Goal: Information Seeking & Learning: Find specific fact

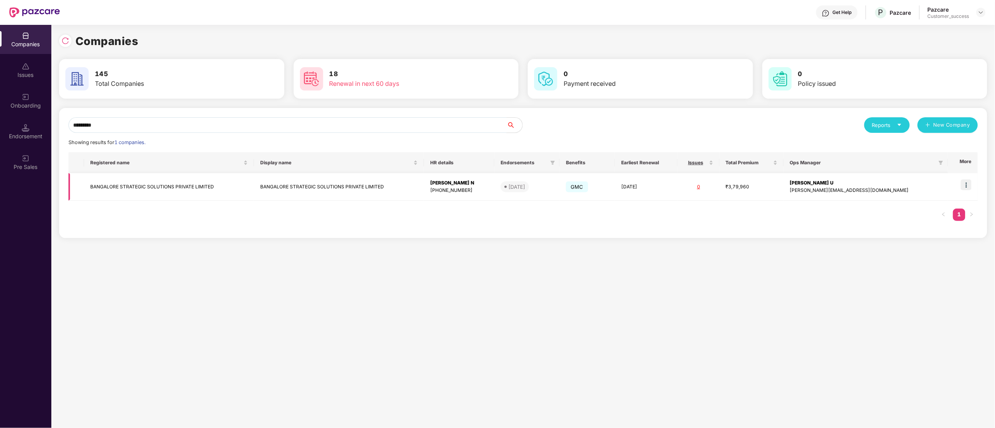
type input "*********"
click at [965, 186] on img at bounding box center [965, 185] width 11 height 11
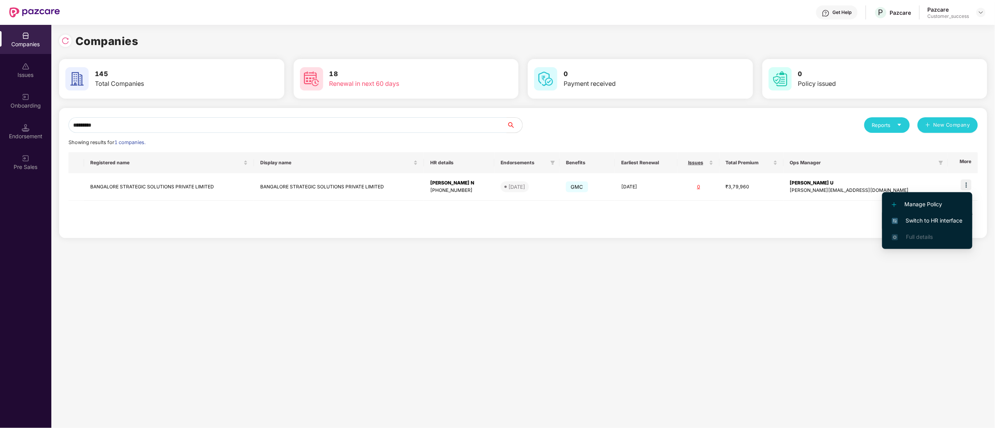
click at [941, 219] on span "Switch to HR interface" at bounding box center [927, 221] width 71 height 9
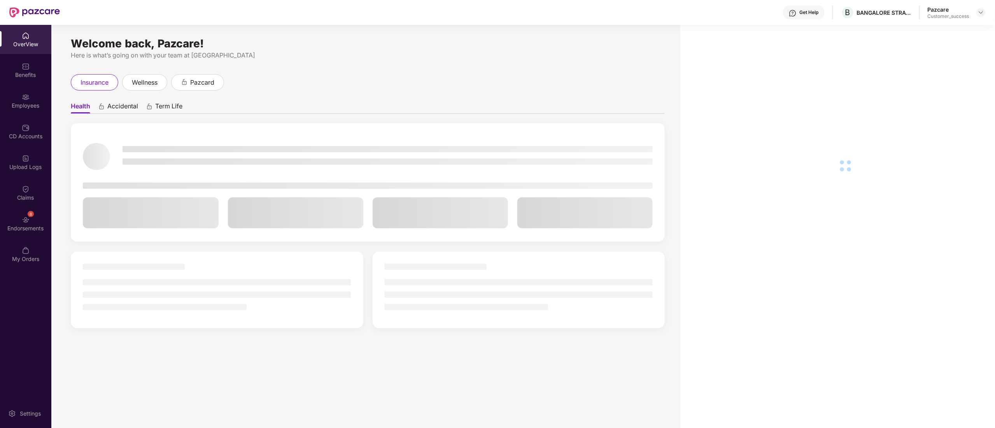
click at [25, 100] on img at bounding box center [26, 97] width 8 height 8
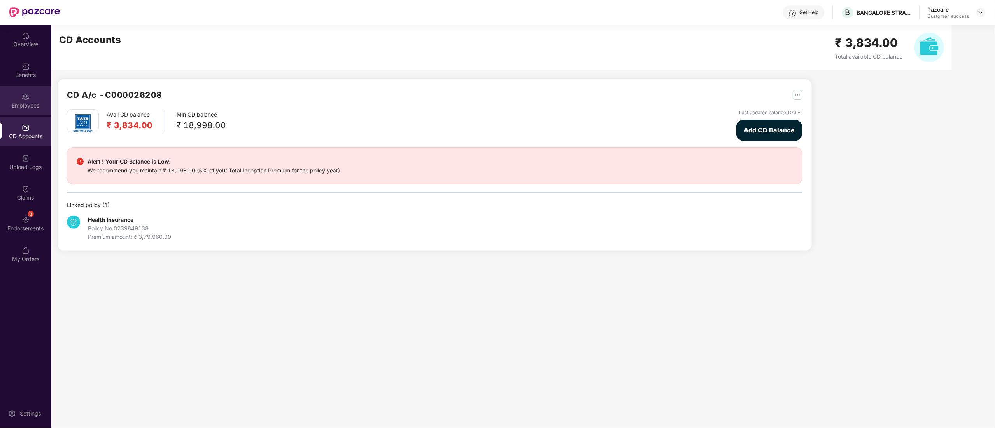
click at [30, 105] on div "Employees" at bounding box center [25, 106] width 51 height 8
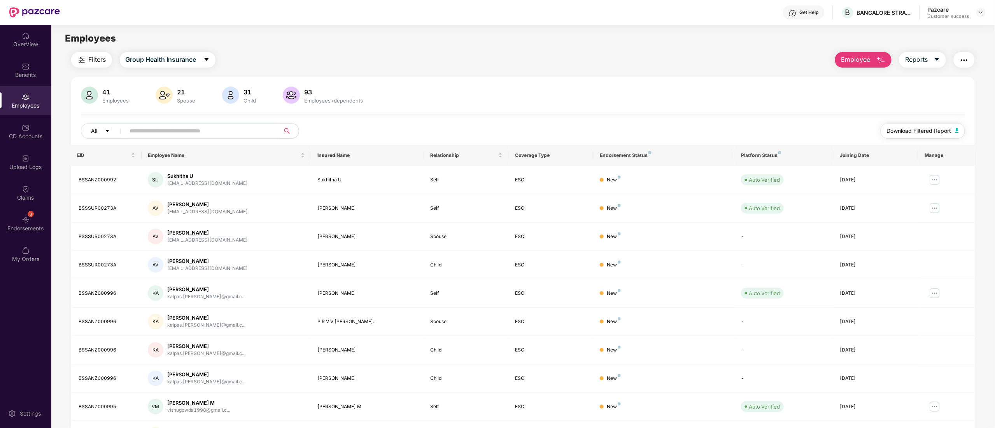
click at [948, 129] on span "Download Filtered Report" at bounding box center [918, 131] width 65 height 9
click at [30, 219] on div "8 Endorsements" at bounding box center [25, 223] width 51 height 29
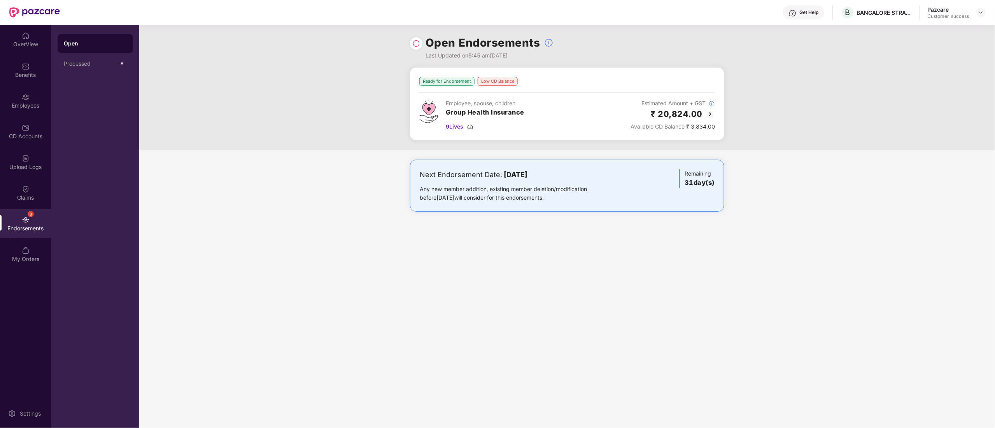
click at [711, 112] on img at bounding box center [709, 114] width 9 height 9
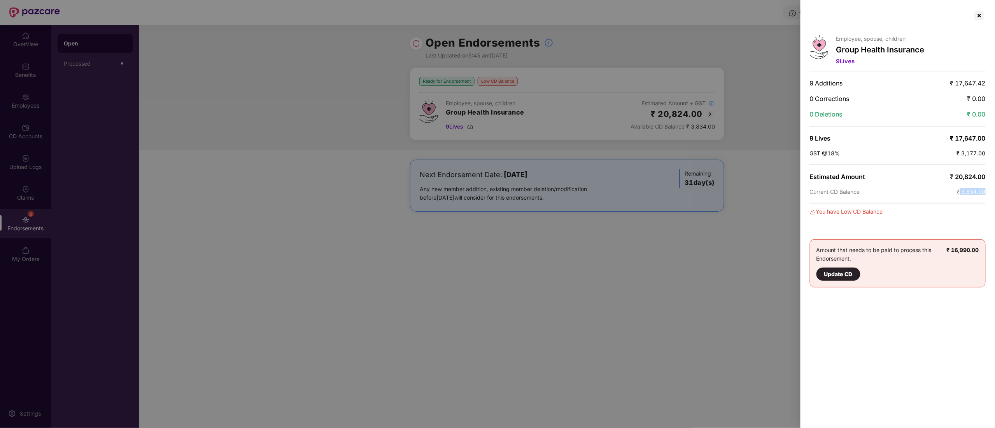
drag, startPoint x: 960, startPoint y: 194, endPoint x: 989, endPoint y: 197, distance: 29.7
click at [989, 197] on div "Employee, spouse, children Group Health Insurance 9 Lives 9 Additions ₹ 17,647.…" at bounding box center [897, 214] width 194 height 428
copy span "3,834.00"
click at [977, 15] on div at bounding box center [979, 15] width 12 height 12
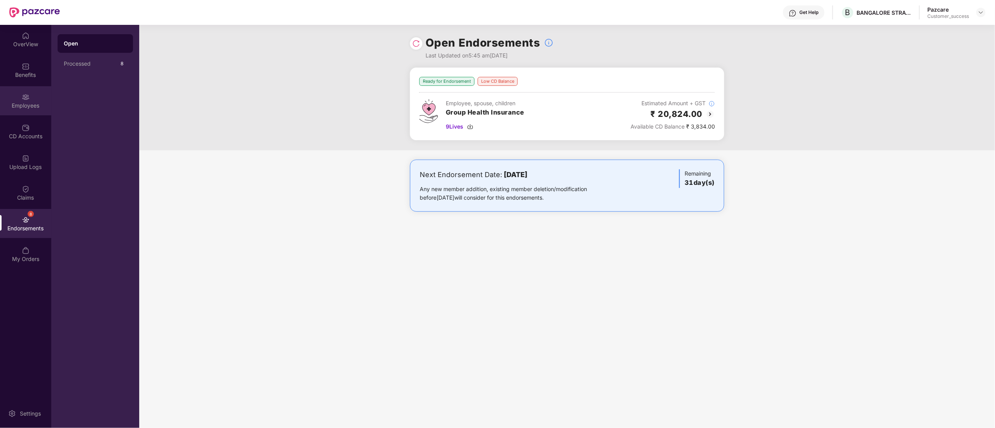
click at [19, 91] on div "Employees" at bounding box center [25, 100] width 51 height 29
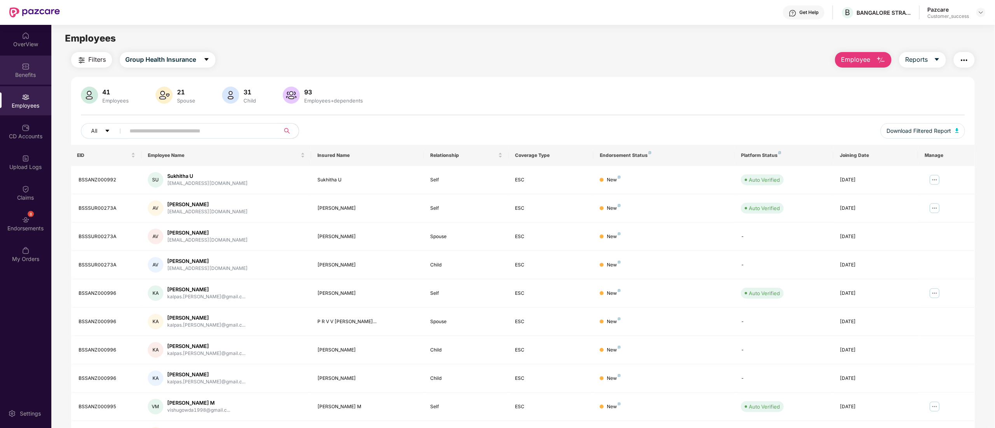
click at [21, 73] on div "Benefits" at bounding box center [25, 75] width 51 height 8
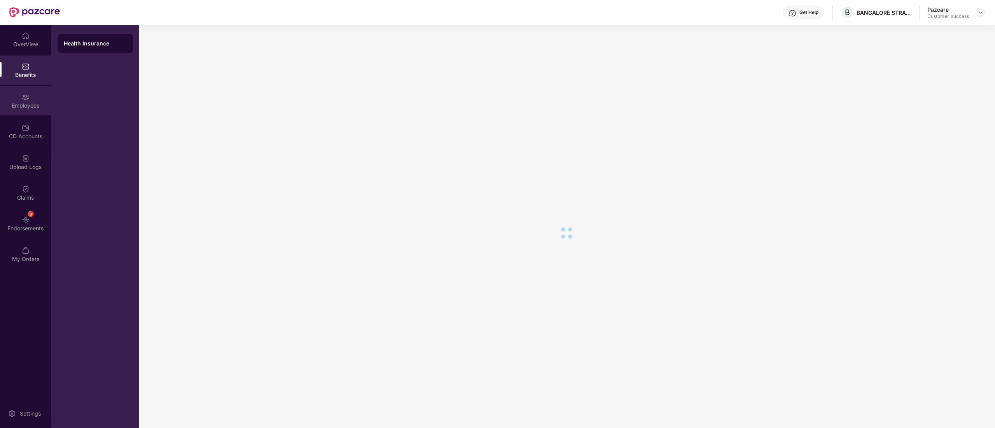
click at [15, 110] on div "Employees" at bounding box center [25, 100] width 51 height 29
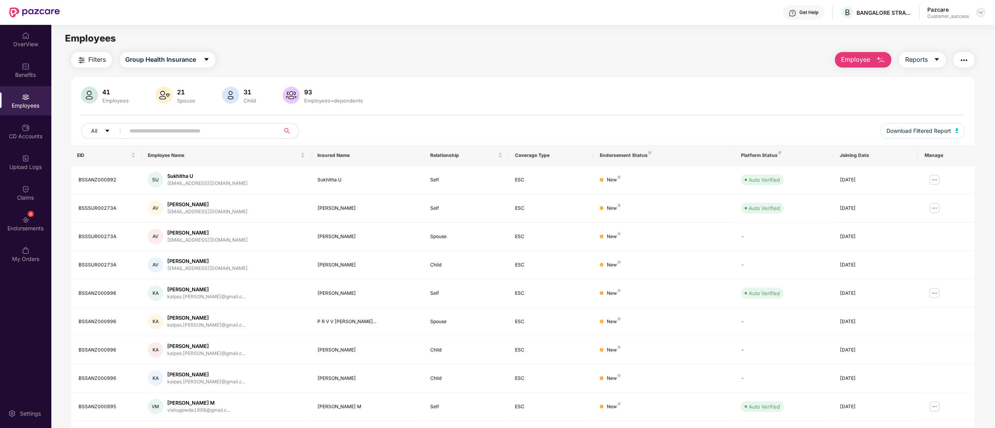
click at [979, 12] on img at bounding box center [980, 12] width 6 height 6
click at [938, 28] on div "Switch to partner view" at bounding box center [943, 30] width 101 height 15
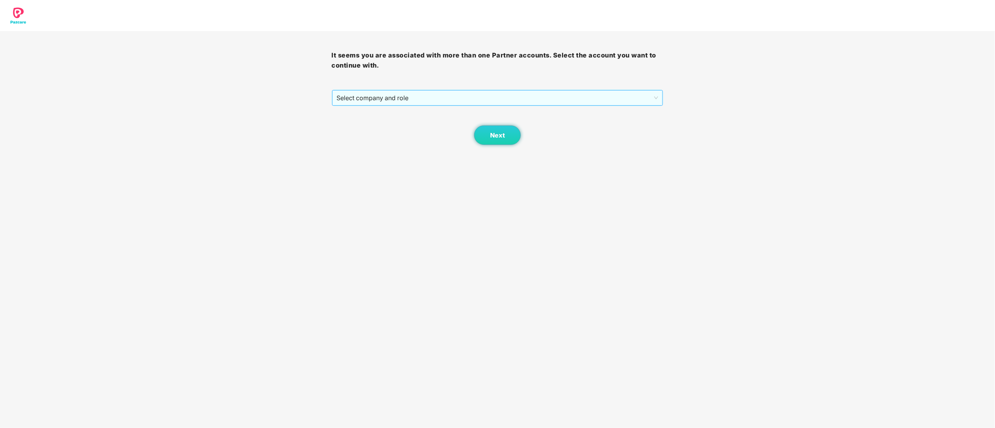
click at [388, 96] on span "Select company and role" at bounding box center [498, 98] width 322 height 15
click at [376, 126] on div "Pazcare - CUSTOMER_SUCCESS" at bounding box center [498, 126] width 322 height 9
click at [501, 135] on span "Next" at bounding box center [497, 135] width 15 height 7
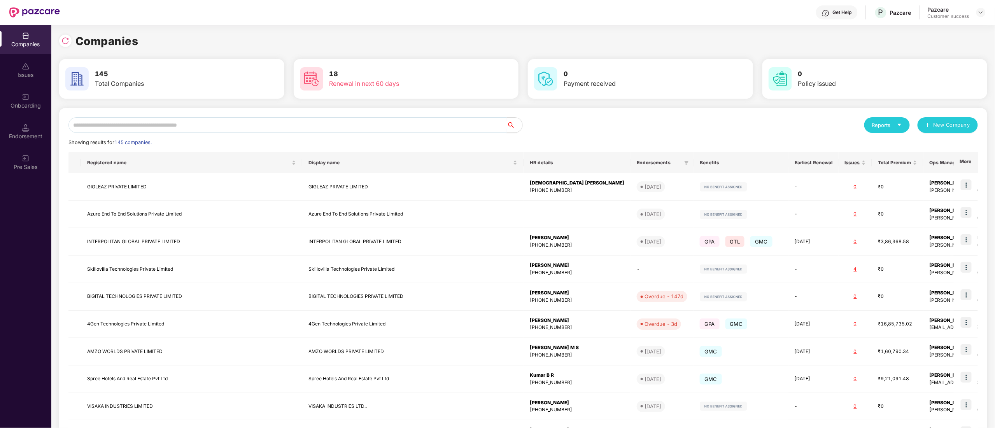
click at [169, 127] on input "text" at bounding box center [287, 125] width 438 height 16
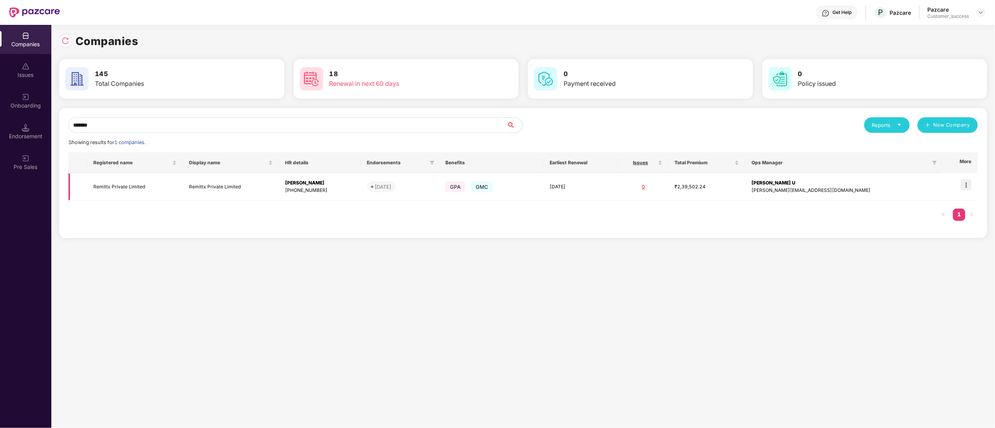
type input "*******"
click at [973, 184] on td at bounding box center [959, 187] width 36 height 28
click at [965, 182] on img at bounding box center [965, 185] width 11 height 11
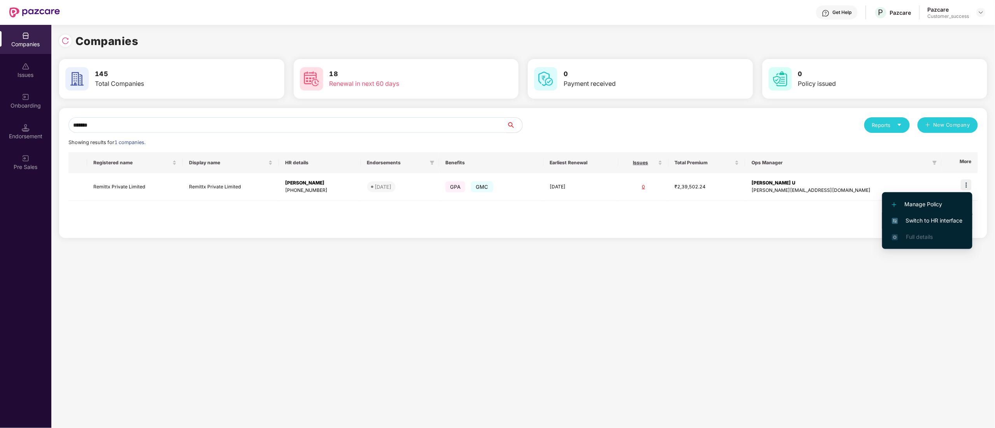
click at [943, 221] on span "Switch to HR interface" at bounding box center [927, 221] width 71 height 9
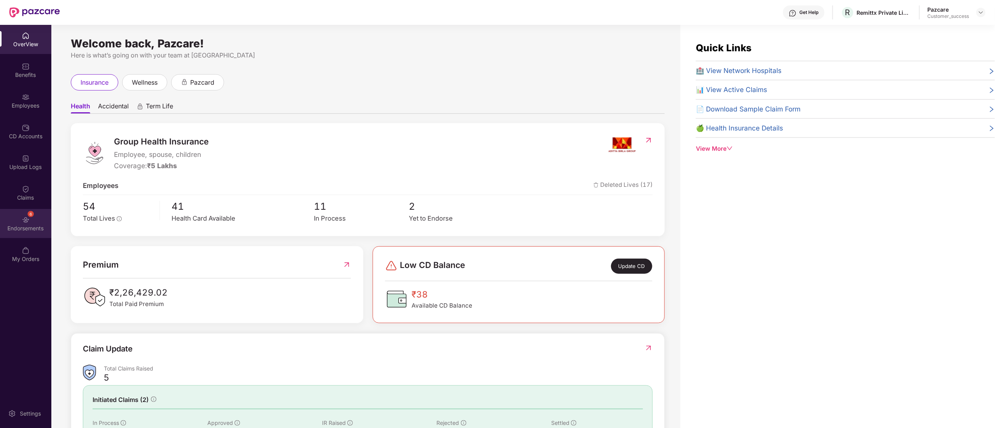
click at [26, 229] on div "Endorsements" at bounding box center [25, 229] width 51 height 8
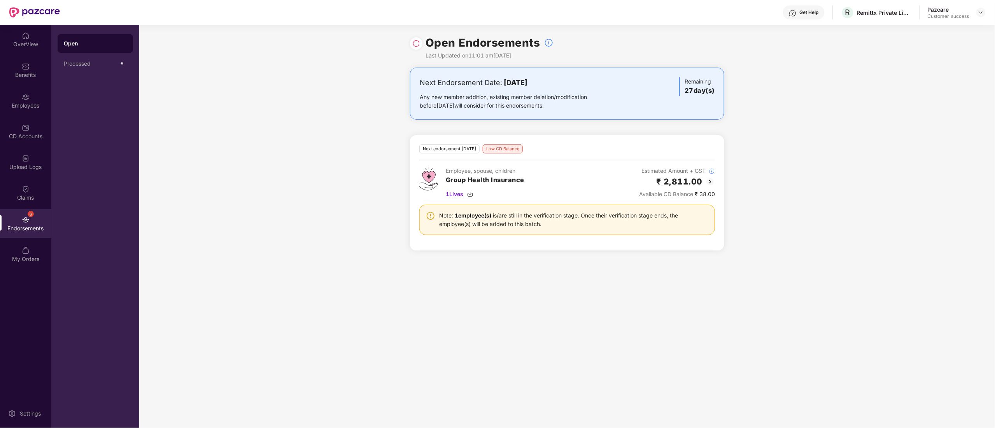
click at [712, 182] on img at bounding box center [709, 181] width 9 height 9
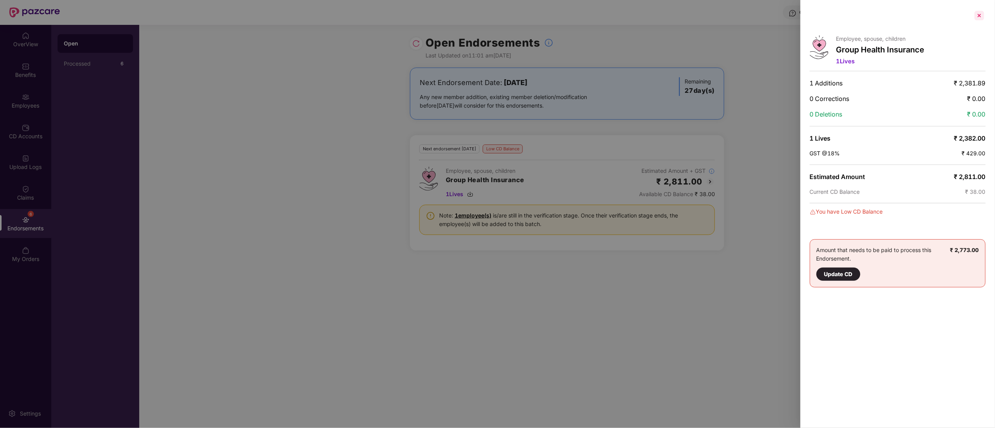
click at [982, 12] on div at bounding box center [979, 15] width 12 height 12
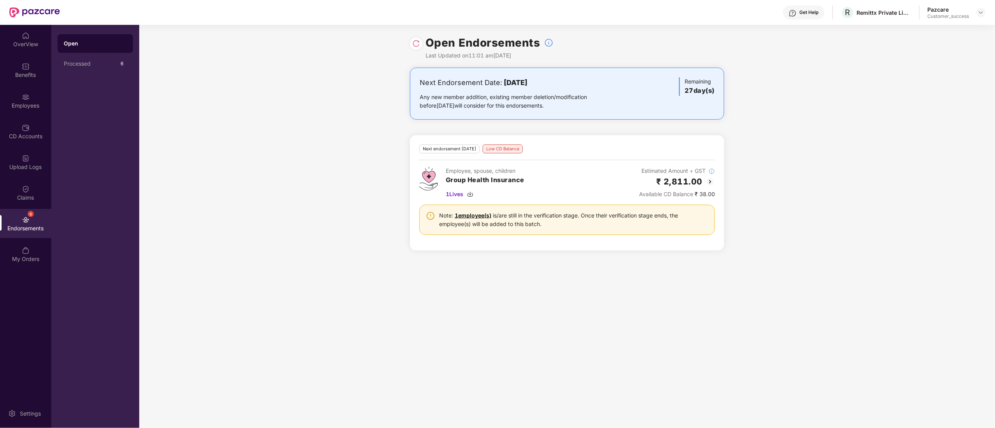
click at [712, 180] on img at bounding box center [709, 181] width 9 height 9
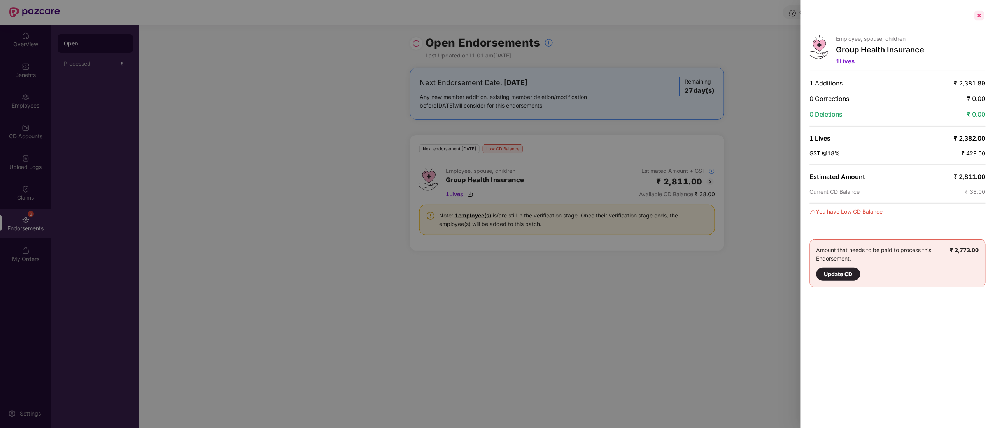
click at [978, 14] on div at bounding box center [979, 15] width 12 height 12
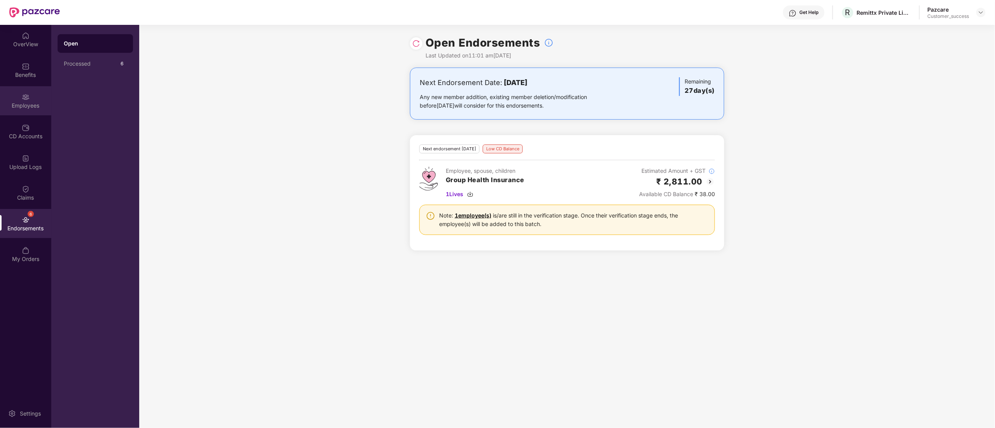
click at [22, 90] on div "Employees" at bounding box center [25, 100] width 51 height 29
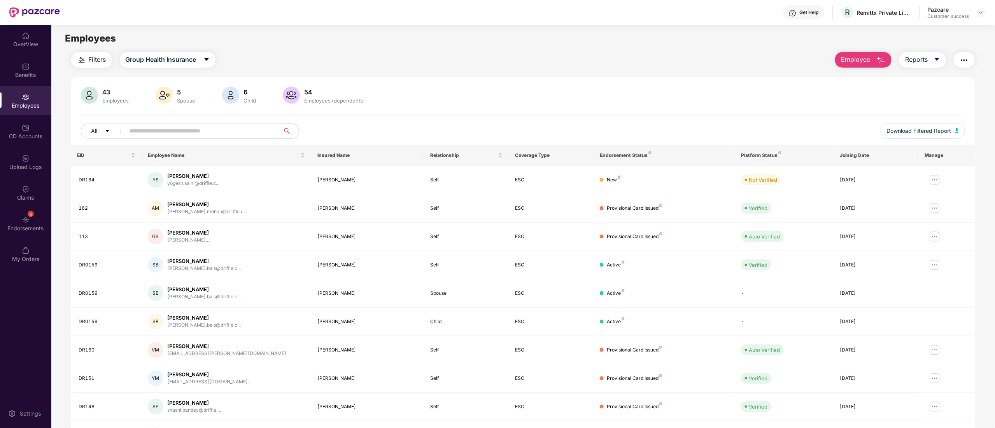
click at [106, 62] on span "Filters" at bounding box center [97, 60] width 17 height 10
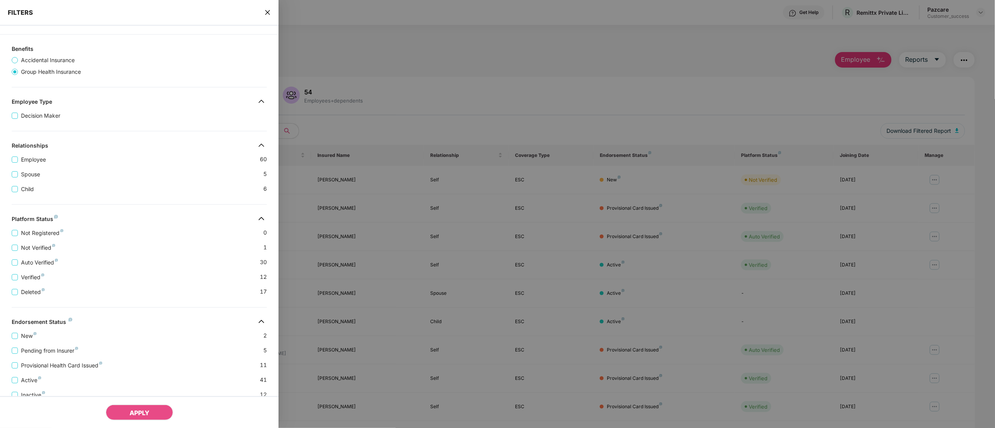
scroll to position [84, 0]
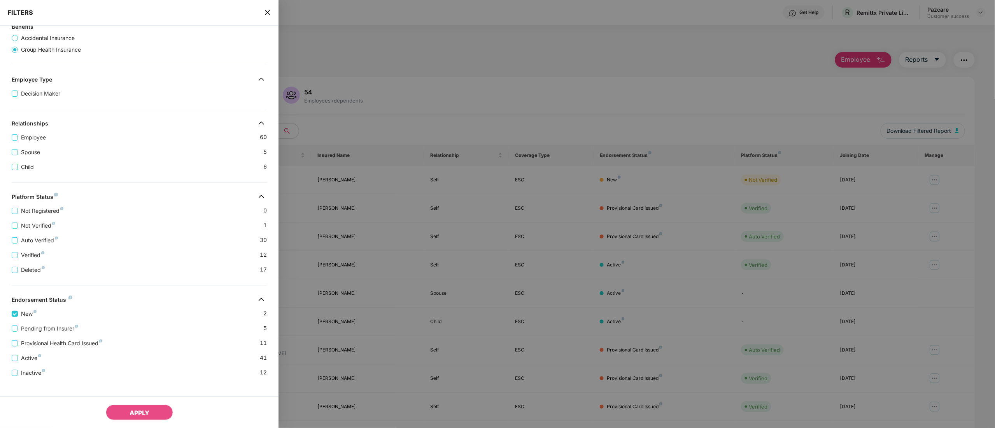
click at [127, 402] on div "APPLY" at bounding box center [139, 413] width 278 height 32
click at [129, 414] on span "APPLY" at bounding box center [139, 413] width 20 height 8
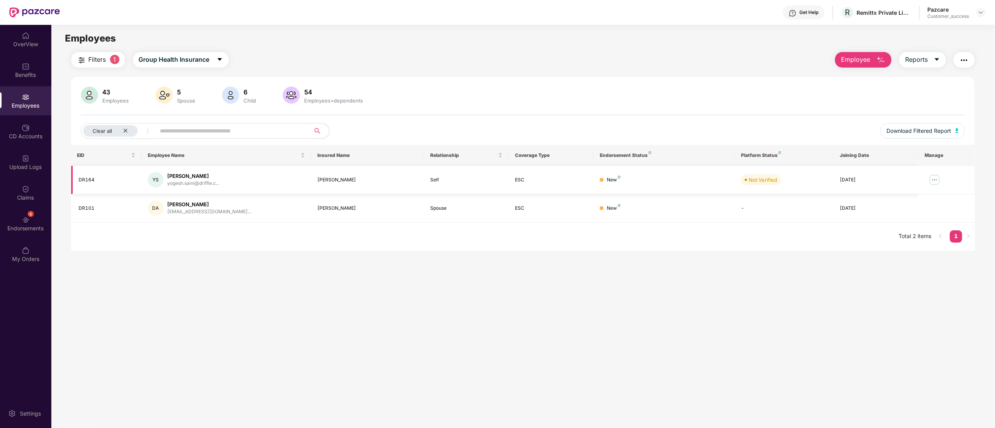
click at [937, 180] on img at bounding box center [934, 180] width 12 height 12
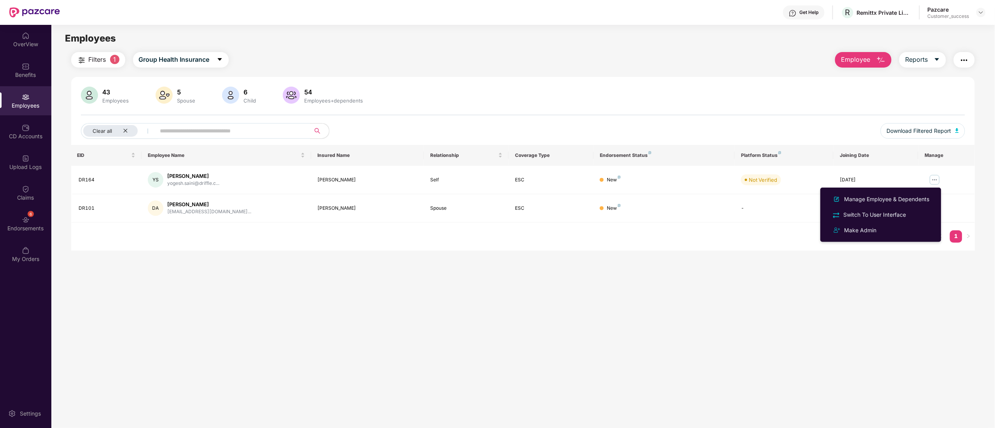
click at [542, 239] on div "EID Employee Name Insured Name Relationship Coverage Type Endorsement Status Pl…" at bounding box center [523, 198] width 904 height 106
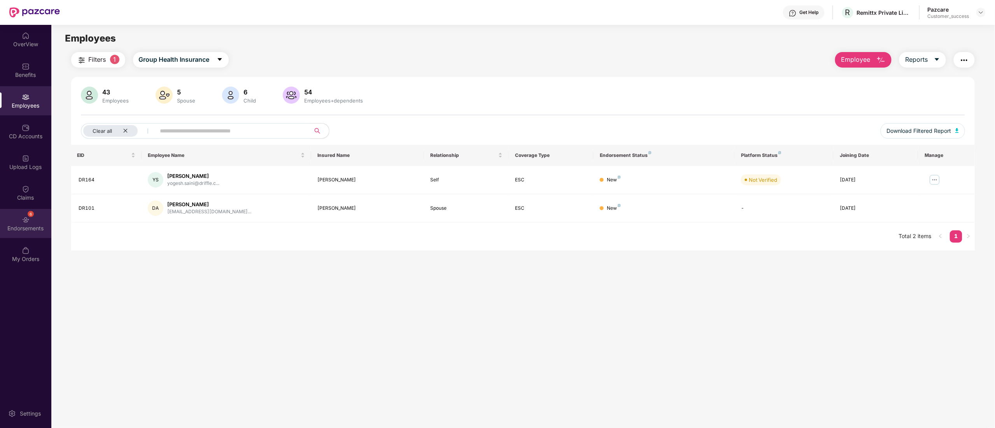
click at [23, 226] on div "Endorsements" at bounding box center [25, 229] width 51 height 8
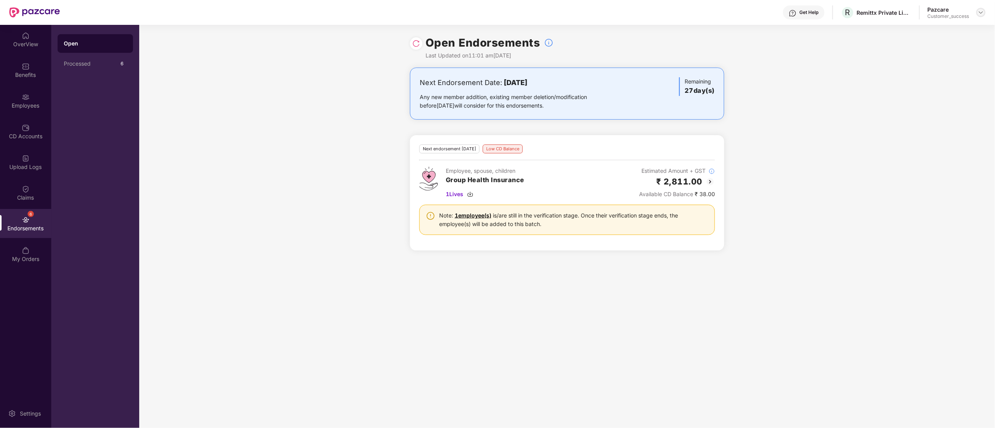
click at [984, 9] on div at bounding box center [980, 12] width 9 height 9
click at [934, 26] on div "Switch to partner view" at bounding box center [943, 30] width 101 height 15
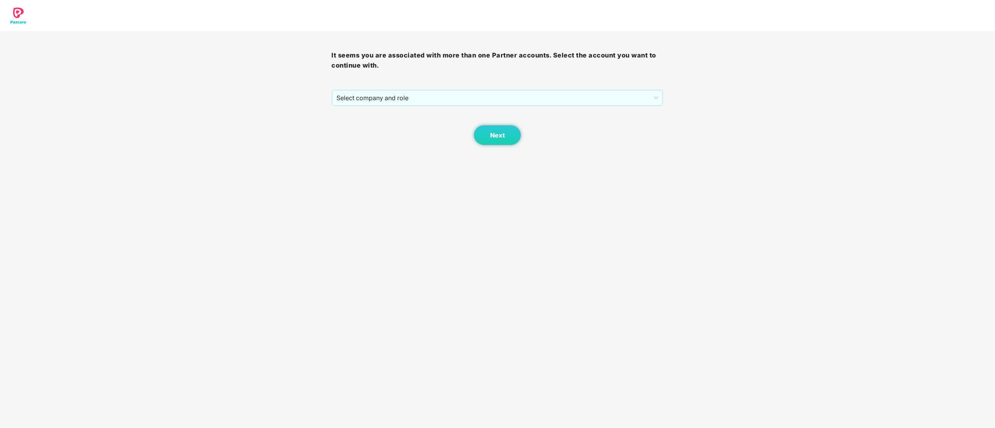
click at [414, 82] on div "It seems you are associated with more than one Partner accounts. Select the acc…" at bounding box center [498, 88] width 332 height 114
click at [408, 93] on span "Select company and role" at bounding box center [498, 98] width 322 height 15
click at [386, 127] on div "Pazcare - CUSTOMER_SUCCESS" at bounding box center [498, 126] width 322 height 9
click at [485, 137] on button "Next" at bounding box center [497, 135] width 47 height 19
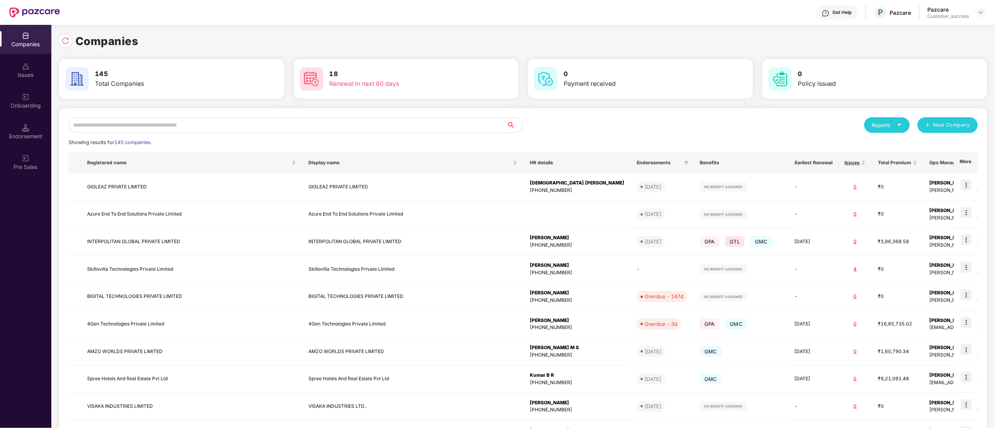
click at [241, 123] on input "text" at bounding box center [287, 125] width 438 height 16
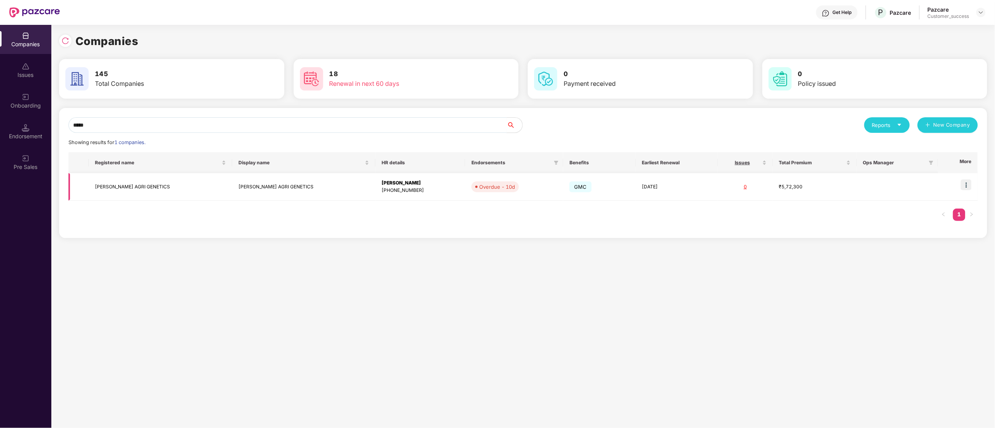
type input "*****"
click at [971, 183] on img at bounding box center [965, 185] width 11 height 11
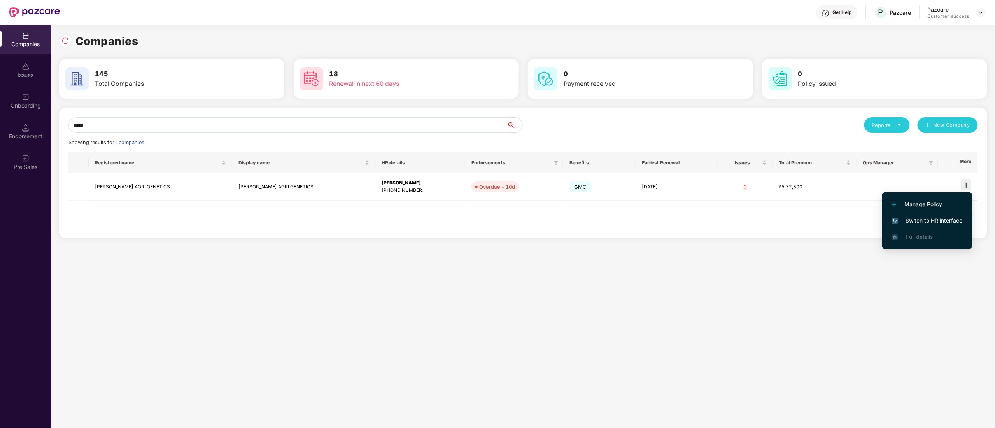
click at [951, 217] on span "Switch to HR interface" at bounding box center [927, 221] width 71 height 9
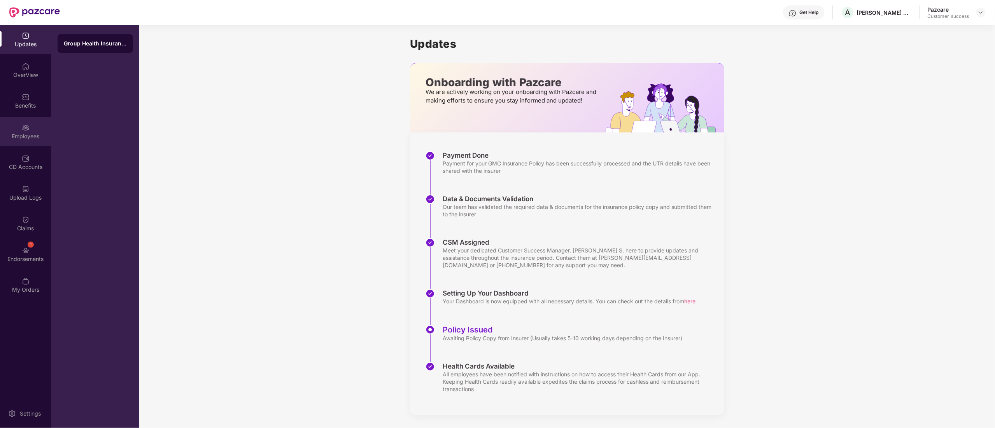
click at [19, 135] on div "Employees" at bounding box center [25, 137] width 51 height 8
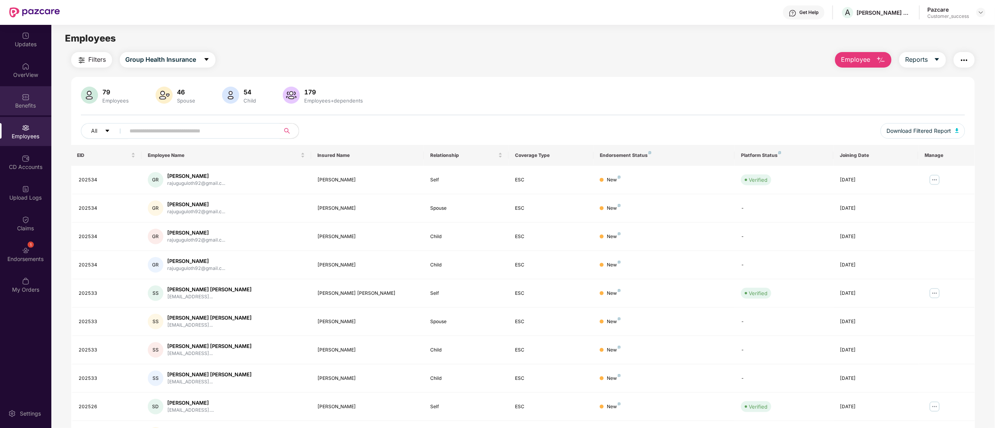
click at [22, 111] on div "Benefits" at bounding box center [25, 100] width 51 height 29
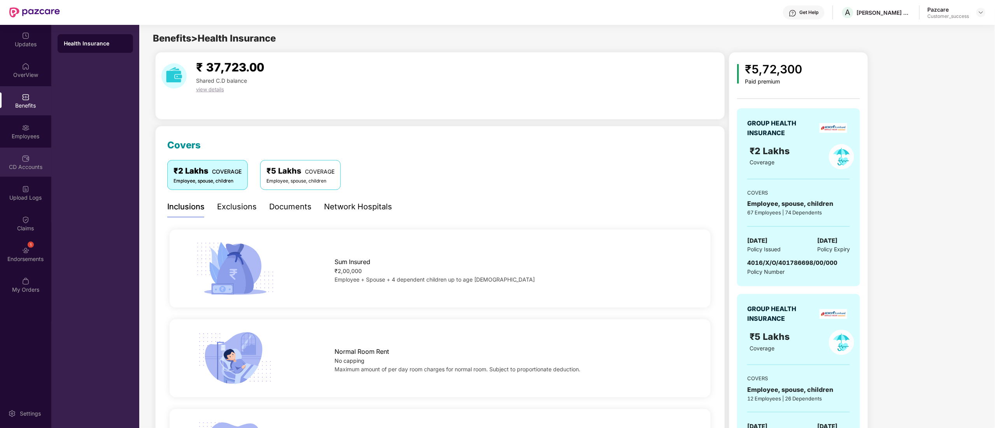
click at [25, 161] on img at bounding box center [26, 159] width 8 height 8
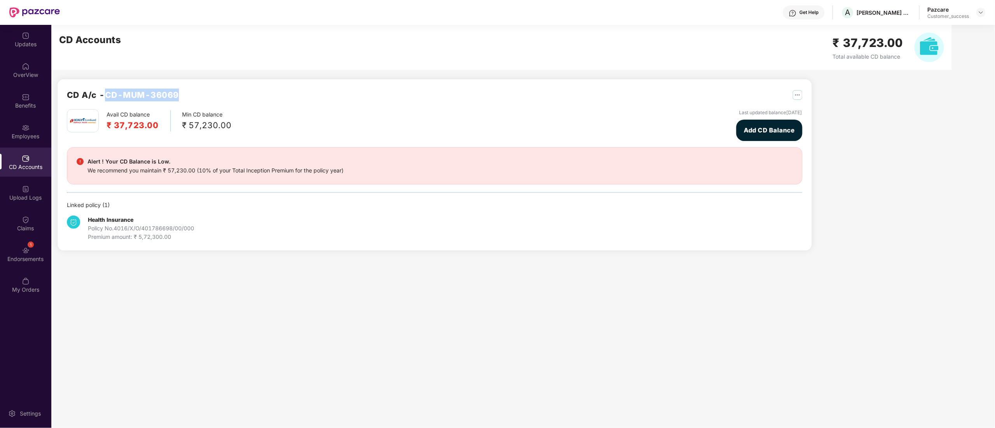
drag, startPoint x: 107, startPoint y: 93, endPoint x: 177, endPoint y: 92, distance: 69.2
click at [177, 92] on div "CD A/c - CD-MUM-36069" at bounding box center [434, 99] width 735 height 21
copy h2 "CD-MUM-36069"
click at [978, 9] on img at bounding box center [980, 12] width 6 height 6
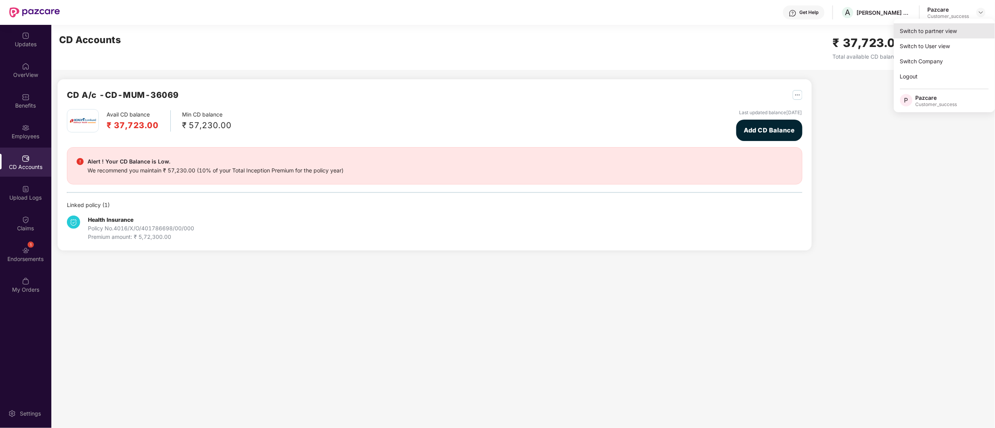
click at [920, 31] on div "Switch to partner view" at bounding box center [943, 30] width 101 height 15
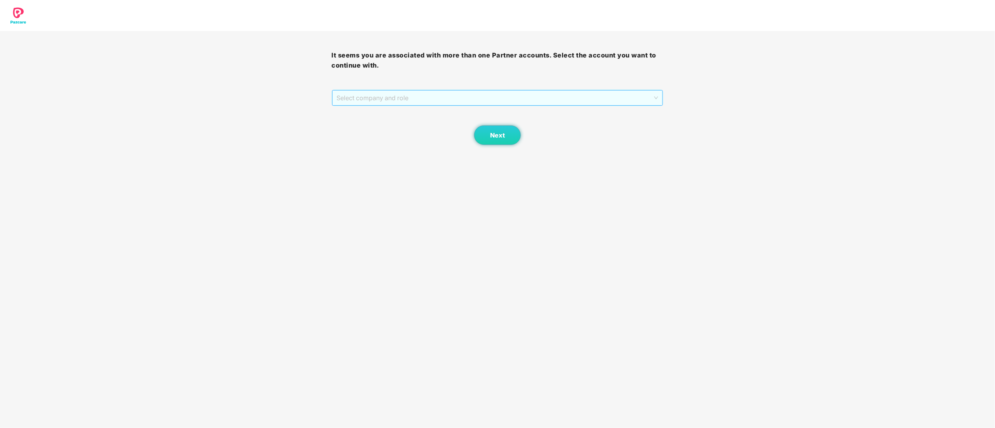
click at [388, 100] on span "Select company and role" at bounding box center [498, 98] width 322 height 15
click at [383, 122] on div "Pazcare - CUSTOMER_SUCCESS" at bounding box center [498, 126] width 322 height 9
click at [510, 133] on button "Next" at bounding box center [497, 135] width 47 height 19
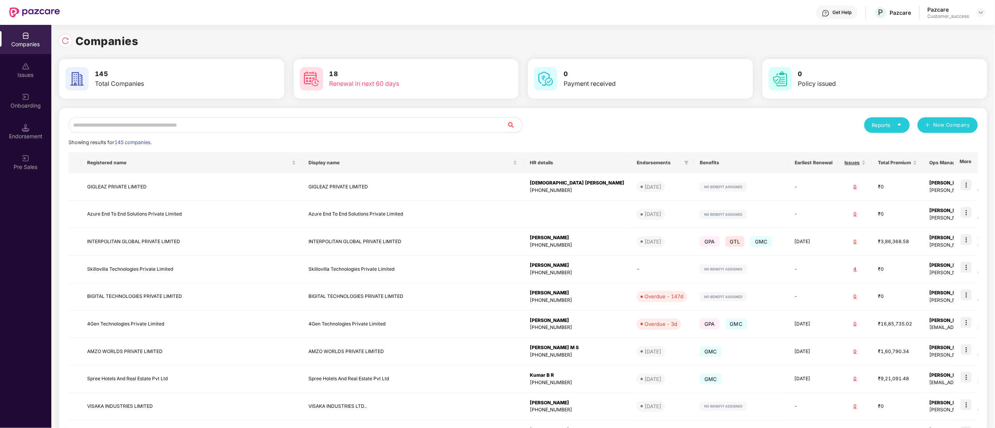
click at [139, 117] on div "Reports New Company Showing results for 145 companies. Registered name Display …" at bounding box center [523, 297] width 928 height 378
click at [134, 130] on input "text" at bounding box center [287, 125] width 438 height 16
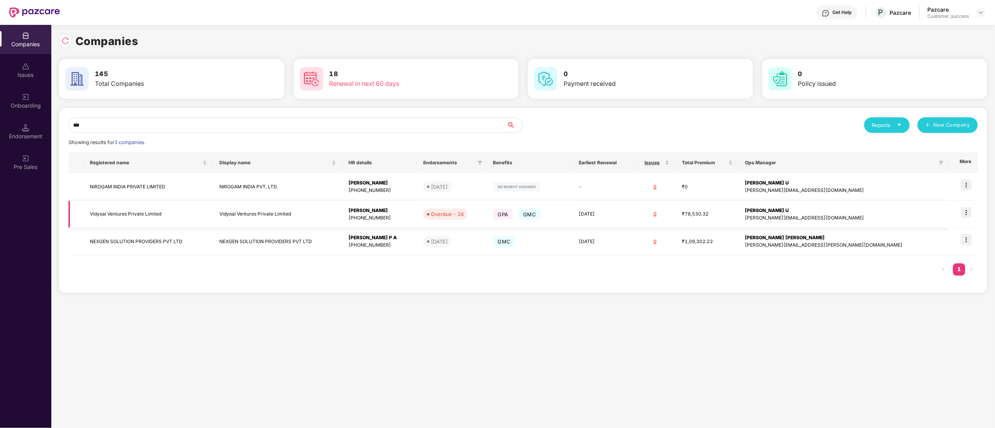
type input "***"
click at [964, 210] on img at bounding box center [965, 212] width 11 height 11
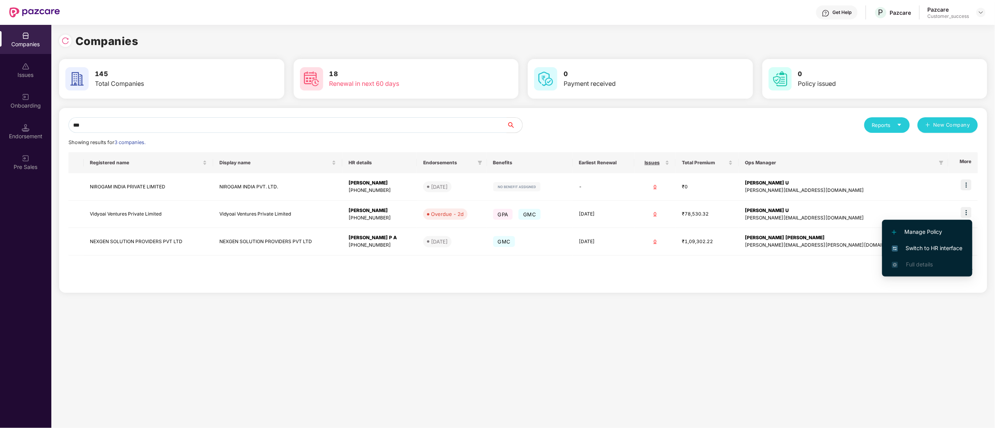
click at [938, 247] on span "Switch to HR interface" at bounding box center [927, 248] width 71 height 9
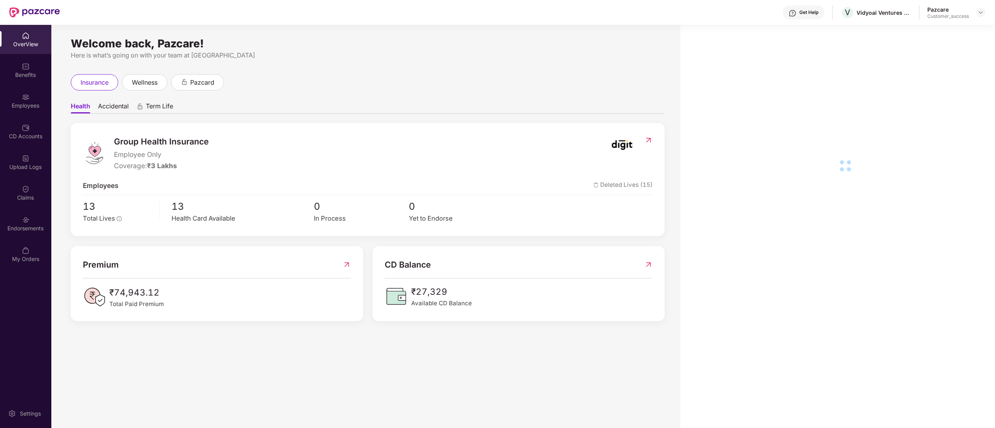
click at [21, 104] on div "Employees" at bounding box center [25, 106] width 51 height 8
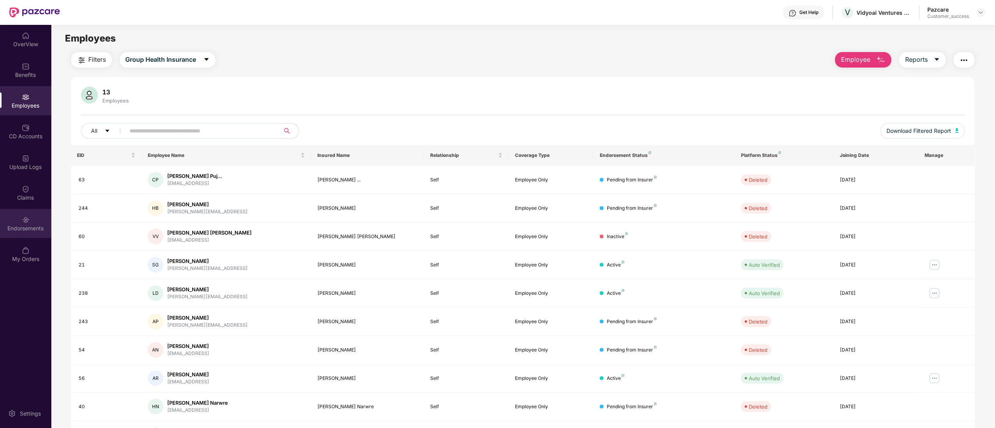
click at [29, 222] on img at bounding box center [26, 220] width 8 height 8
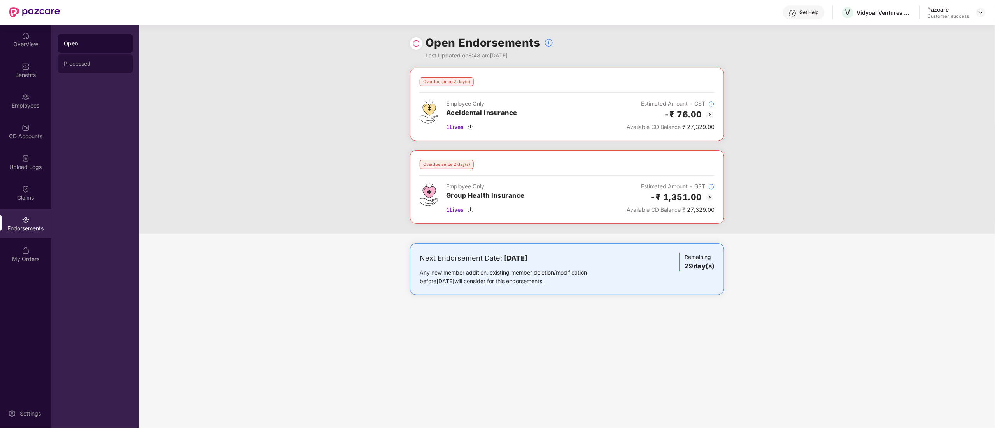
click at [91, 62] on div "Processed" at bounding box center [95, 64] width 63 height 6
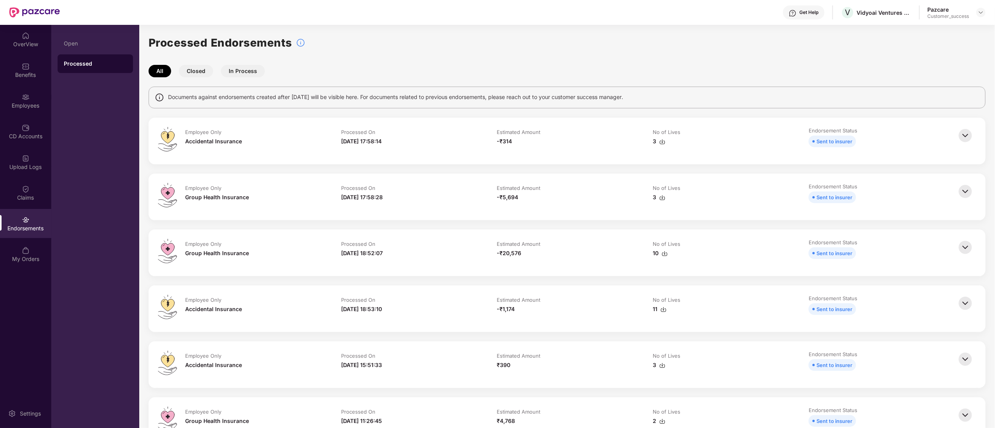
scroll to position [311, 0]
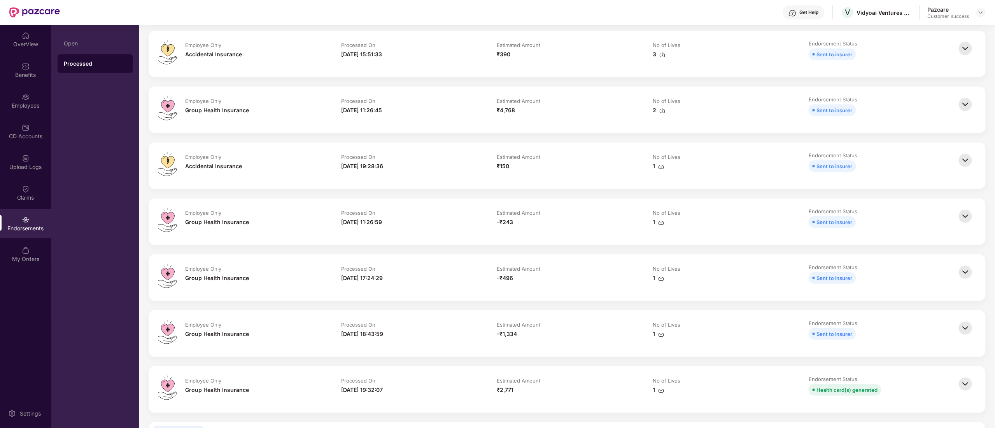
click at [964, 219] on img at bounding box center [964, 216] width 17 height 17
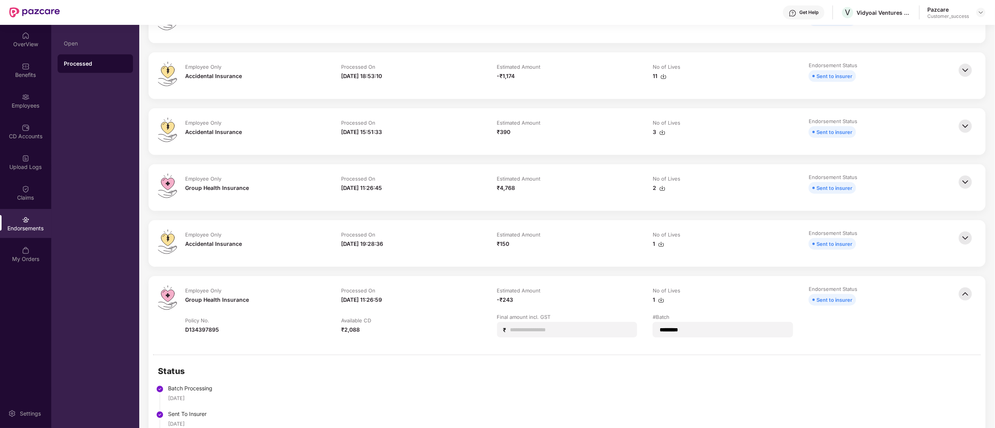
scroll to position [156, 0]
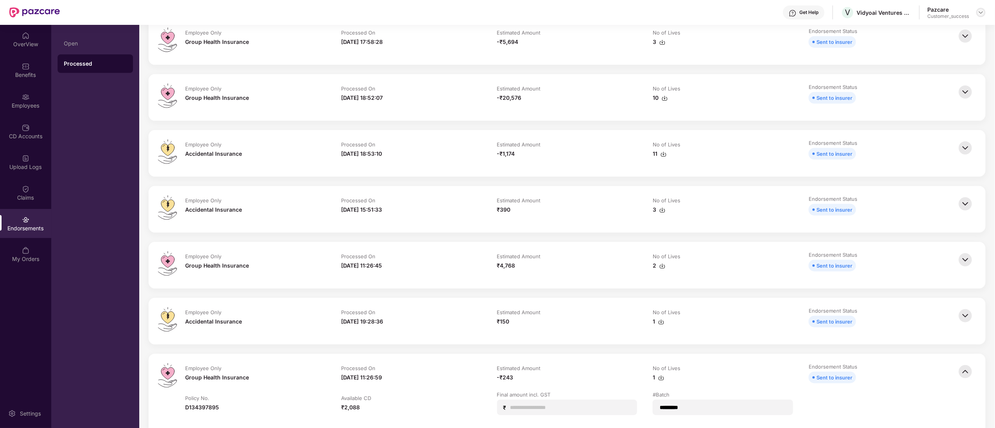
click at [981, 10] on img at bounding box center [980, 12] width 6 height 6
click at [928, 29] on div "Switch to partner view" at bounding box center [943, 30] width 101 height 15
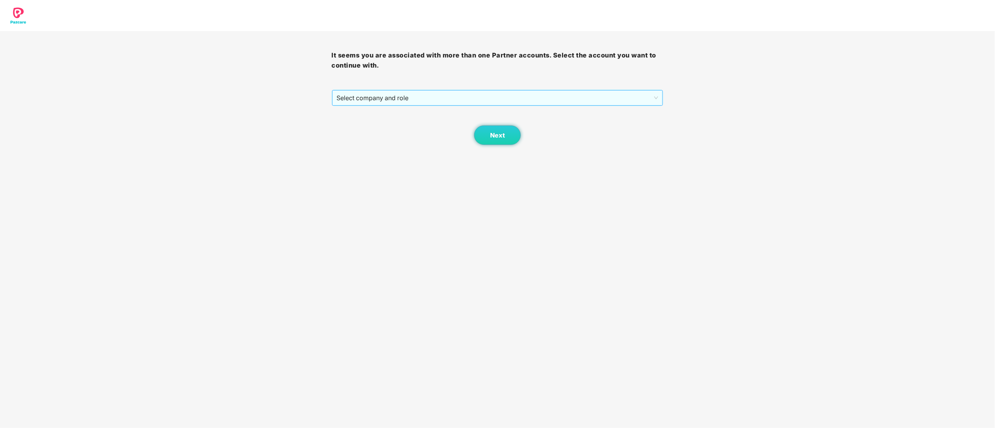
click at [366, 101] on span "Select company and role" at bounding box center [498, 98] width 322 height 15
click at [369, 129] on div "Pazcare - CUSTOMER_SUCCESS" at bounding box center [498, 126] width 322 height 9
click at [506, 137] on button "Next" at bounding box center [497, 135] width 47 height 19
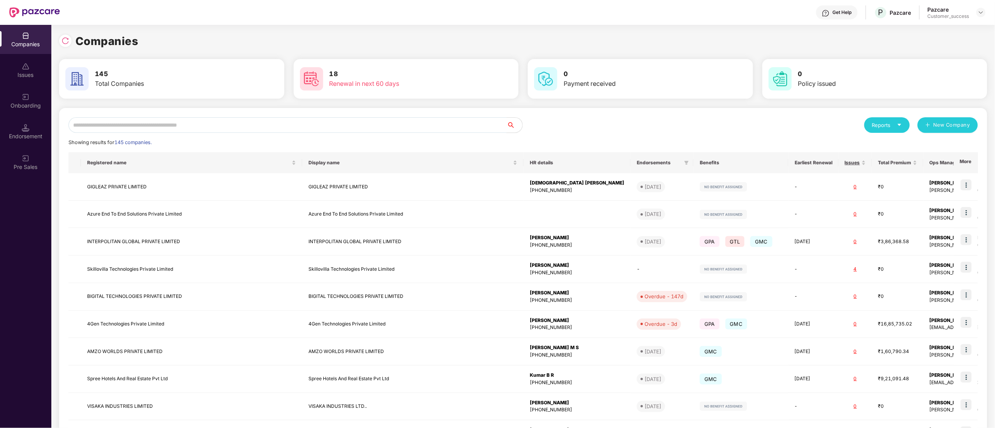
click at [116, 114] on div "Reports New Company Showing results for 145 companies. Registered name Display …" at bounding box center [523, 297] width 928 height 378
click at [115, 131] on input "text" at bounding box center [287, 125] width 438 height 16
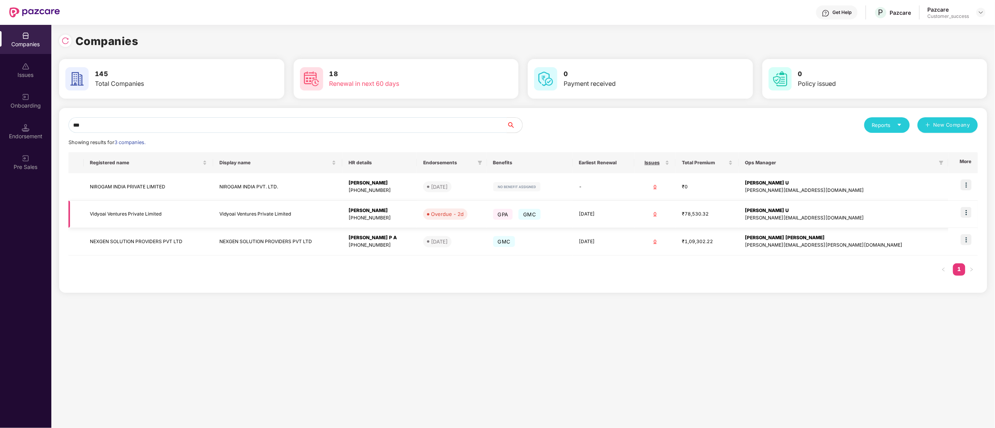
type input "***"
click at [127, 217] on td "Vidyoai Ventures Private Limited" at bounding box center [148, 215] width 129 height 28
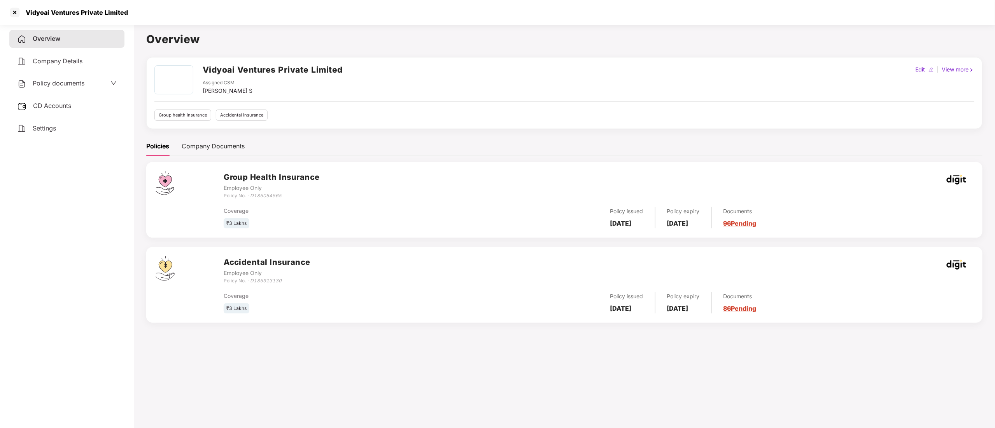
click at [53, 85] on span "Policy documents" at bounding box center [59, 83] width 52 height 8
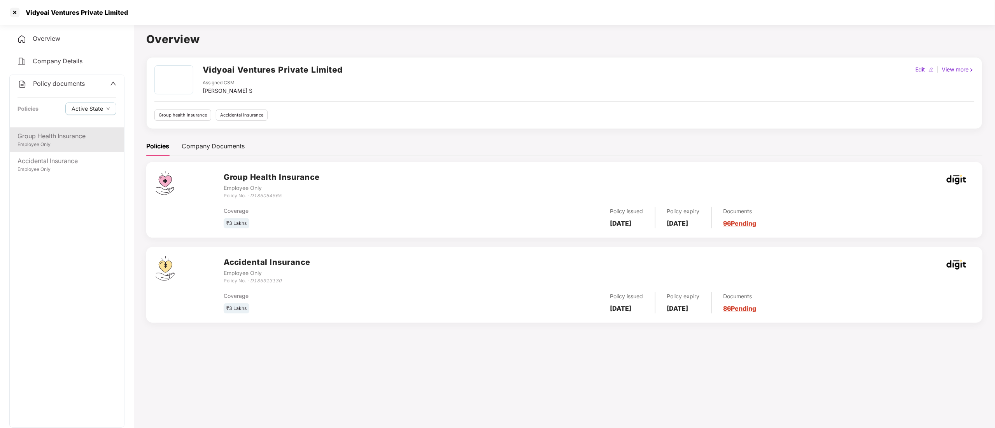
click at [47, 138] on div "Group Health Insurance" at bounding box center [66, 136] width 99 height 10
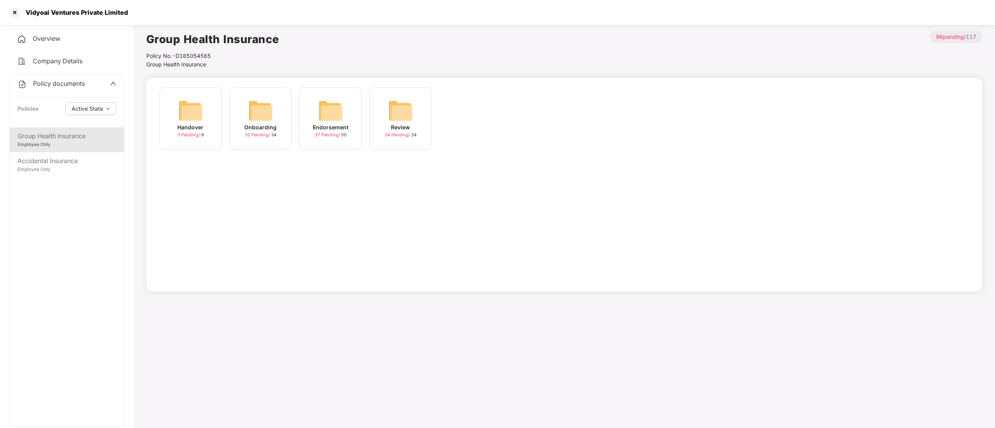
click at [322, 136] on span "37 Pending /" at bounding box center [328, 134] width 26 height 5
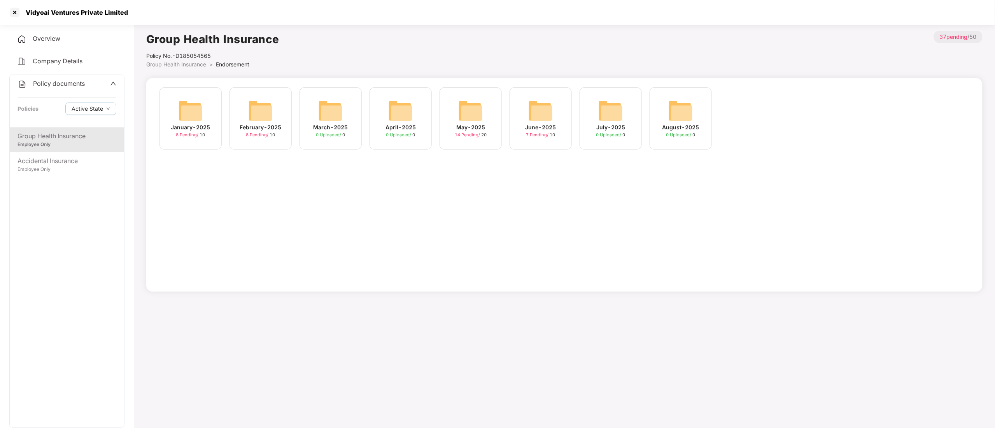
click at [194, 129] on div "January-2025" at bounding box center [190, 127] width 39 height 9
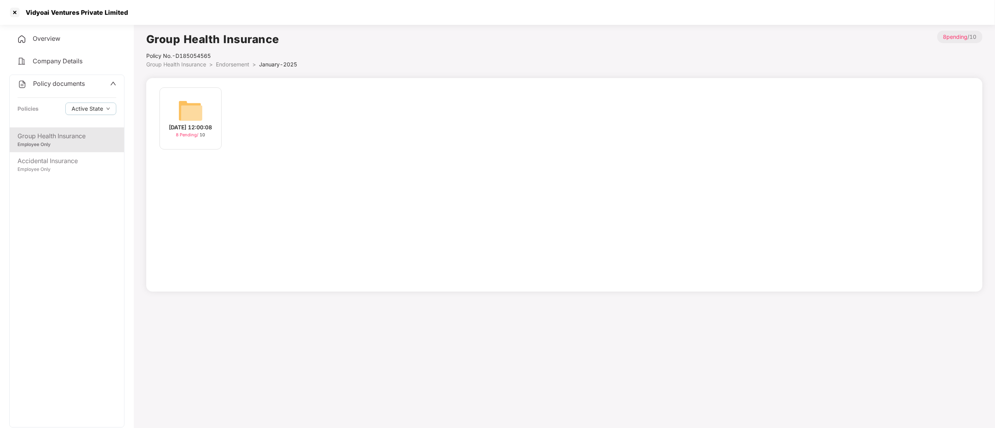
click at [194, 130] on div "[DATE] 12:00:08" at bounding box center [190, 127] width 43 height 9
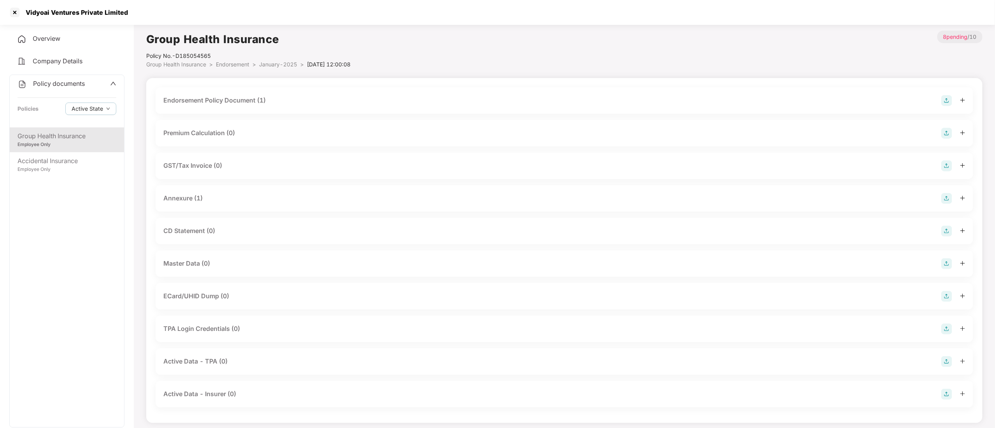
click at [208, 101] on div "Endorsement Policy Document (1)" at bounding box center [214, 101] width 102 height 10
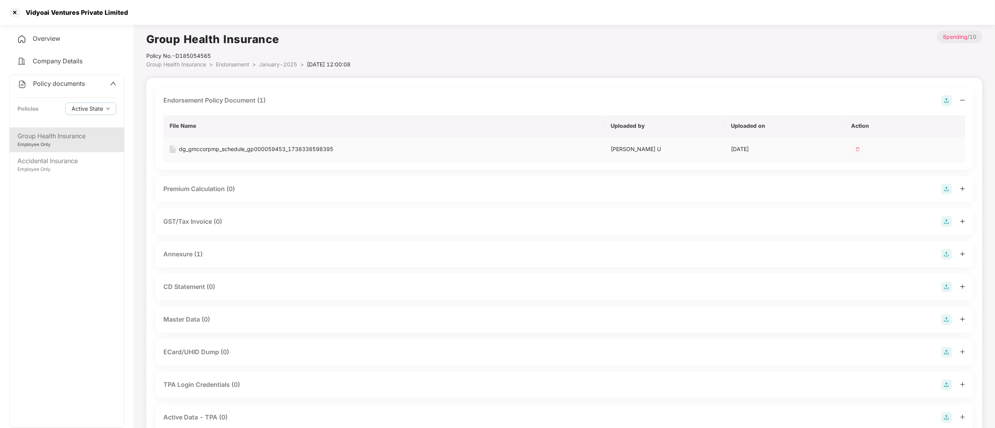
click at [224, 150] on div "dg_gmccorpmp_schedule_gp000059453_1738338598395" at bounding box center [256, 149] width 154 height 9
click at [192, 255] on div "Annexure (1)" at bounding box center [182, 255] width 39 height 10
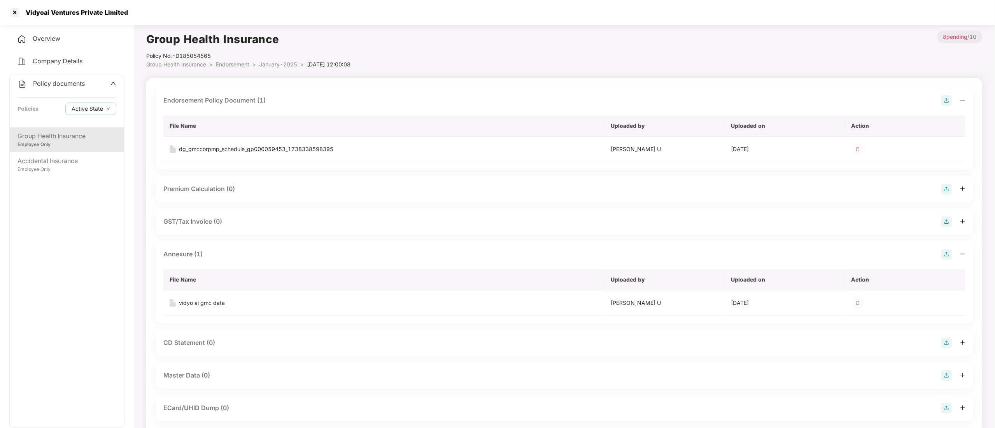
click at [176, 49] on div "Group Health Insurance Policy No.- D185054565 Group Health Insurance > Endorsem…" at bounding box center [248, 50] width 204 height 38
click at [184, 54] on div "Policy No.- D185054565" at bounding box center [248, 56] width 204 height 9
copy div "D185054565"
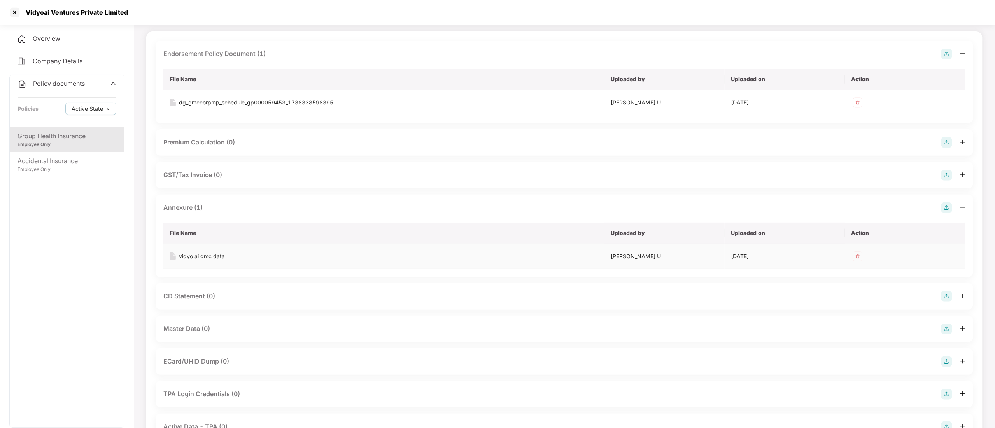
scroll to position [0, 0]
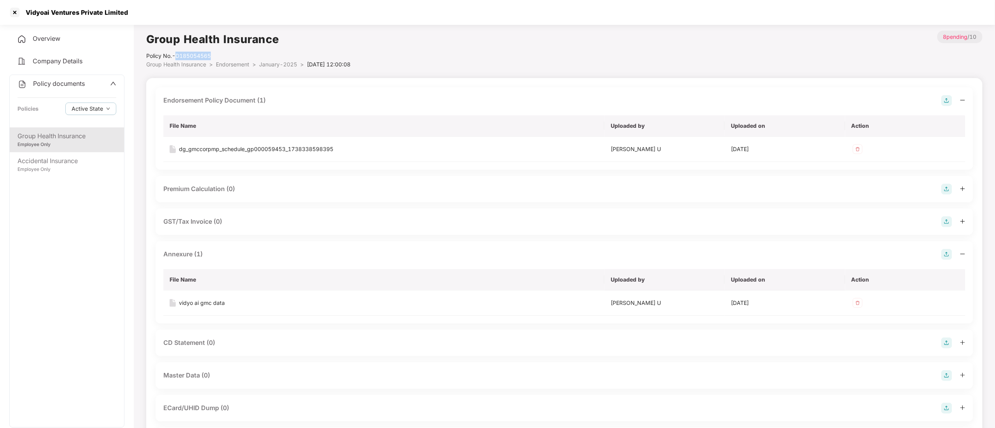
click at [189, 56] on div "Policy No.- D185054565" at bounding box center [248, 56] width 204 height 9
click at [52, 136] on div "Group Health Insurance" at bounding box center [66, 136] width 99 height 10
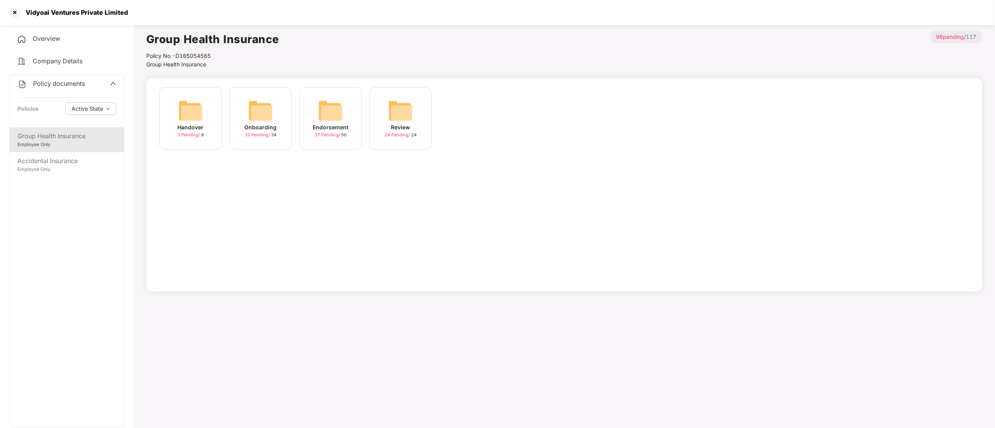
click at [319, 129] on div "Endorsement" at bounding box center [331, 127] width 36 height 9
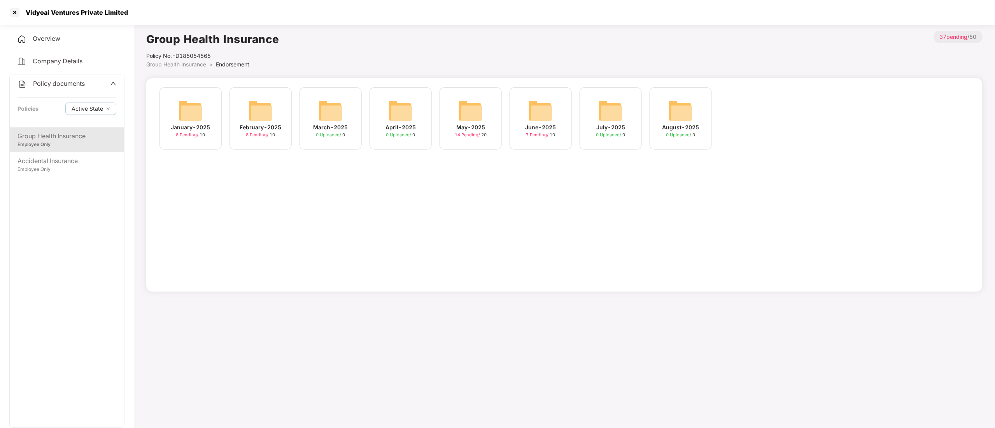
click at [187, 111] on img at bounding box center [190, 110] width 25 height 25
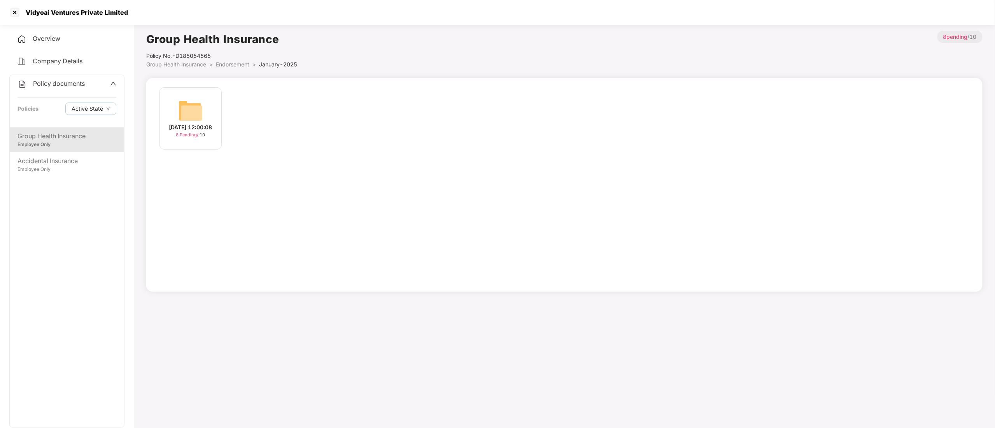
click at [187, 111] on img at bounding box center [190, 110] width 25 height 25
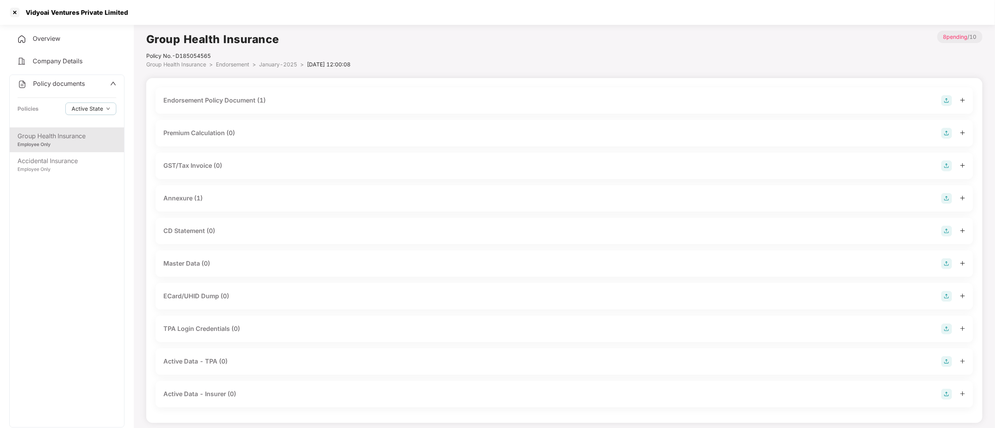
click at [229, 62] on span "Endorsement" at bounding box center [232, 64] width 33 height 7
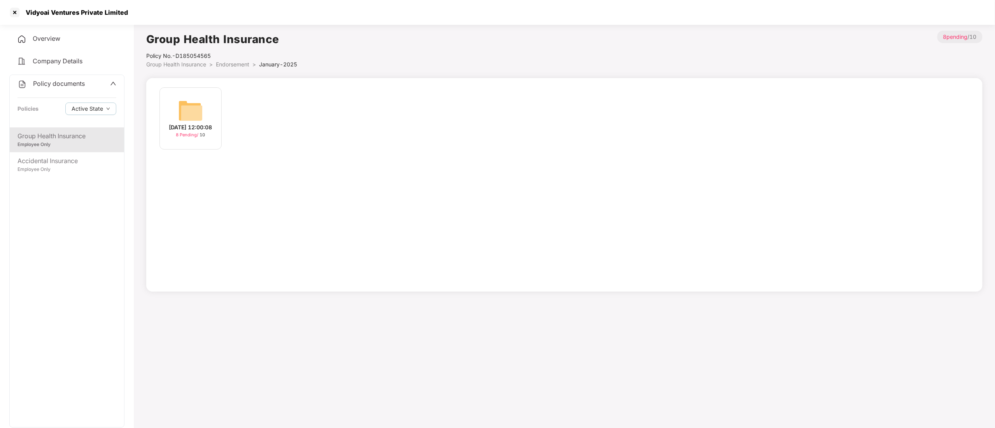
click at [229, 61] on li "Endorsement >" at bounding box center [237, 64] width 43 height 9
click at [229, 61] on span "Endorsement" at bounding box center [232, 64] width 33 height 7
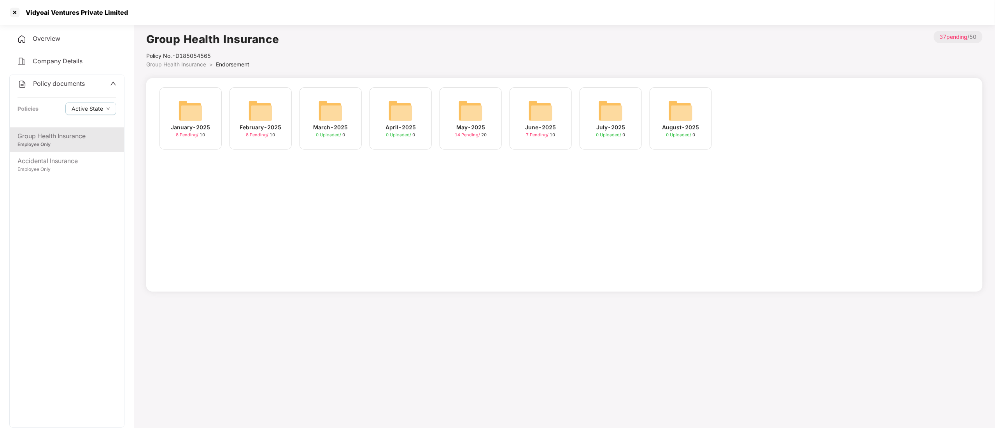
click at [240, 118] on div "February-2025 8 Pending / 10" at bounding box center [260, 118] width 62 height 62
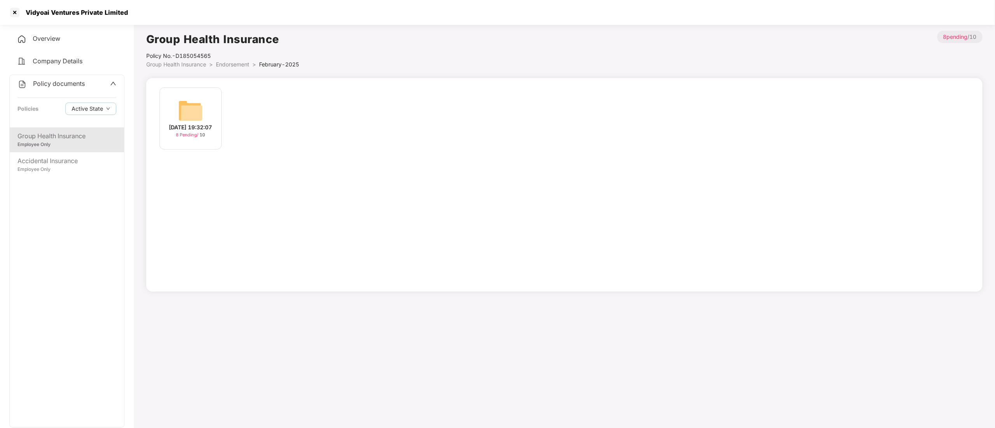
click at [201, 128] on div "[DATE] 19:32:07" at bounding box center [190, 127] width 43 height 9
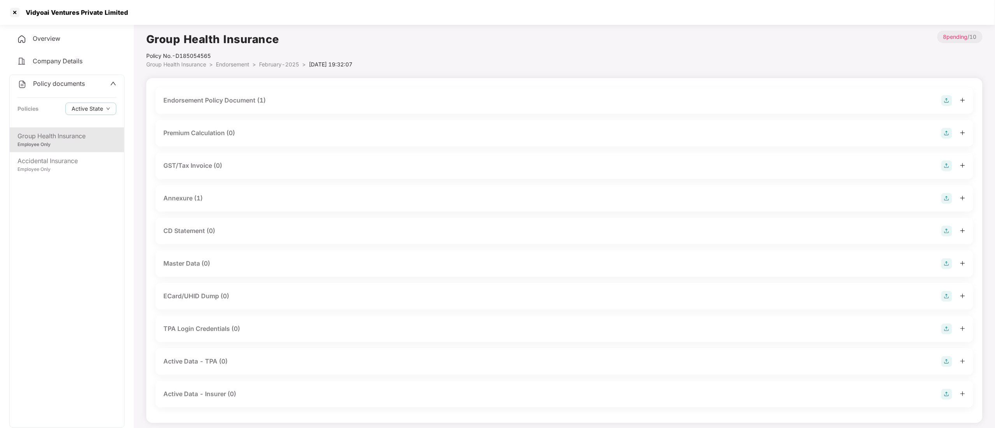
click at [227, 96] on div "Endorsement Policy Document (1)" at bounding box center [214, 101] width 102 height 10
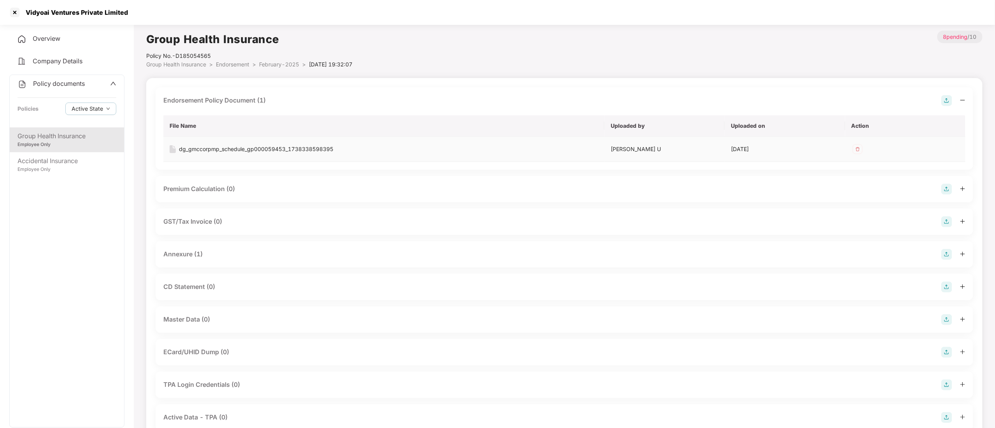
click at [240, 147] on div "dg_gmccorpmp_schedule_gp000059453_1738338598395" at bounding box center [256, 149] width 154 height 9
click at [52, 16] on div "Vidyoai Ventures Private Limited" at bounding box center [74, 13] width 107 height 8
copy div "Vidyoai Ventures Private Limited"
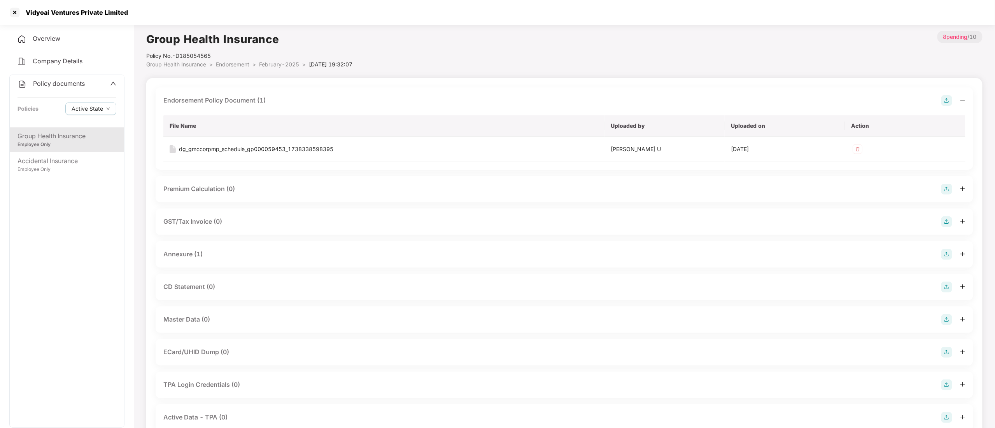
click at [227, 62] on span "Endorsement" at bounding box center [232, 64] width 33 height 7
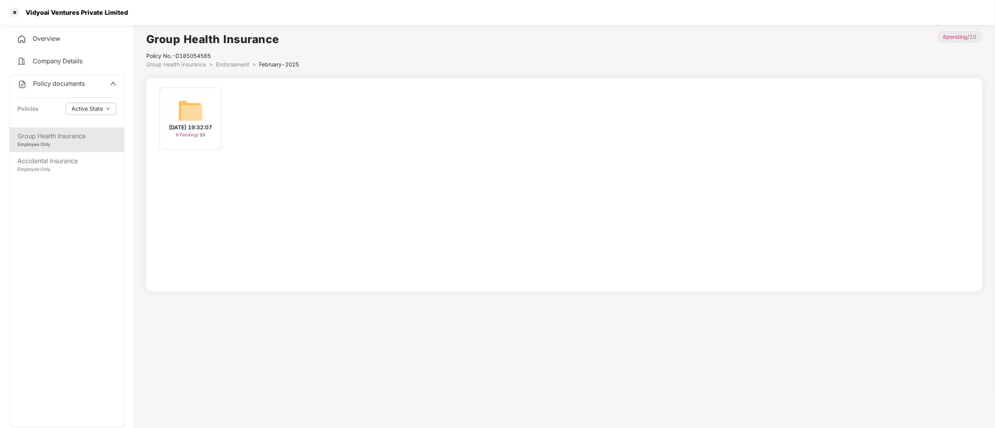
click at [227, 62] on span "Endorsement" at bounding box center [232, 64] width 33 height 7
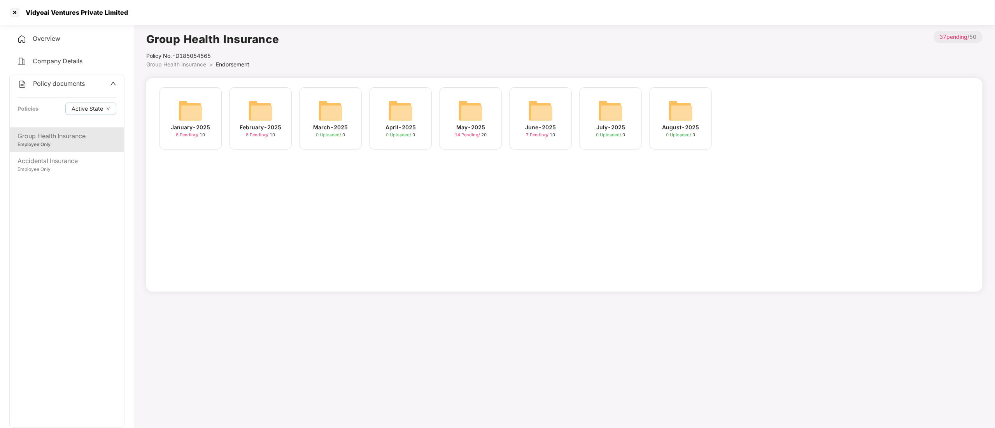
click at [478, 129] on div "May-2025" at bounding box center [470, 127] width 29 height 9
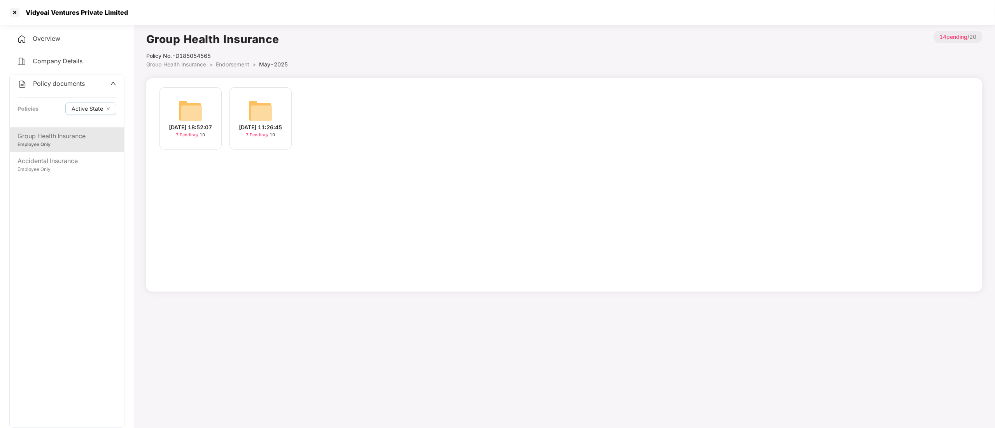
click at [255, 130] on div "[DATE] 11:26:45" at bounding box center [260, 127] width 43 height 9
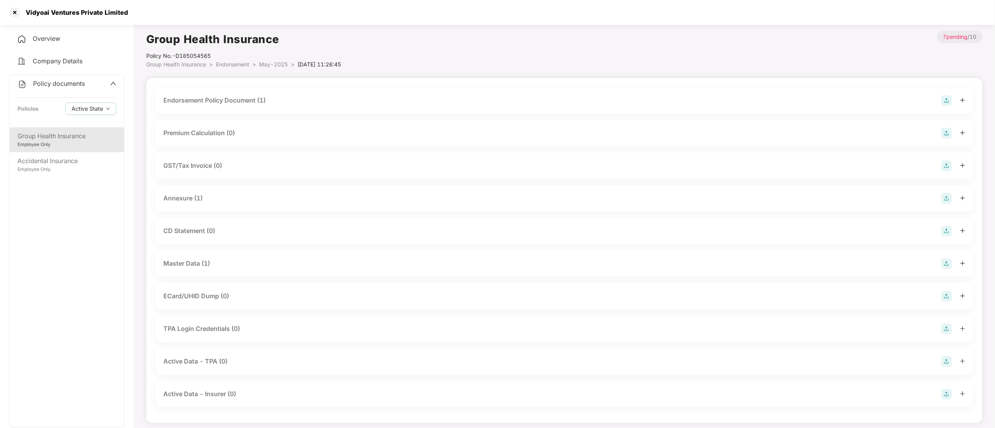
click at [215, 100] on div "Endorsement Policy Document (1)" at bounding box center [214, 101] width 102 height 10
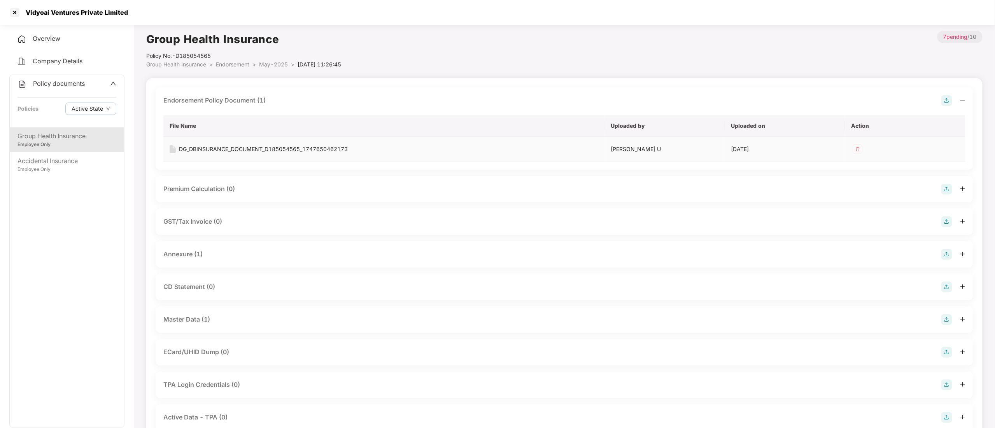
click at [224, 149] on div "DG_DBINSURANCE_DOCUMENT_D185054565_1747650462173" at bounding box center [263, 149] width 169 height 9
click at [227, 61] on span "Endorsement" at bounding box center [232, 64] width 33 height 7
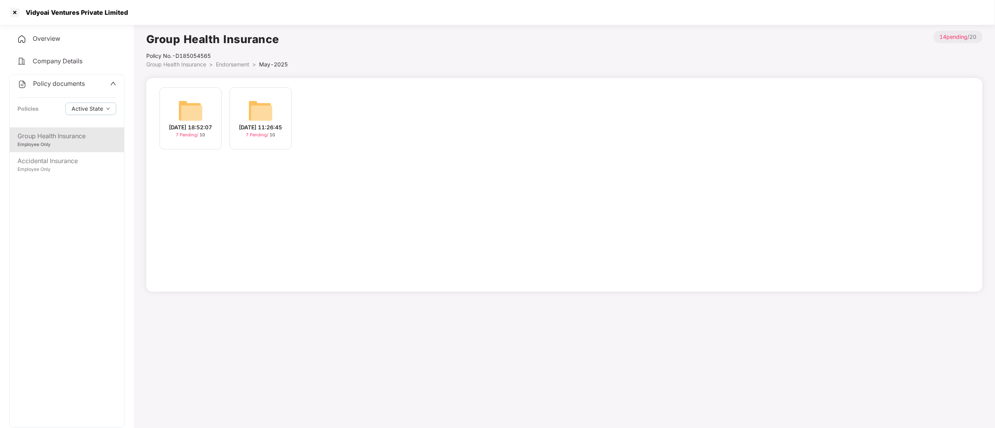
click at [201, 126] on div "[DATE] 18:52:07" at bounding box center [190, 127] width 43 height 9
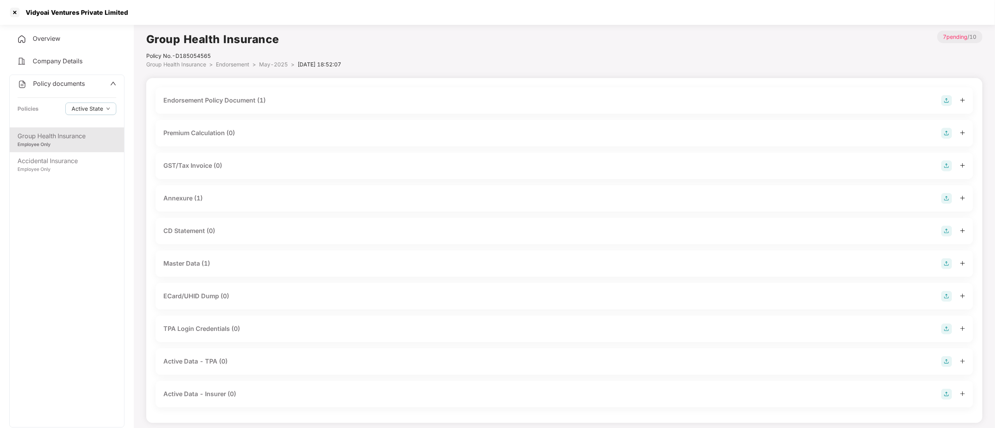
click at [240, 94] on div "Endorsement Policy Document (1)" at bounding box center [564, 100] width 817 height 26
click at [240, 96] on div "Endorsement Policy Document (1)" at bounding box center [214, 101] width 102 height 10
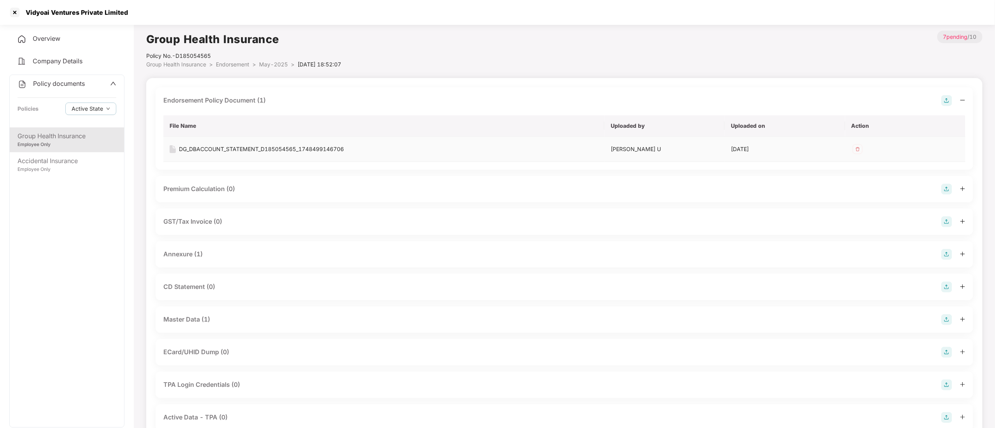
click at [247, 147] on div "DG_DBACCOUNT_STATEMENT_D185054565_1748499146706" at bounding box center [261, 149] width 165 height 9
click at [234, 65] on span "Endorsement" at bounding box center [232, 64] width 33 height 7
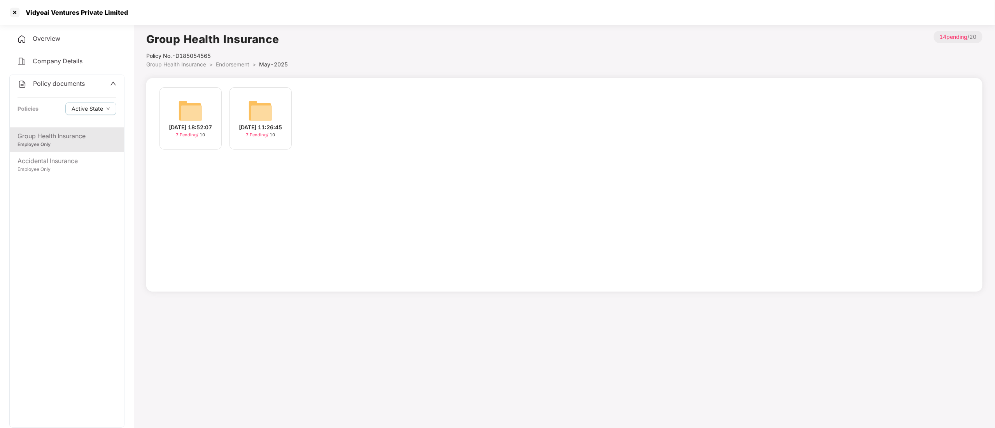
click at [180, 138] on span "7 Pending /" at bounding box center [188, 134] width 24 height 5
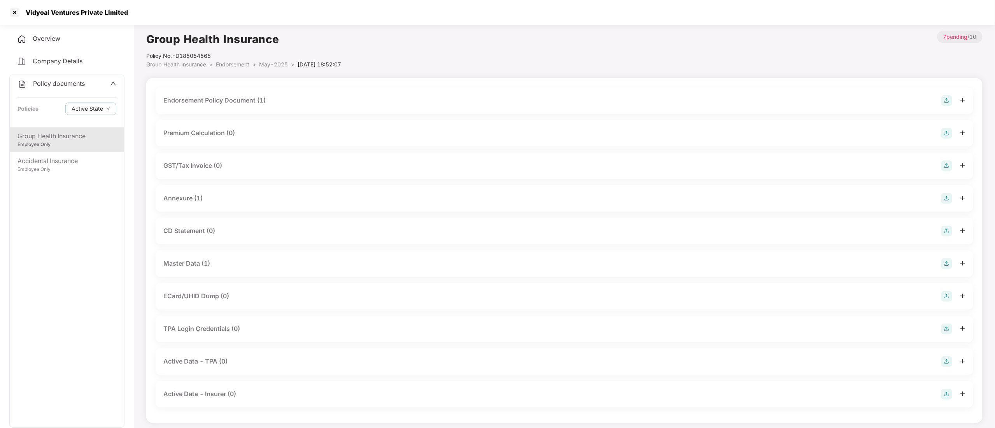
click at [251, 94] on div "Endorsement Policy Document (1)" at bounding box center [564, 100] width 817 height 26
click at [251, 101] on div "Endorsement Policy Document (1)" at bounding box center [214, 101] width 102 height 10
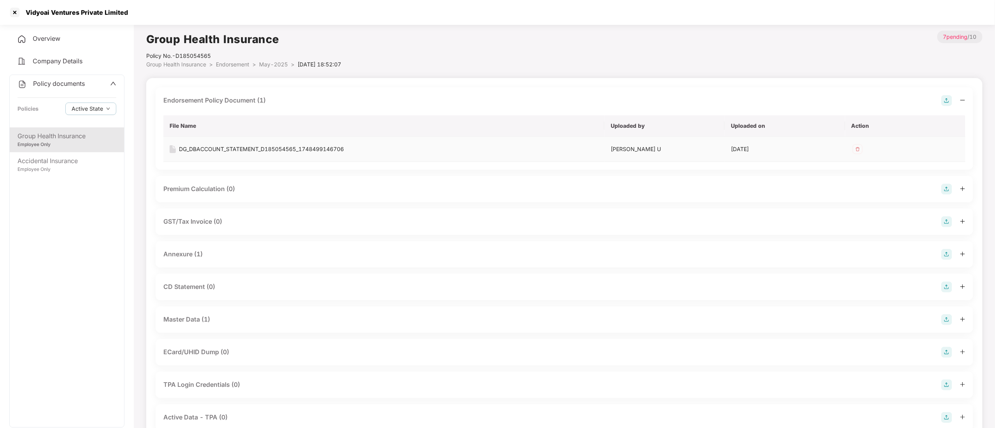
click at [278, 152] on div "DG_DBACCOUNT_STATEMENT_D185054565_1748499146706" at bounding box center [261, 149] width 165 height 9
click at [185, 255] on div "Annexure (1)" at bounding box center [182, 255] width 39 height 10
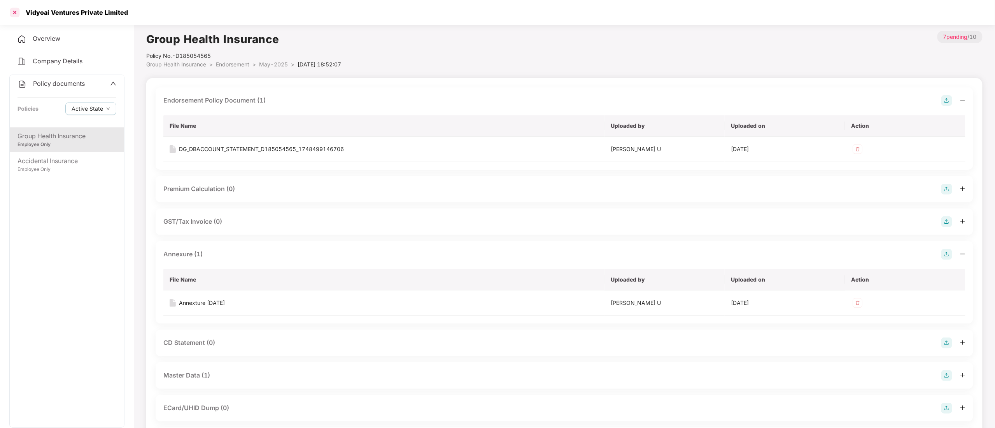
click at [16, 12] on div at bounding box center [15, 12] width 12 height 12
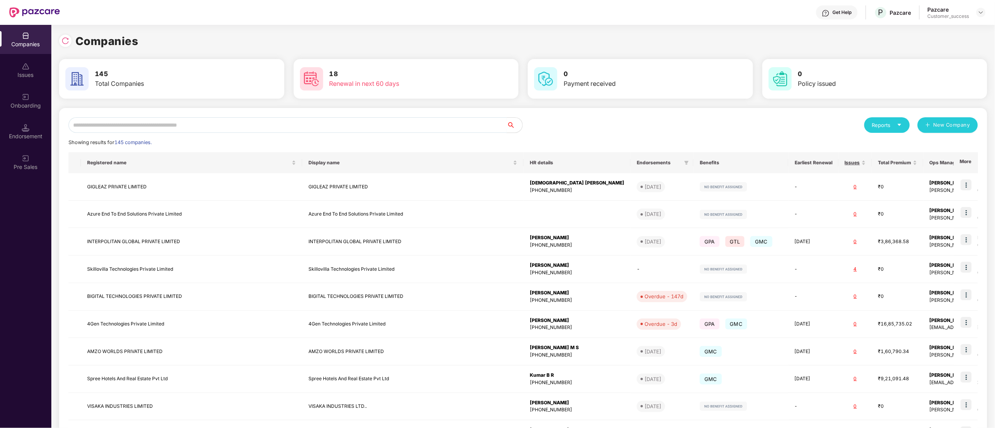
click at [121, 124] on input "text" at bounding box center [287, 125] width 438 height 16
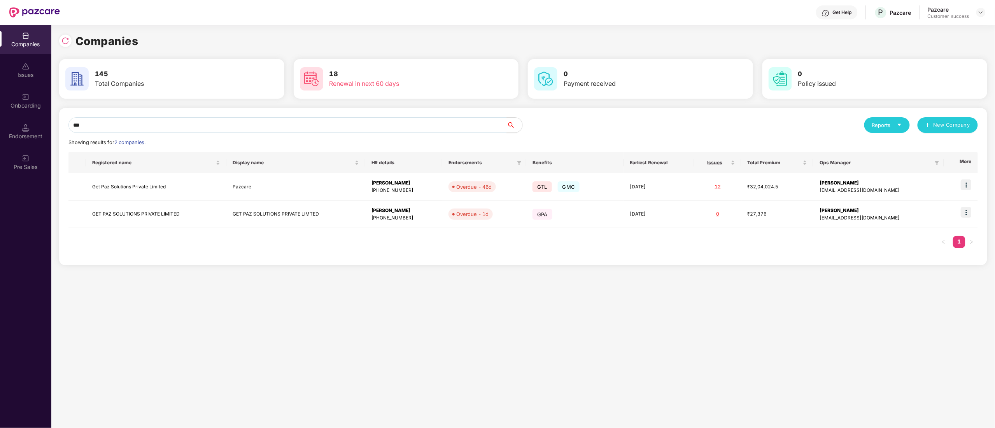
drag, startPoint x: 167, startPoint y: 115, endPoint x: 151, endPoint y: 133, distance: 24.0
click at [152, 132] on div "*** Reports New Company Showing results for 2 companies. Registered name Displa…" at bounding box center [523, 186] width 928 height 157
click at [0, 125] on div "Companies Issues Onboarding Endorsement Pre Sales Companies 145 Total Companies…" at bounding box center [497, 227] width 995 height 404
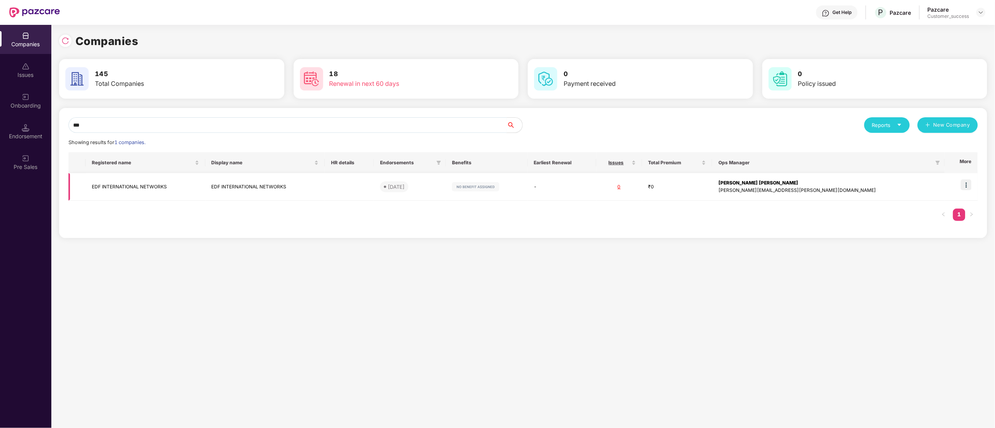
type input "***"
click at [970, 187] on img at bounding box center [965, 185] width 11 height 11
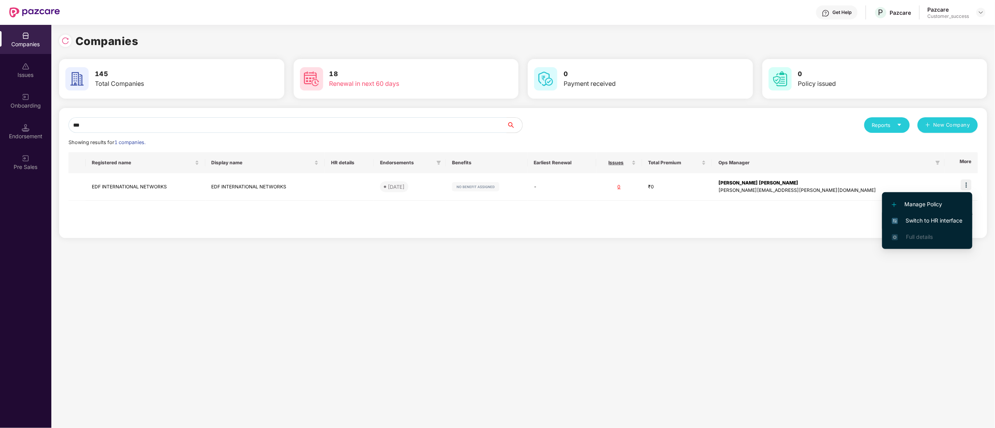
click at [936, 219] on span "Switch to HR interface" at bounding box center [927, 221] width 71 height 9
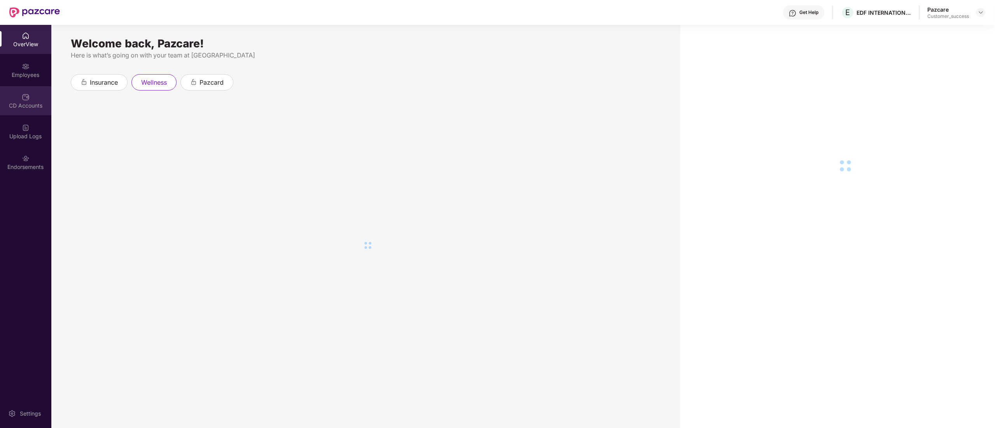
click at [24, 102] on div "CD Accounts" at bounding box center [25, 106] width 51 height 8
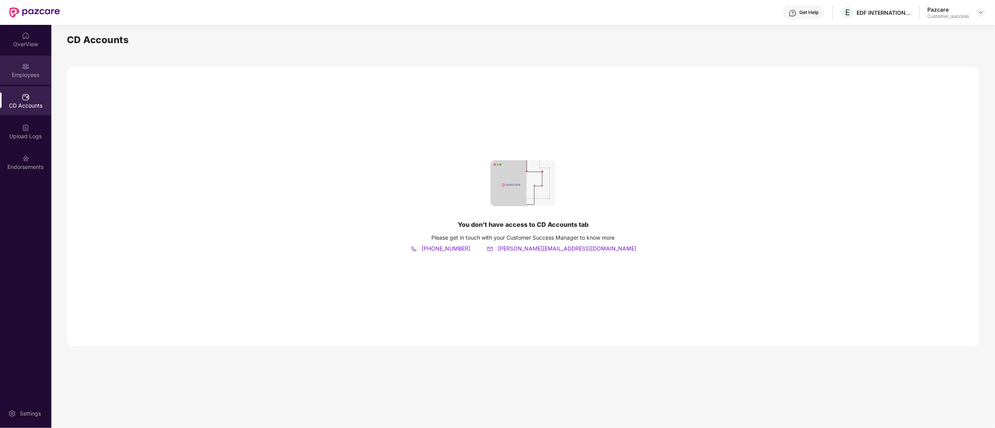
click at [25, 69] on img at bounding box center [26, 67] width 8 height 8
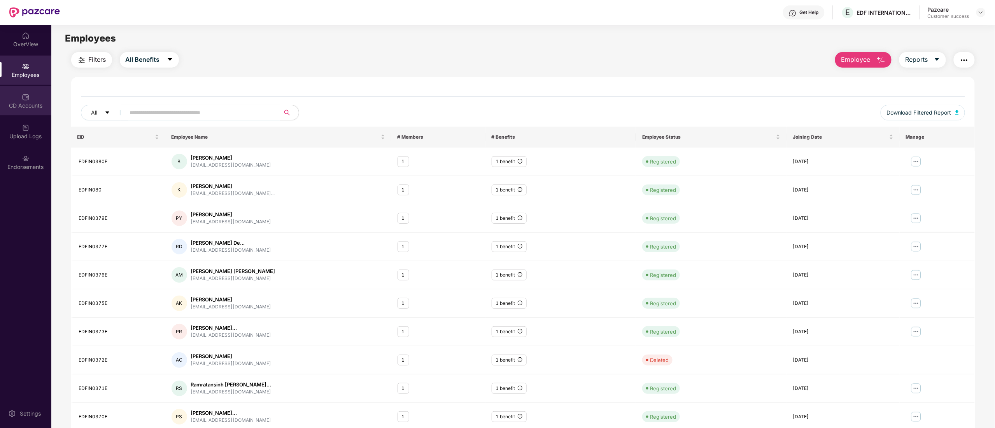
click at [19, 93] on div "CD Accounts" at bounding box center [25, 100] width 51 height 29
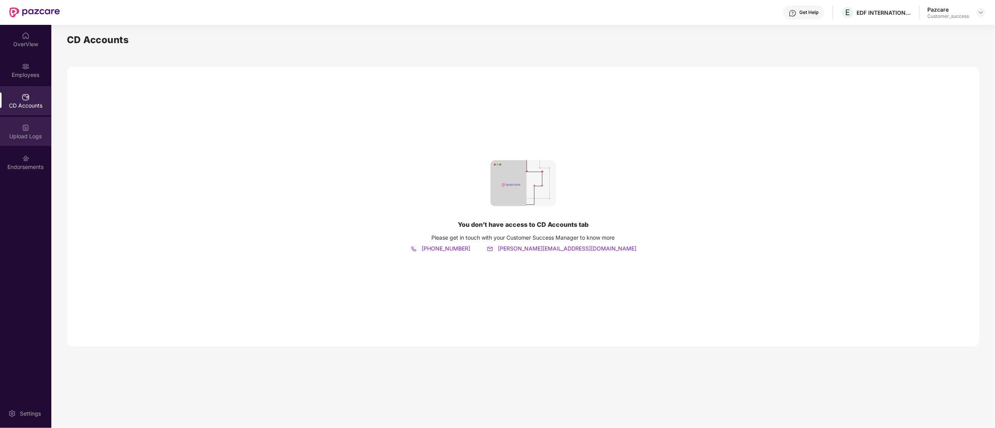
click at [27, 119] on div "Upload Logs" at bounding box center [25, 131] width 51 height 29
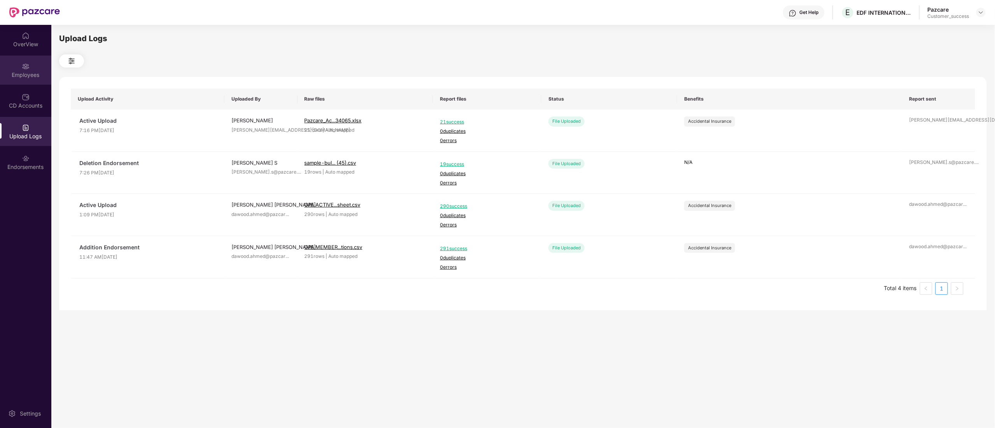
click at [21, 82] on div "Employees" at bounding box center [25, 70] width 51 height 29
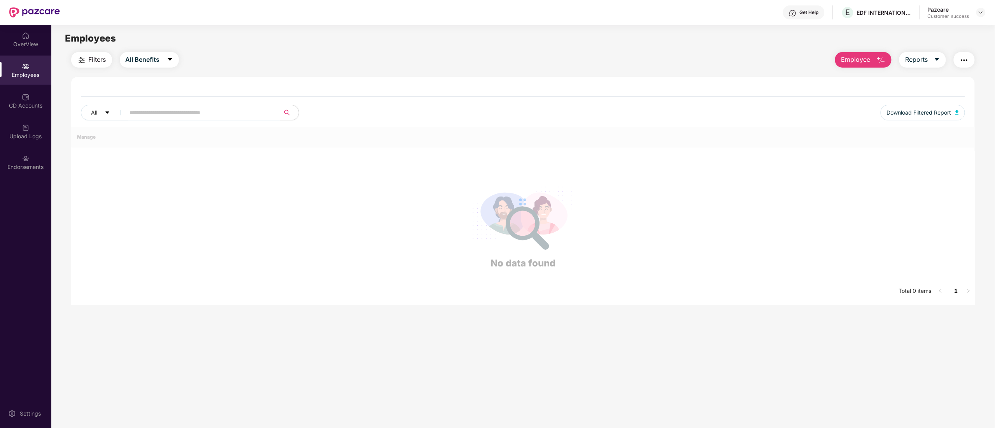
click at [19, 70] on div "Employees" at bounding box center [25, 70] width 51 height 29
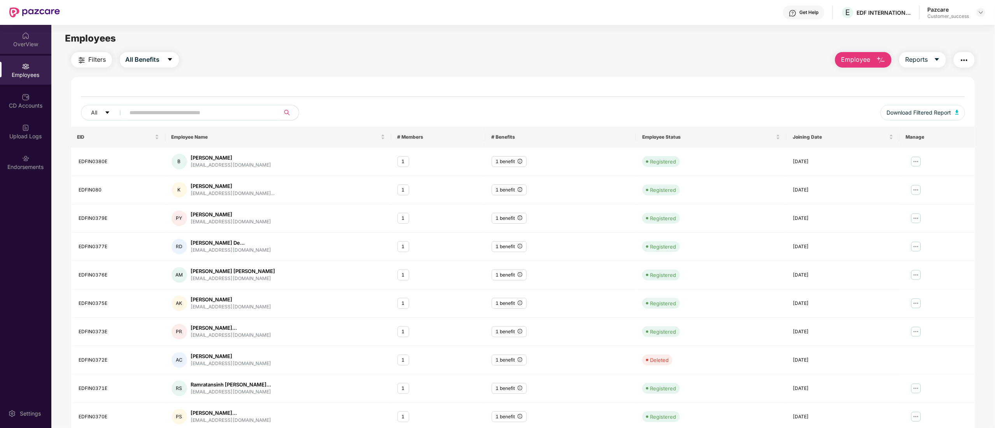
click at [23, 42] on div "OverView" at bounding box center [25, 44] width 51 height 8
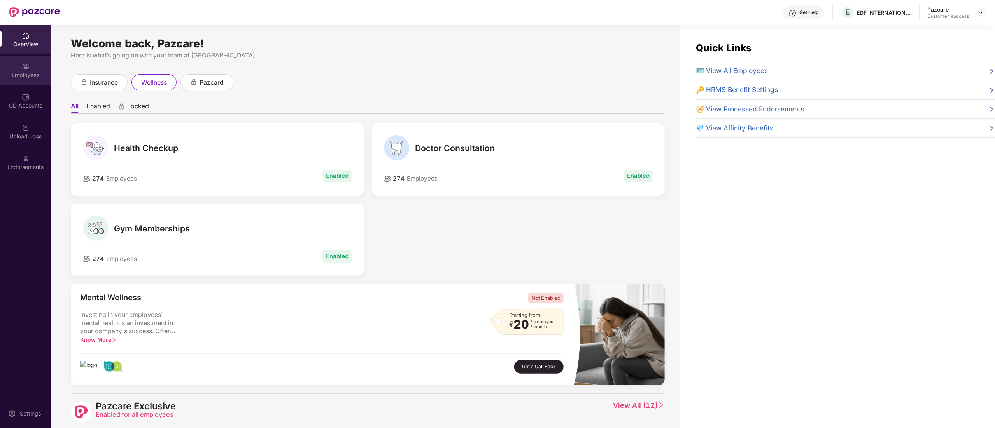
click at [22, 72] on div "Employees" at bounding box center [25, 75] width 51 height 8
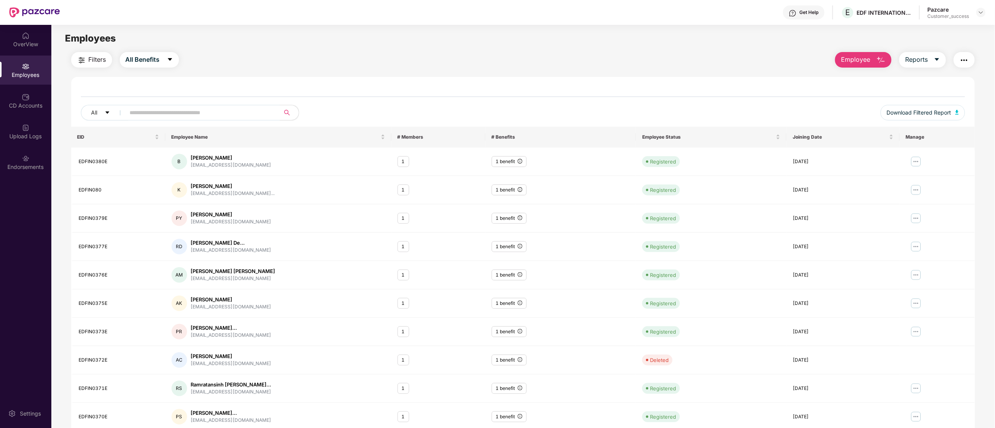
click at [152, 51] on main "Employees Filters All Benefits Employee Reports All Download Filtered Report EI…" at bounding box center [522, 239] width 943 height 428
click at [152, 52] on button "All Benefits" at bounding box center [149, 60] width 59 height 16
click at [151, 79] on span "All Benefits" at bounding box center [152, 81] width 35 height 9
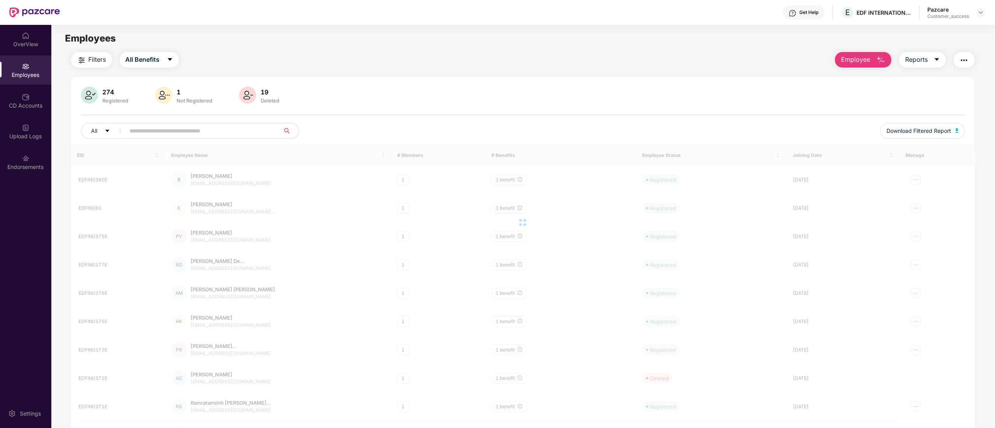
click at [245, 60] on div "Filters All Benefits Employee Reports" at bounding box center [523, 60] width 904 height 16
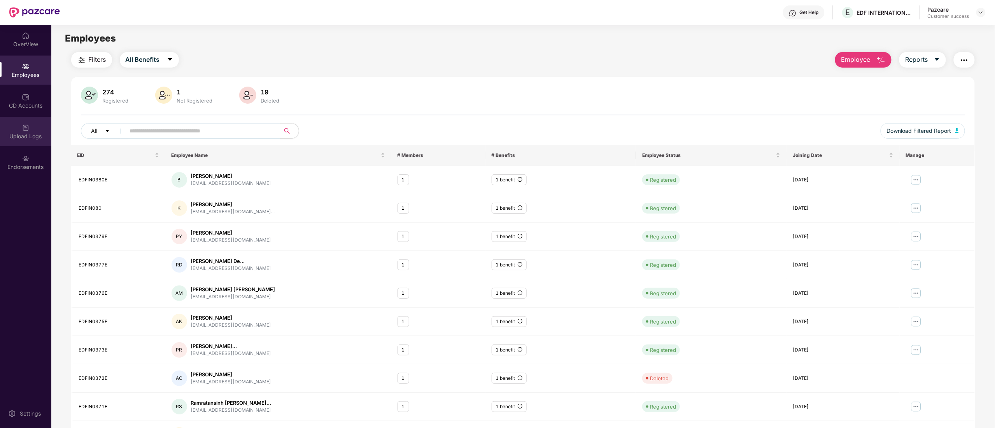
click at [23, 128] on img at bounding box center [26, 128] width 8 height 8
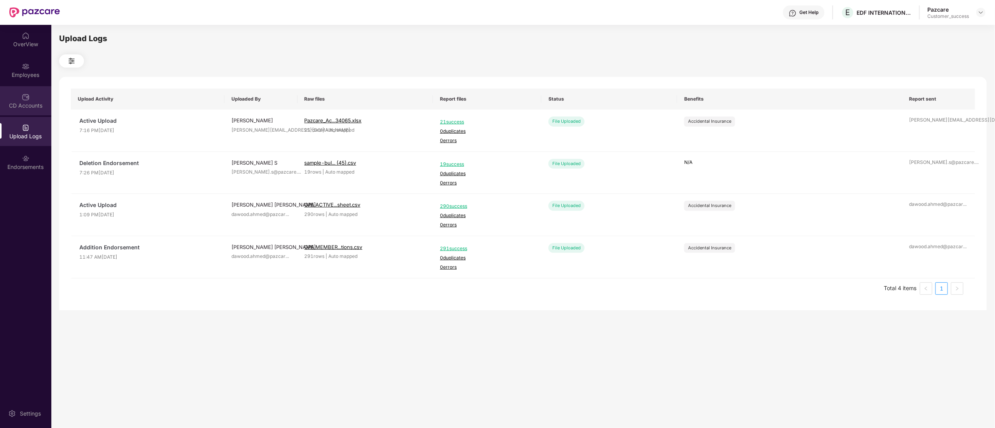
click at [32, 96] on div "CD Accounts" at bounding box center [25, 100] width 51 height 29
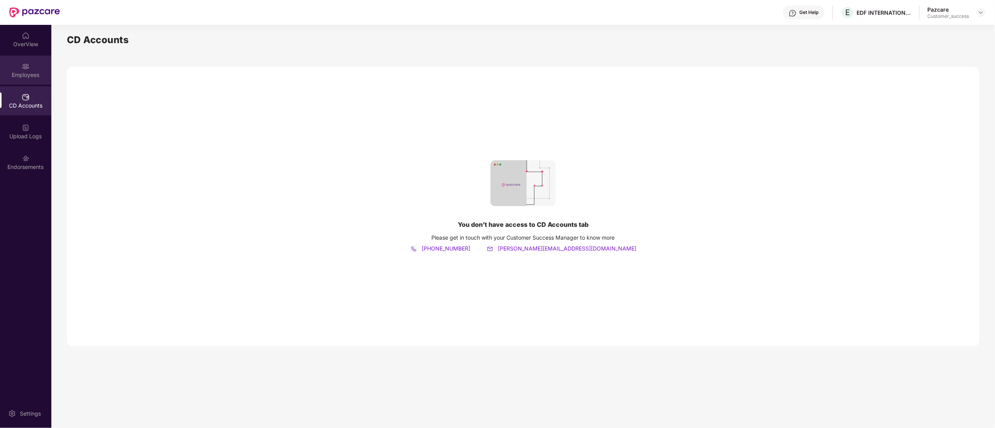
click at [26, 72] on div "Employees" at bounding box center [25, 75] width 51 height 8
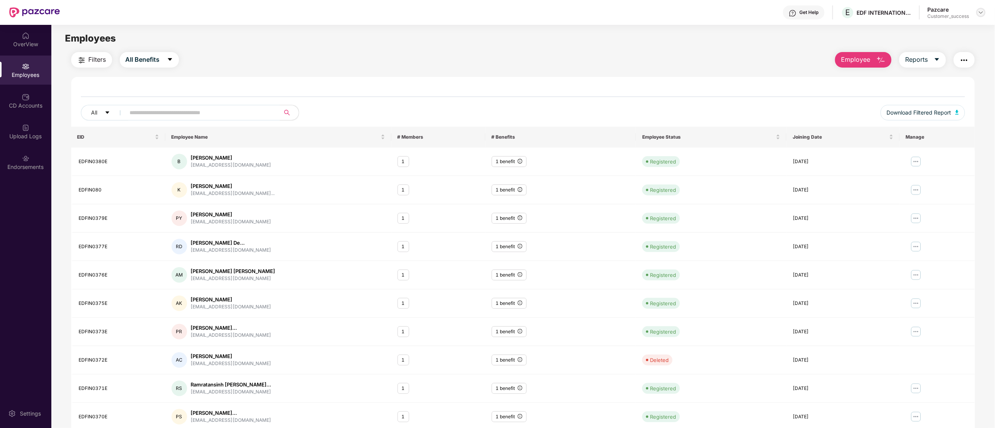
click at [982, 13] on img at bounding box center [980, 12] width 6 height 6
click at [944, 28] on div "Switch to partner view" at bounding box center [943, 30] width 101 height 15
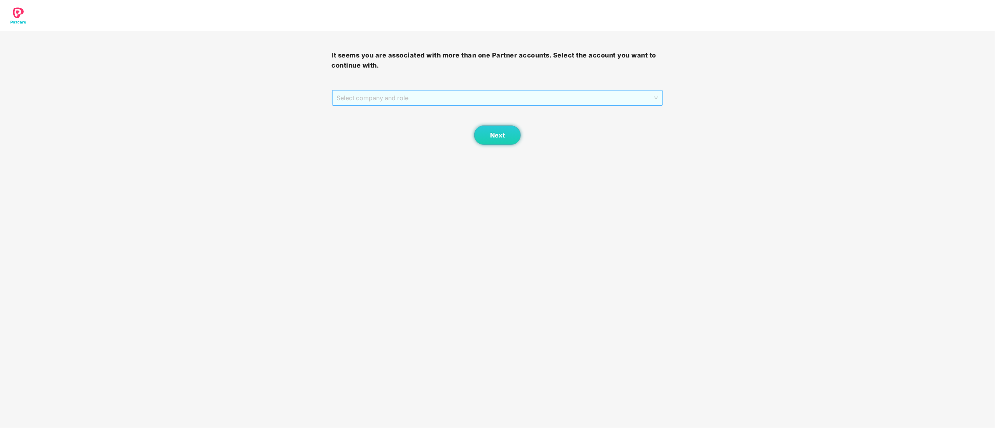
click at [358, 94] on span "Select company and role" at bounding box center [498, 98] width 322 height 15
click at [357, 122] on div "Pazcare - CUSTOMER_SUCCESS" at bounding box center [498, 126] width 322 height 9
click at [509, 142] on button "Next" at bounding box center [497, 135] width 47 height 19
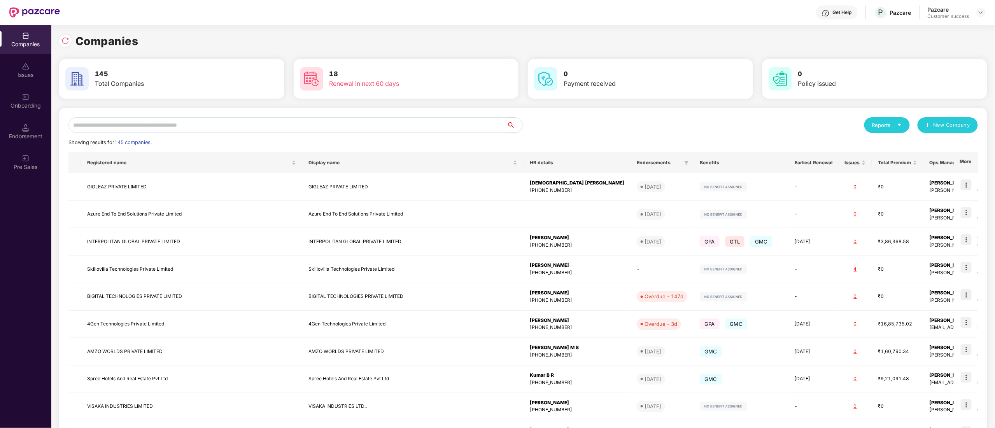
click at [251, 130] on input "text" at bounding box center [287, 125] width 438 height 16
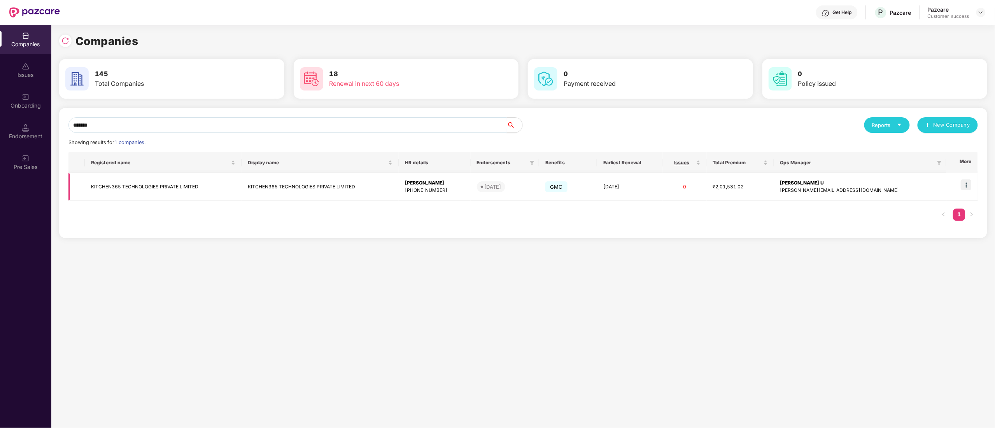
type input "*******"
click at [967, 180] on img at bounding box center [965, 185] width 11 height 11
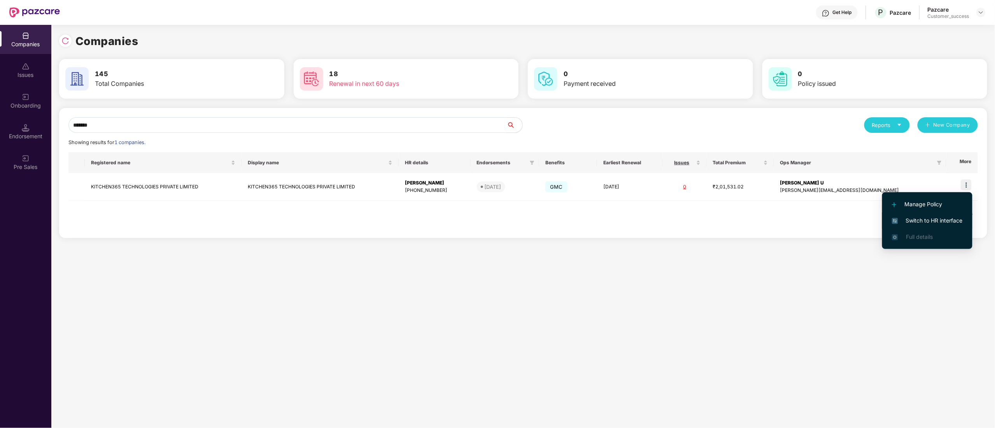
click at [946, 217] on span "Switch to HR interface" at bounding box center [927, 221] width 71 height 9
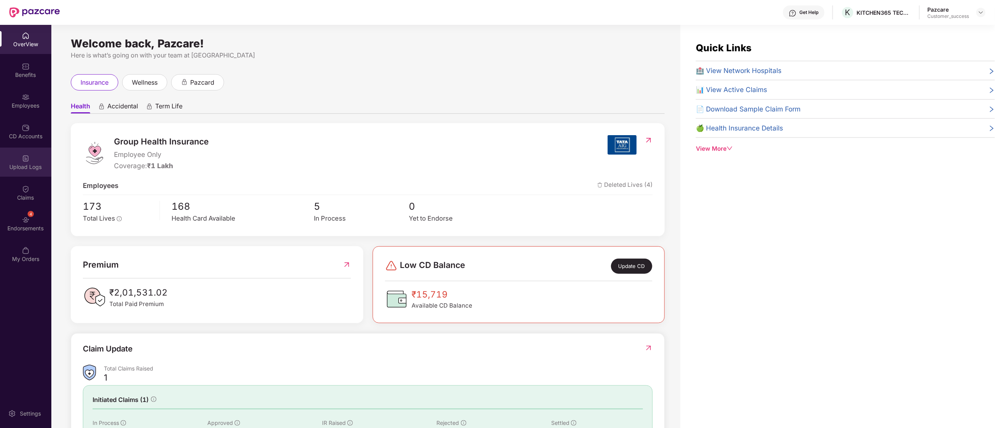
click at [24, 171] on div "Upload Logs" at bounding box center [25, 162] width 51 height 29
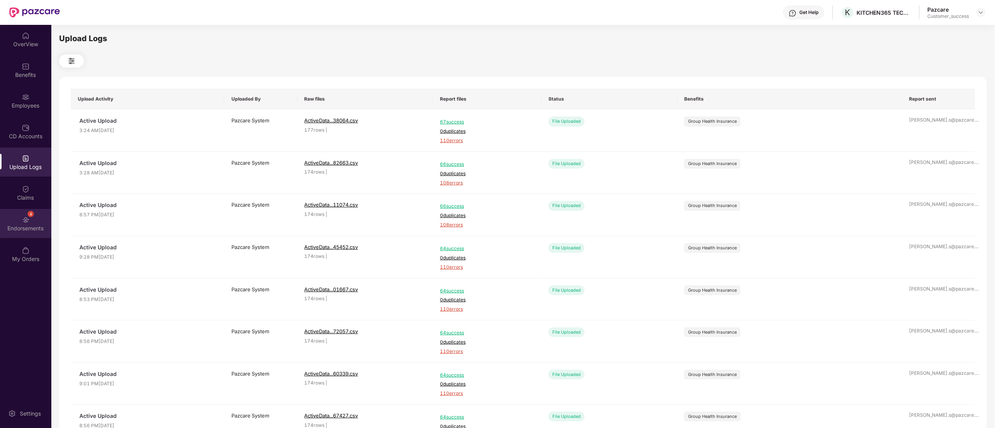
click at [25, 223] on img at bounding box center [26, 220] width 8 height 8
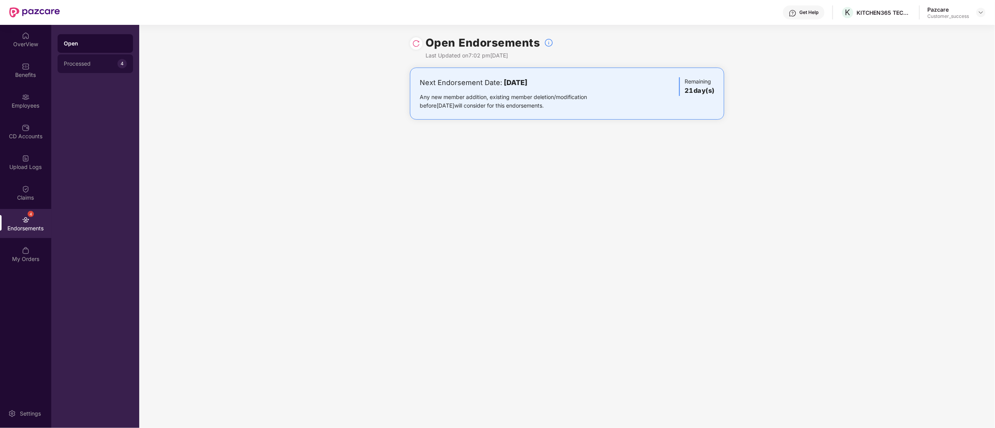
click at [93, 62] on div "Processed" at bounding box center [91, 64] width 54 height 6
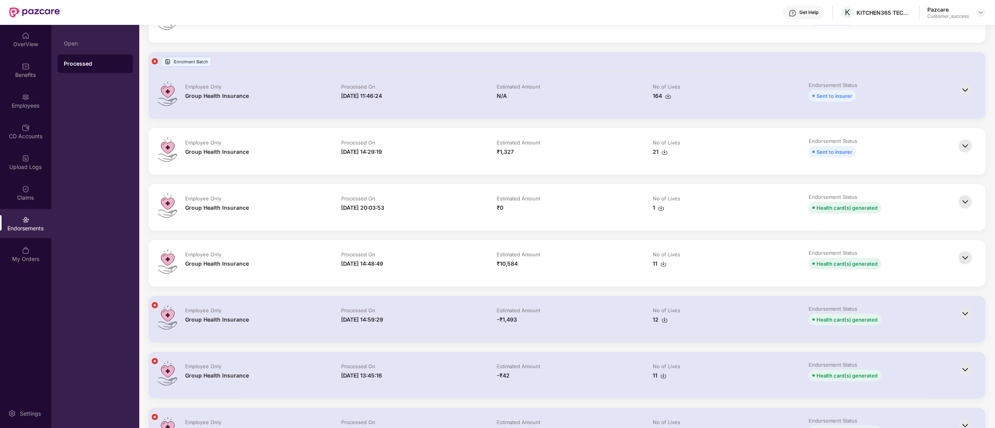
scroll to position [156, 0]
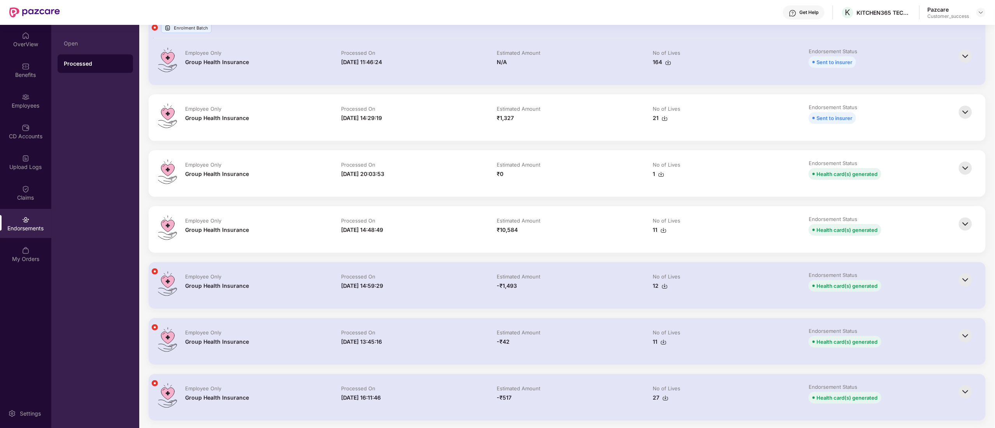
click at [384, 175] on div "[DATE] 20:03:53" at bounding box center [362, 174] width 43 height 9
click at [377, 227] on div "[DATE] 14:48:49" at bounding box center [362, 230] width 42 height 9
click at [963, 226] on img at bounding box center [964, 224] width 17 height 17
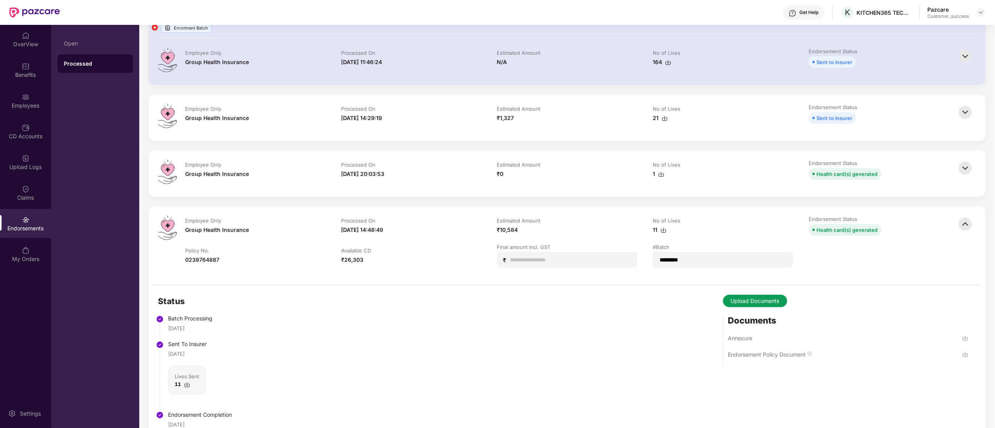
scroll to position [233, 0]
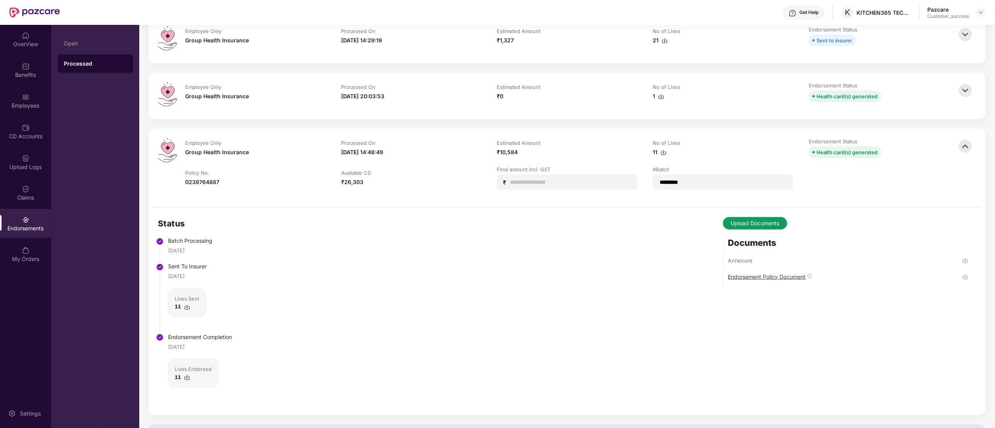
click at [776, 276] on div "Endorsement Policy Document" at bounding box center [767, 276] width 78 height 7
click at [984, 10] on div at bounding box center [980, 12] width 9 height 9
click at [955, 30] on div "Switch to partner view" at bounding box center [943, 30] width 101 height 15
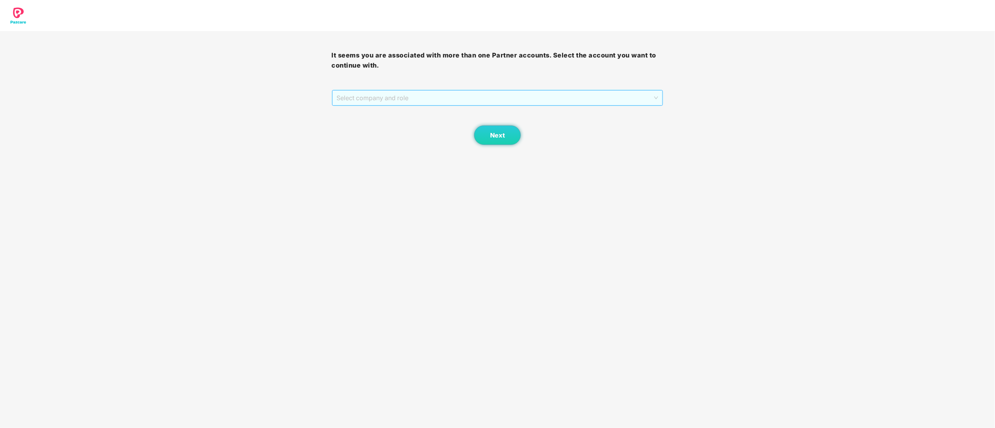
click at [390, 93] on span "Select company and role" at bounding box center [498, 98] width 322 height 15
click at [380, 124] on div "Pazcare - CUSTOMER_SUCCESS" at bounding box center [498, 126] width 322 height 9
click at [490, 138] on span "Next" at bounding box center [497, 135] width 15 height 7
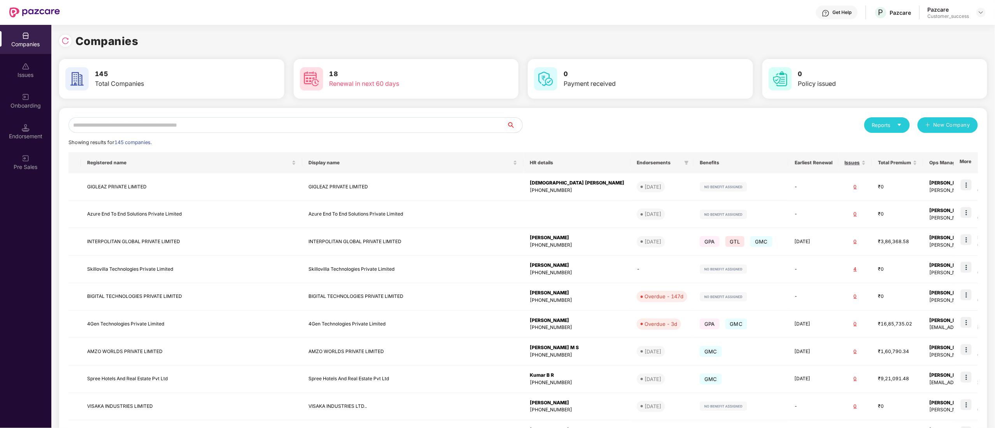
click at [133, 121] on input "text" at bounding box center [287, 125] width 438 height 16
paste input "**********"
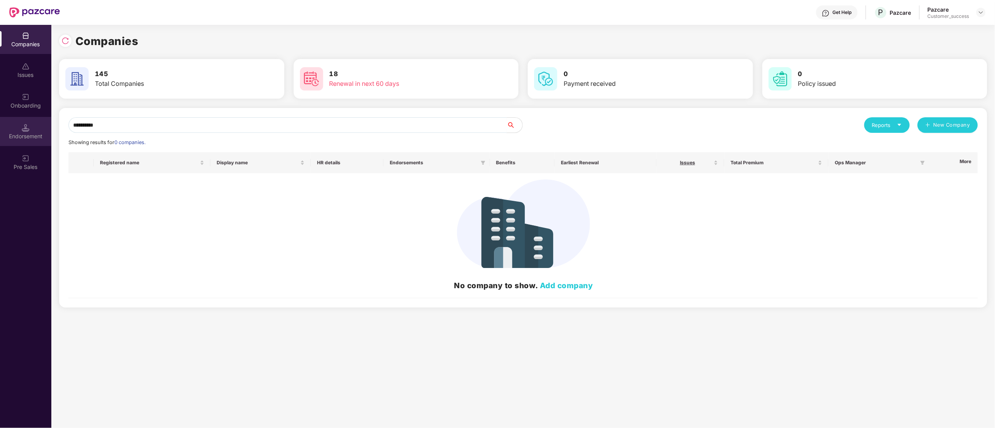
drag, startPoint x: 133, startPoint y: 121, endPoint x: 0, endPoint y: 122, distance: 133.0
click at [0, 122] on div "**********" at bounding box center [497, 227] width 995 height 404
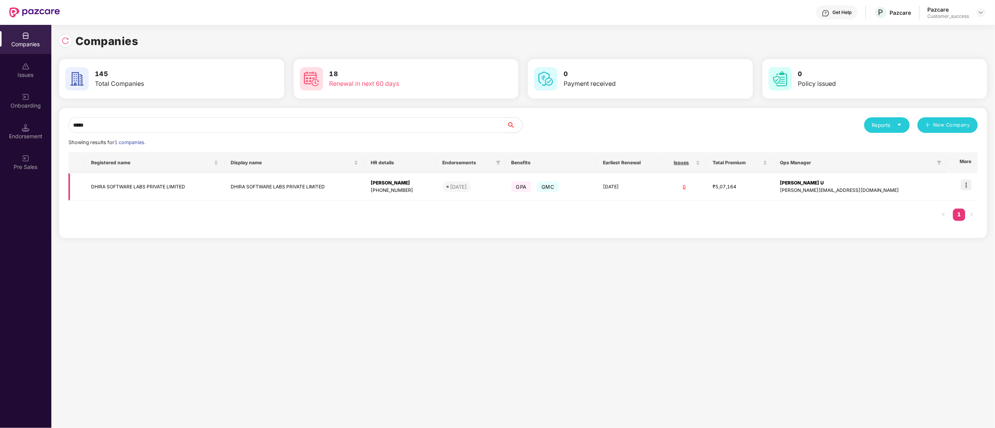
type input "*****"
click at [965, 189] on img at bounding box center [965, 185] width 11 height 11
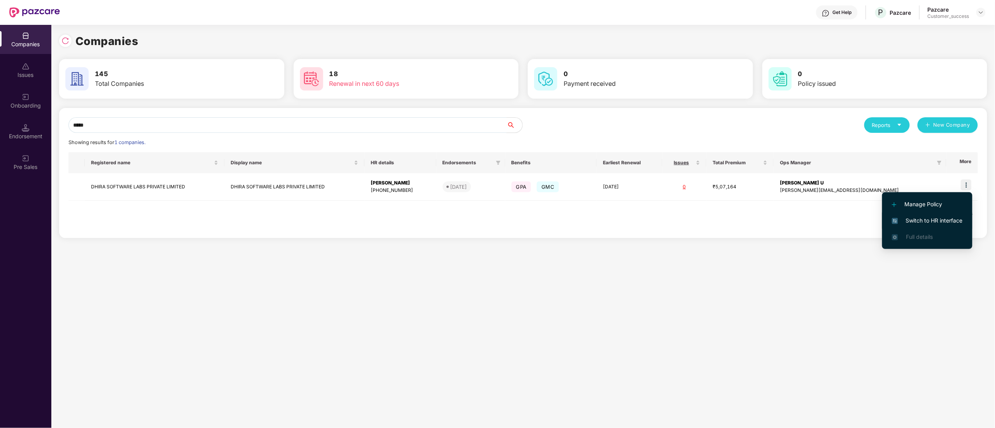
click at [949, 215] on li "Switch to HR interface" at bounding box center [927, 221] width 90 height 16
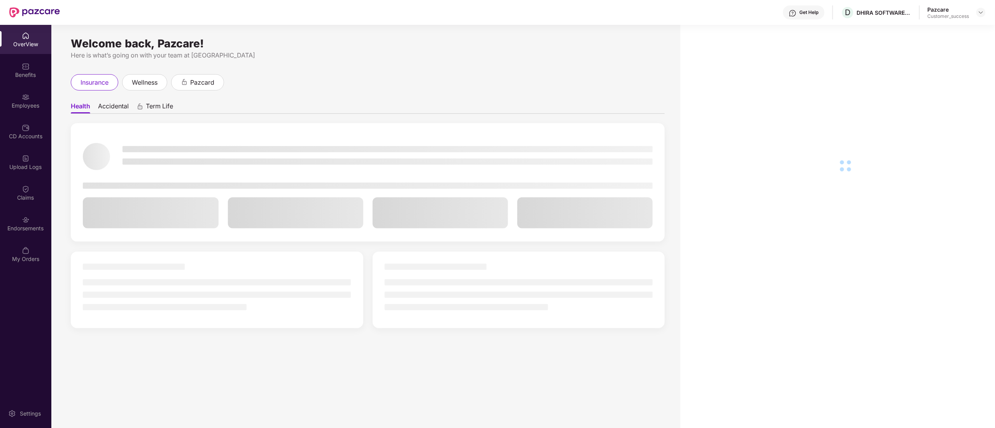
click at [30, 103] on div "Employees" at bounding box center [25, 106] width 51 height 8
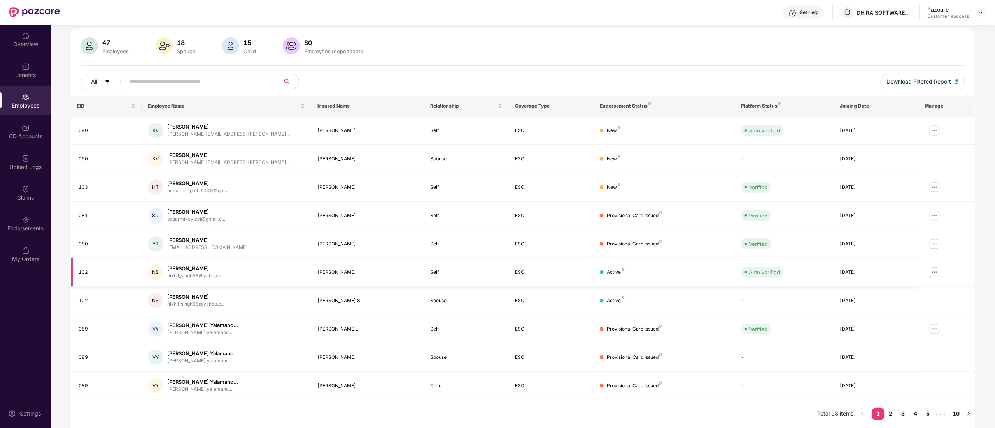
scroll to position [51, 0]
click at [86, 330] on div "089" at bounding box center [107, 329] width 57 height 7
copy div "089"
click at [888, 413] on link "2" at bounding box center [890, 414] width 12 height 12
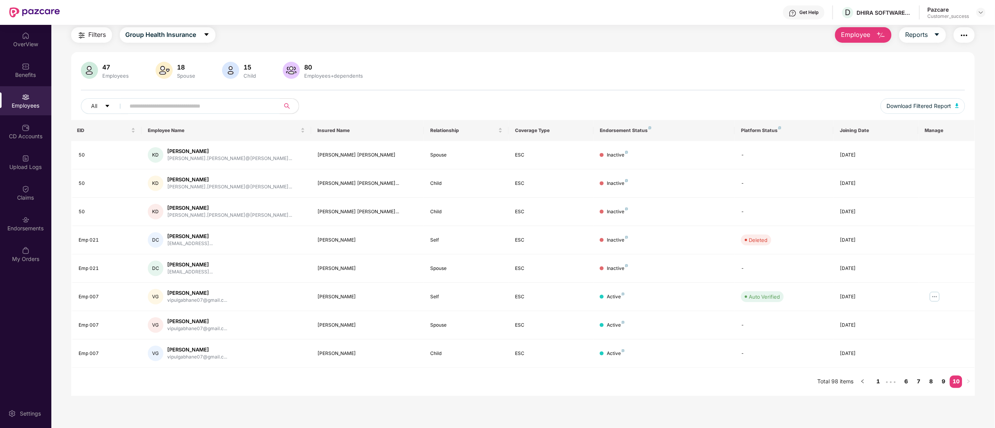
scroll to position [25, 0]
click at [943, 378] on link "9" at bounding box center [943, 382] width 12 height 12
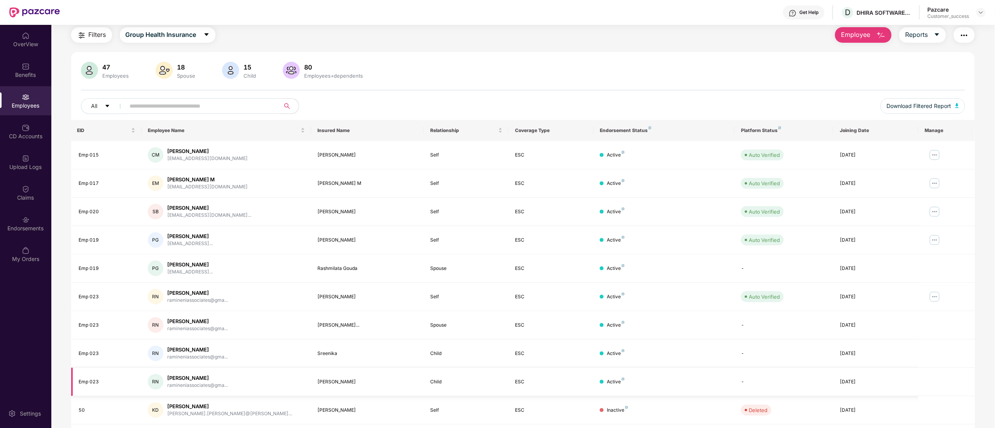
scroll to position [51, 0]
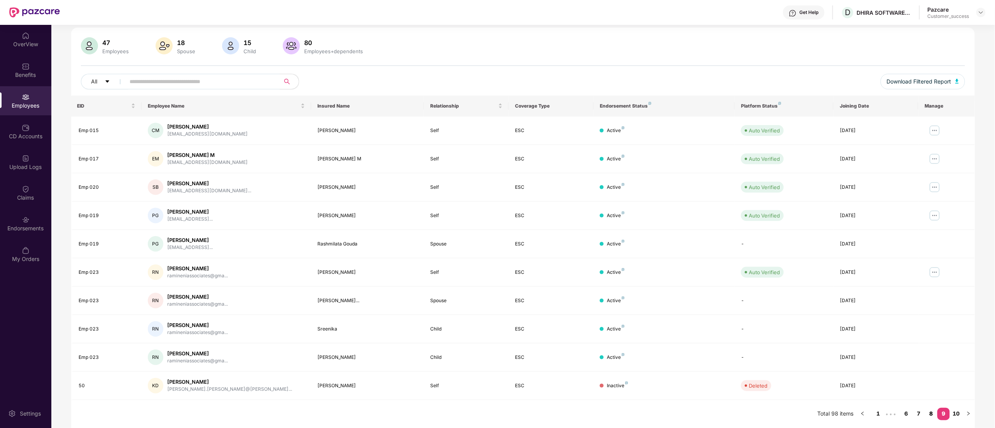
click at [930, 415] on link "8" at bounding box center [931, 414] width 12 height 12
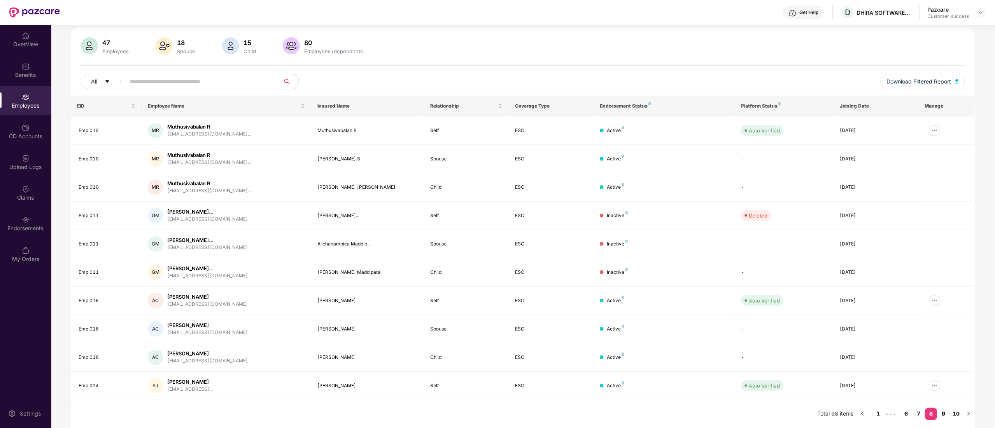
click at [946, 414] on link "9" at bounding box center [943, 414] width 12 height 12
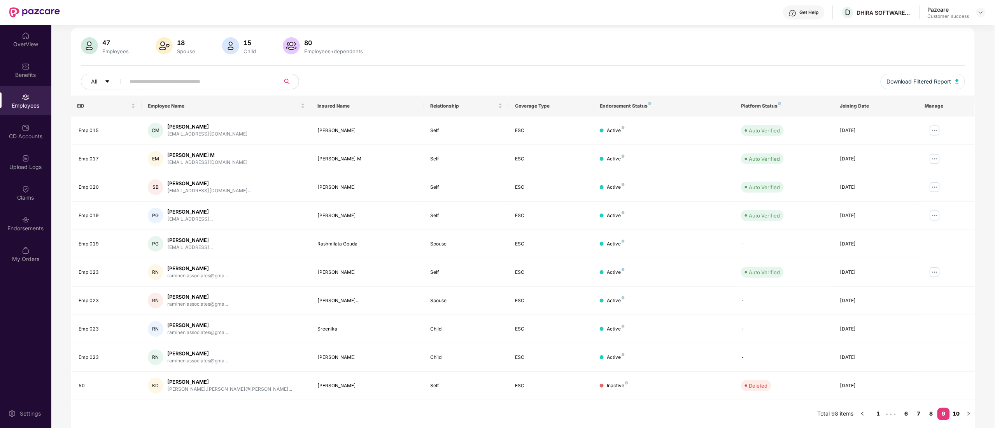
click at [954, 412] on link "10" at bounding box center [955, 414] width 12 height 12
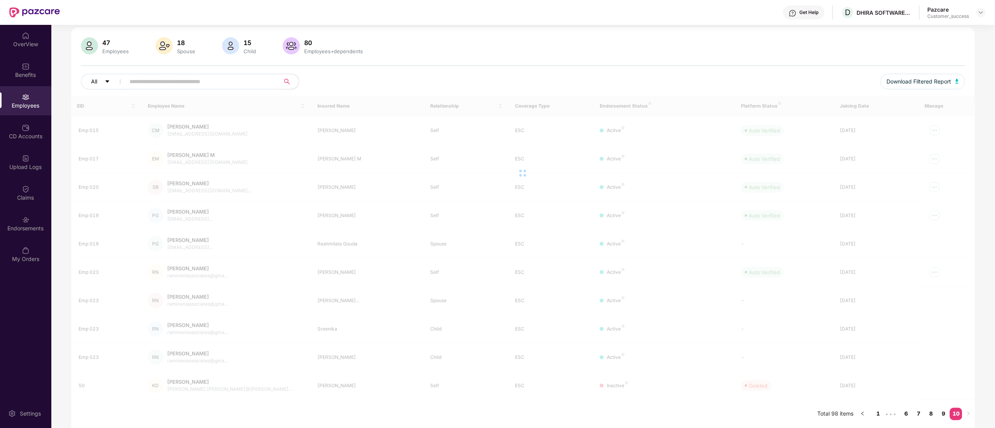
scroll to position [25, 0]
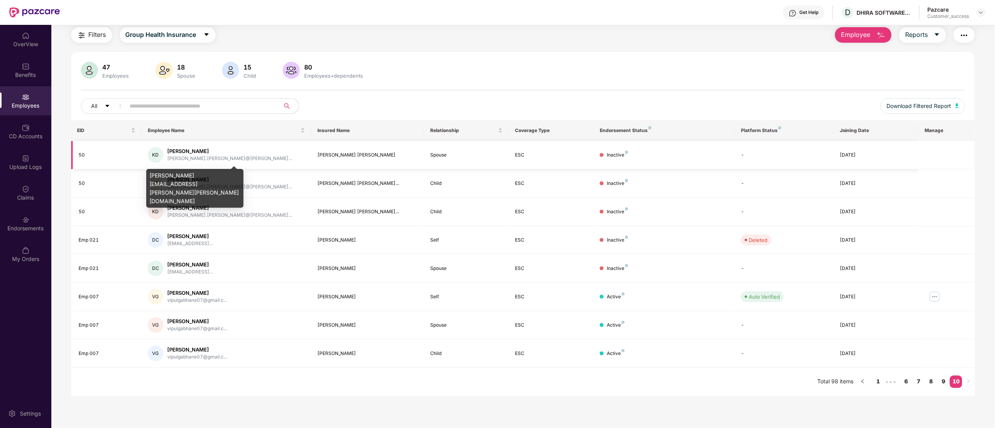
click at [191, 151] on div "[PERSON_NAME]" at bounding box center [229, 151] width 125 height 7
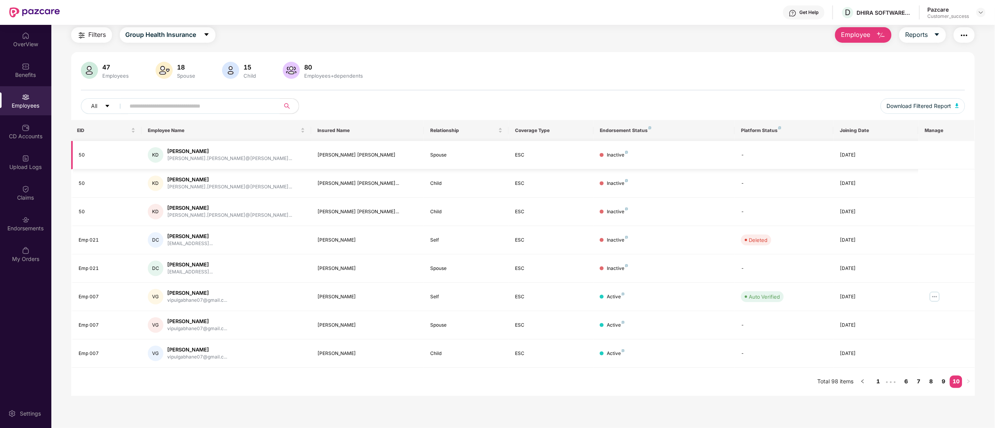
click at [191, 151] on div "[PERSON_NAME]" at bounding box center [229, 151] width 125 height 7
drag, startPoint x: 170, startPoint y: 150, endPoint x: 222, endPoint y: 149, distance: 52.1
click at [222, 149] on div "[PERSON_NAME]" at bounding box center [229, 151] width 125 height 7
click at [161, 146] on td "[PERSON_NAME] [PERSON_NAME].[PERSON_NAME]@[PERSON_NAME]..." at bounding box center [227, 155] width 170 height 28
drag, startPoint x: 170, startPoint y: 150, endPoint x: 220, endPoint y: 149, distance: 50.2
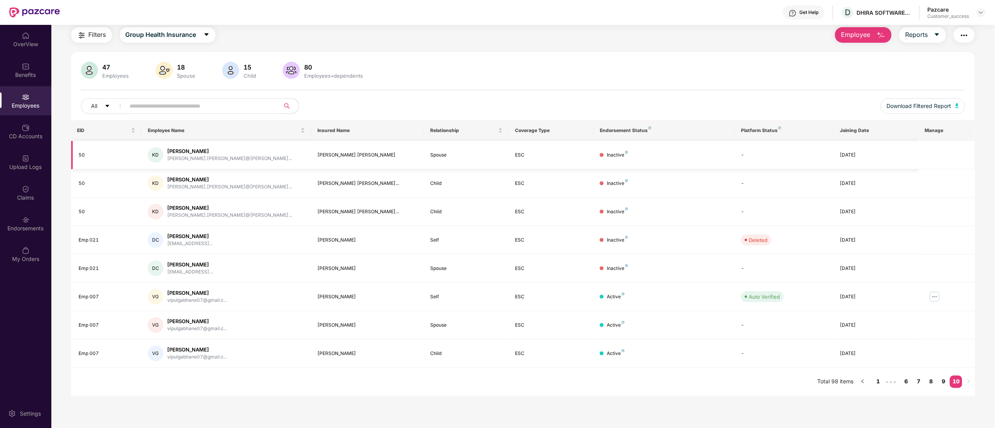
click at [220, 149] on div "[PERSON_NAME] [PERSON_NAME].[PERSON_NAME]@[PERSON_NAME]..." at bounding box center [226, 155] width 157 height 16
copy div "[PERSON_NAME]"
click at [941, 381] on link "9" at bounding box center [943, 382] width 12 height 12
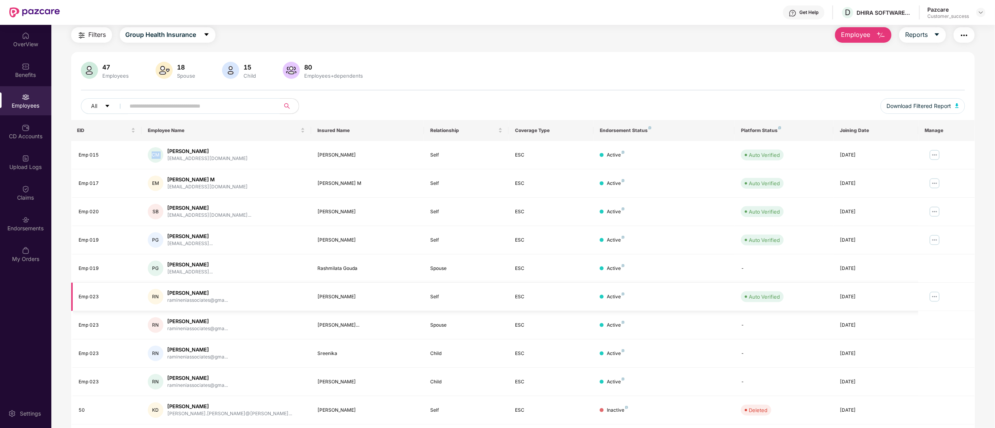
scroll to position [51, 0]
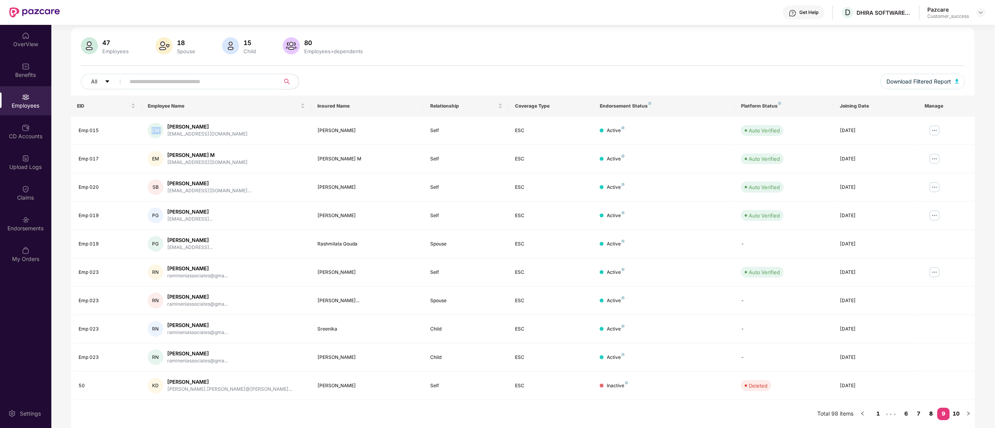
click at [932, 410] on link "8" at bounding box center [931, 414] width 12 height 12
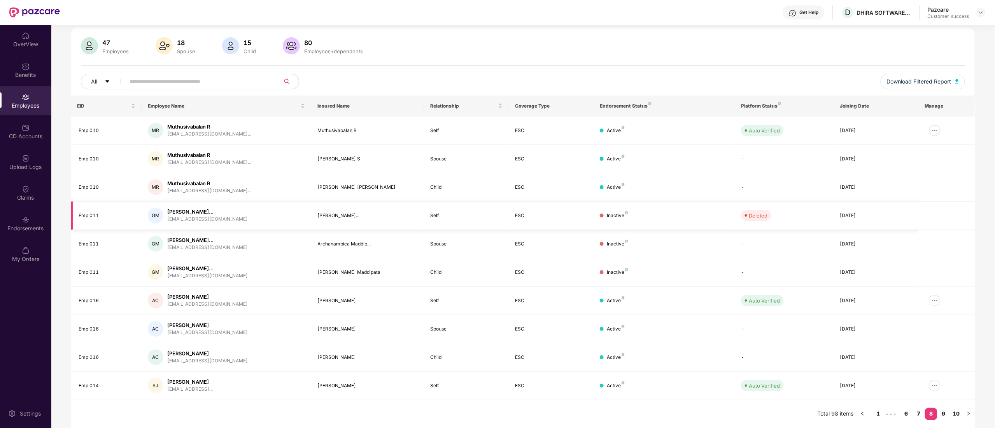
click at [92, 215] on div "Emp 011" at bounding box center [107, 215] width 57 height 7
copy div "Emp 011"
click at [194, 209] on div "[PERSON_NAME]..." at bounding box center [207, 211] width 80 height 7
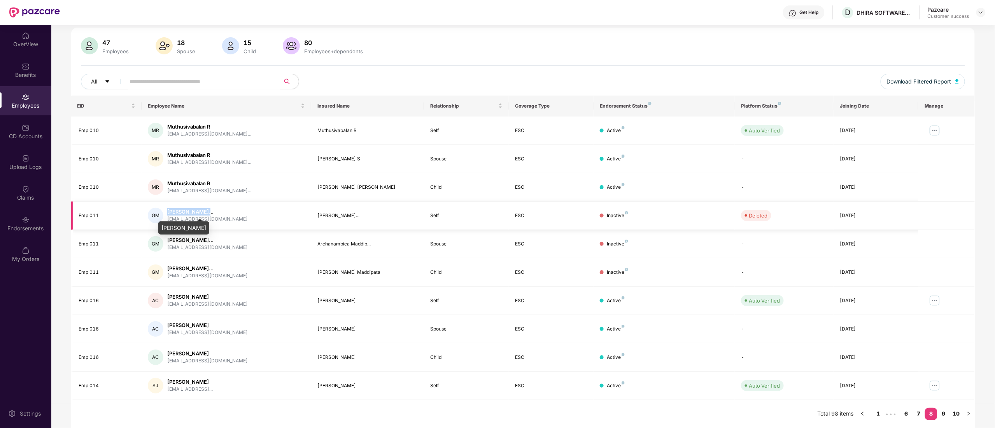
click at [194, 209] on div "[PERSON_NAME]..." at bounding box center [207, 211] width 80 height 7
copy div "[PERSON_NAME]..."
click at [316, 275] on td "[PERSON_NAME] Maddipata" at bounding box center [367, 273] width 113 height 28
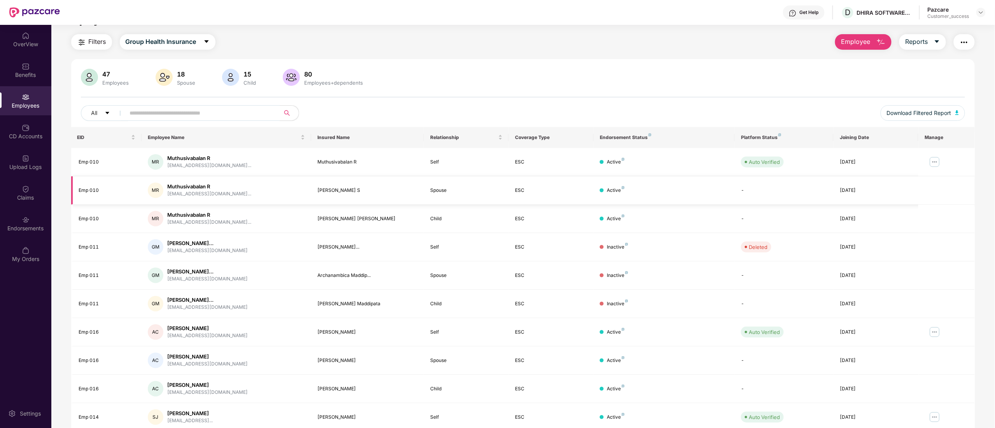
scroll to position [0, 0]
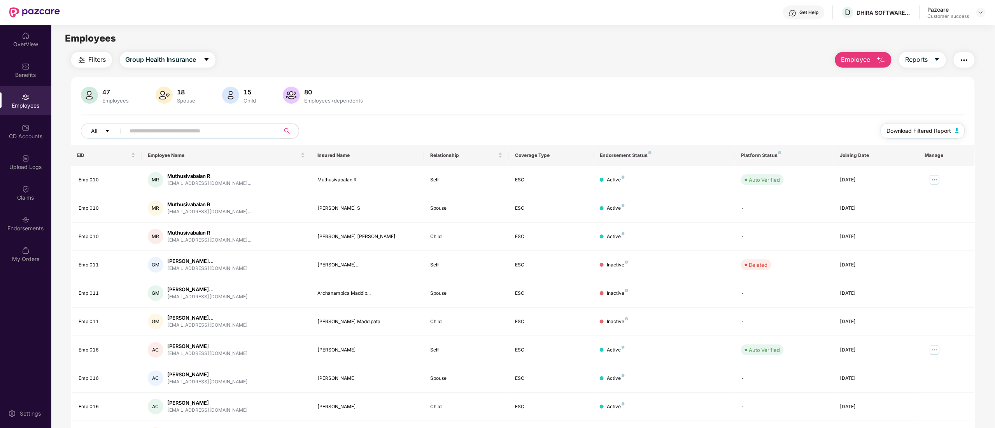
click at [919, 133] on span "Download Filtered Report" at bounding box center [918, 131] width 65 height 9
click at [980, 12] on img at bounding box center [980, 12] width 6 height 6
click at [915, 31] on div "Switch to partner view" at bounding box center [943, 30] width 101 height 15
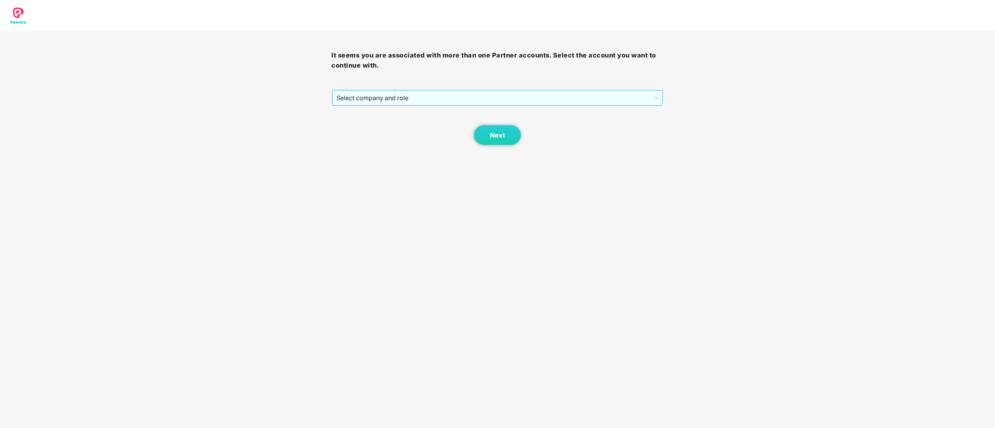
drag, startPoint x: 352, startPoint y: 96, endPoint x: 354, endPoint y: 105, distance: 9.1
click at [353, 96] on span "Select company and role" at bounding box center [498, 98] width 322 height 15
click at [365, 124] on div "Pazcare - CUSTOMER_SUCCESS" at bounding box center [498, 126] width 322 height 9
click at [486, 130] on button "Next" at bounding box center [497, 135] width 47 height 19
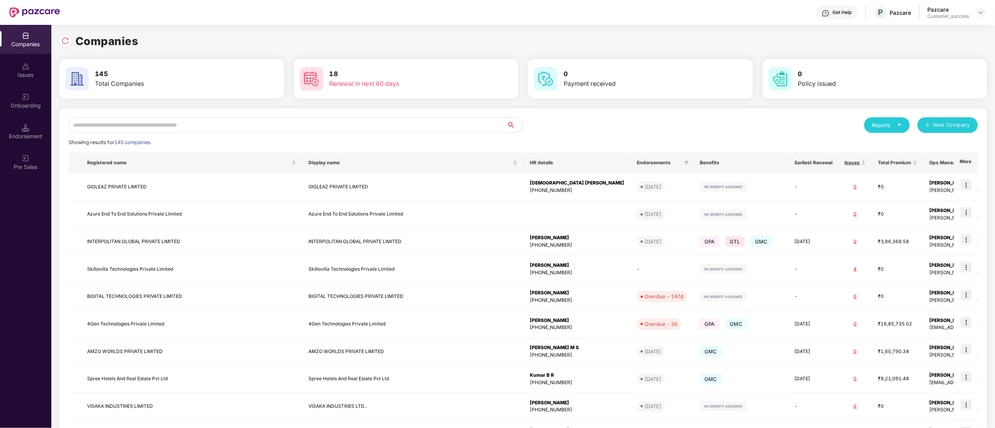
click at [99, 125] on input "text" at bounding box center [287, 125] width 438 height 16
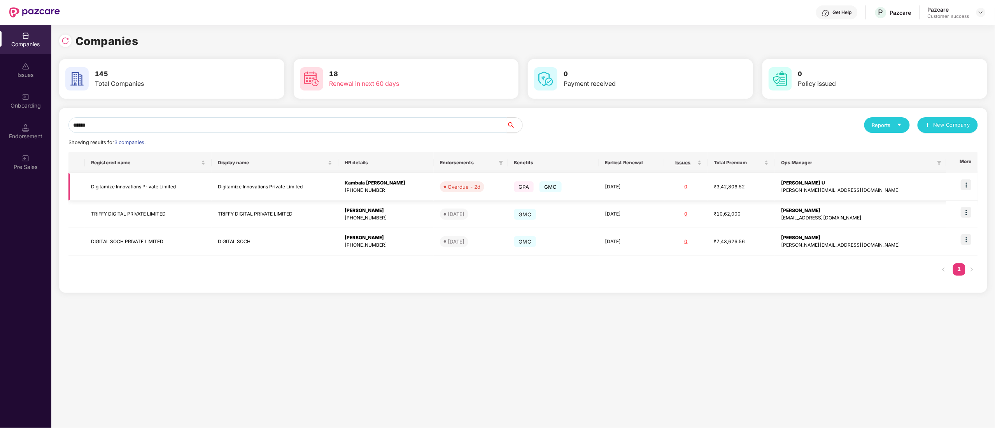
type input "******"
click at [970, 186] on img at bounding box center [965, 185] width 11 height 11
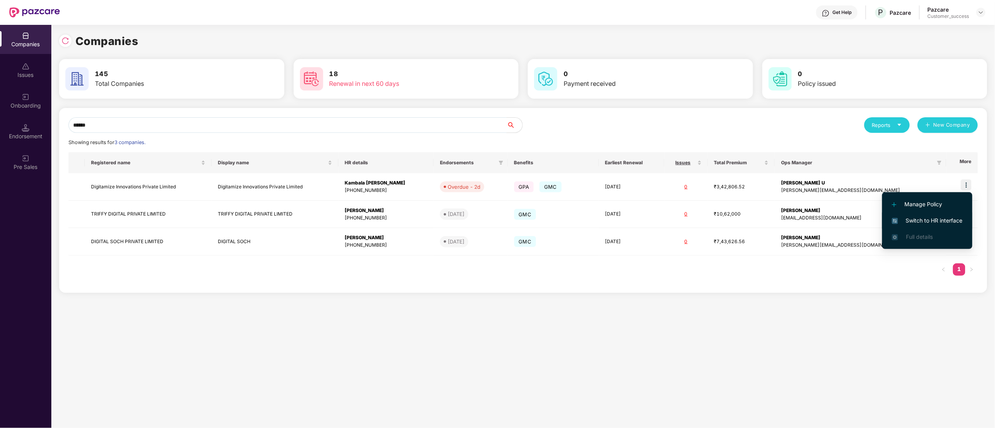
click at [924, 219] on span "Switch to HR interface" at bounding box center [927, 221] width 71 height 9
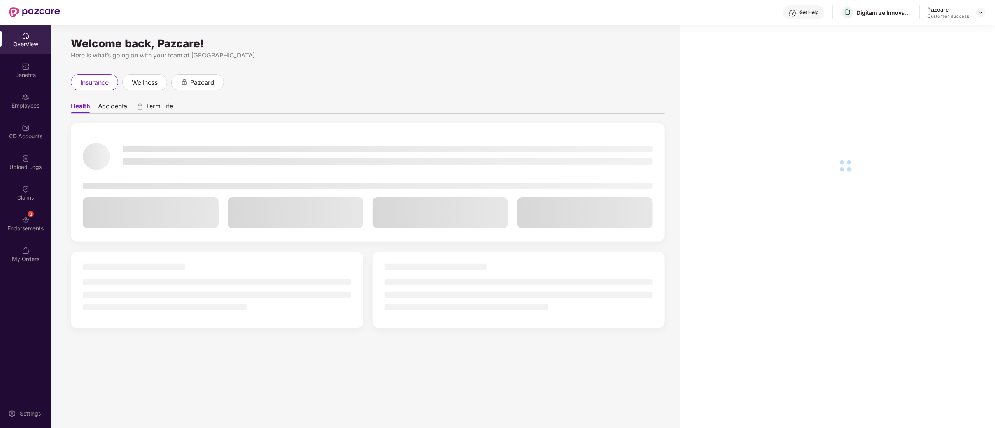
click at [19, 102] on div "Employees" at bounding box center [25, 106] width 51 height 8
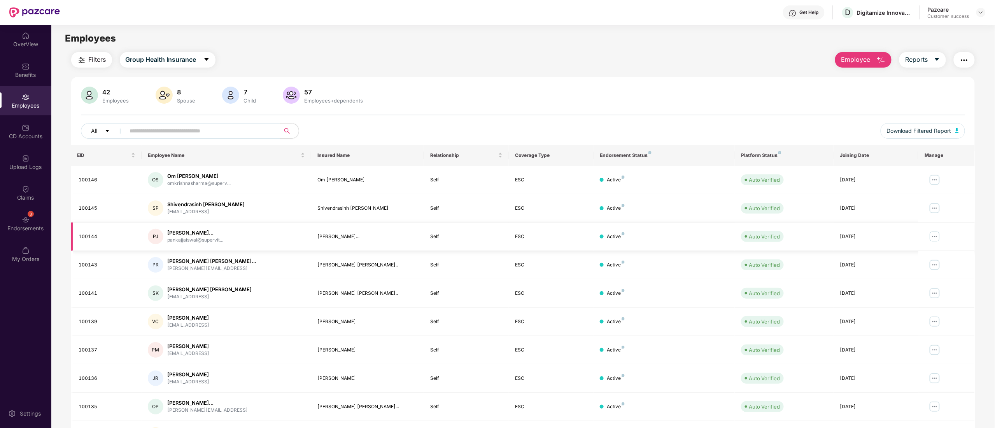
scroll to position [51, 0]
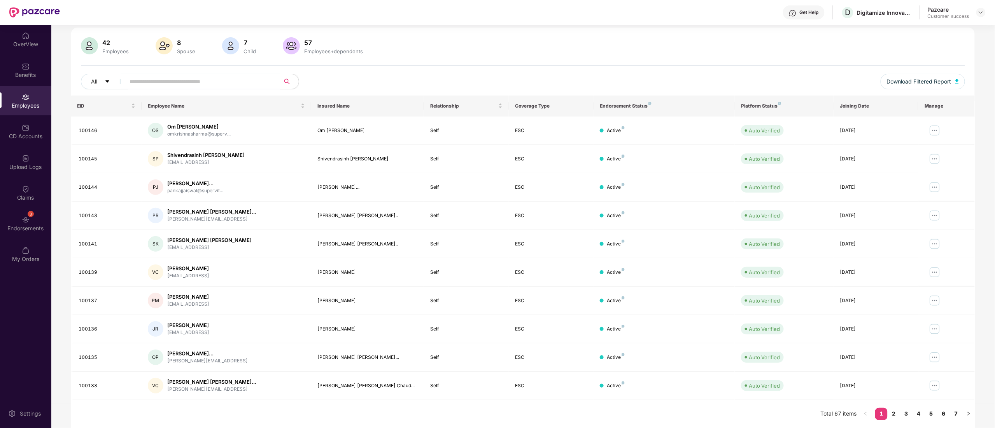
click at [162, 76] on input "text" at bounding box center [200, 82] width 140 height 12
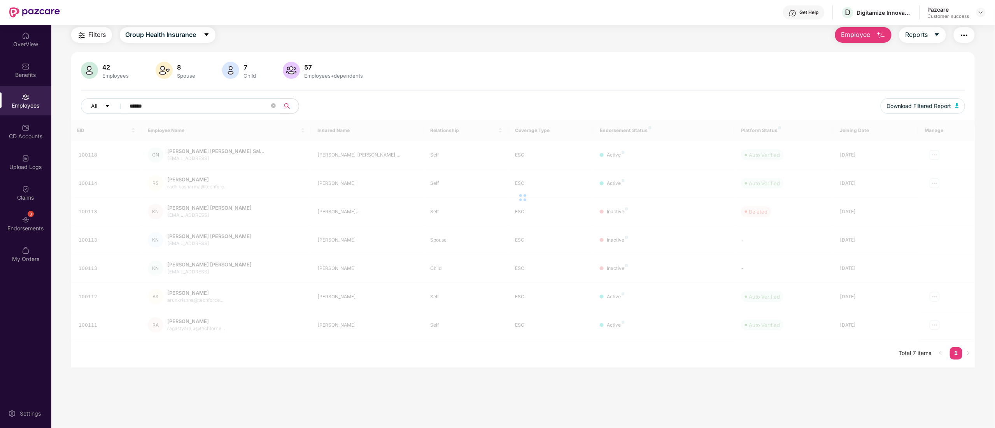
scroll to position [25, 0]
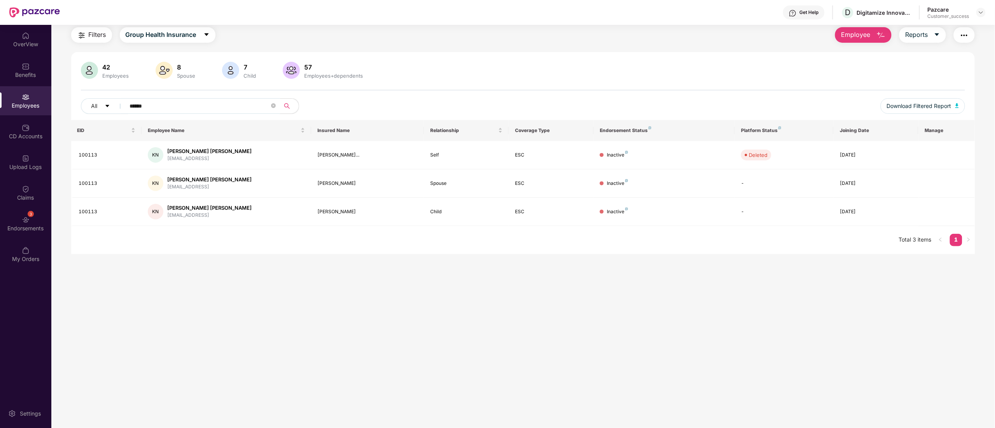
type input "******"
click at [82, 208] on div "100113" at bounding box center [107, 211] width 57 height 7
copy div "100113"
click at [979, 13] on img at bounding box center [980, 12] width 6 height 6
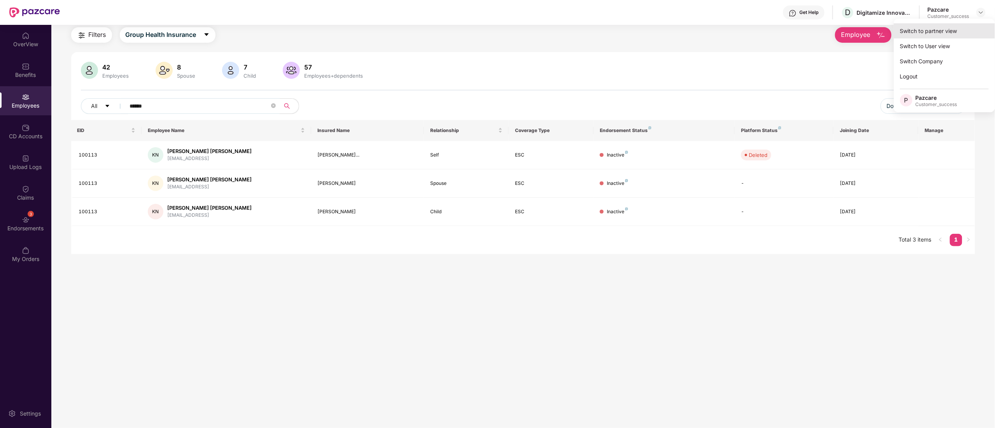
click at [934, 31] on div "Switch to partner view" at bounding box center [943, 30] width 101 height 15
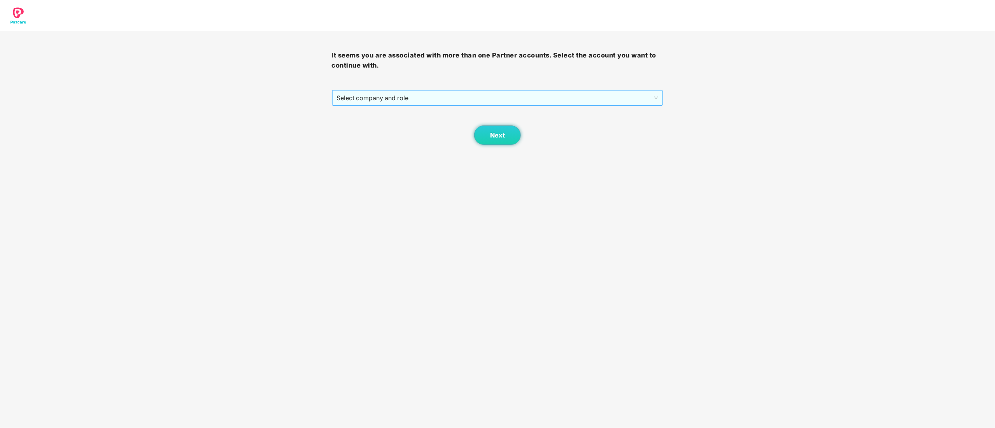
click at [385, 93] on span "Select company and role" at bounding box center [498, 98] width 322 height 15
click at [377, 127] on div "Pazcare - CUSTOMER_SUCCESS" at bounding box center [498, 126] width 322 height 9
click at [516, 140] on button "Next" at bounding box center [497, 135] width 47 height 19
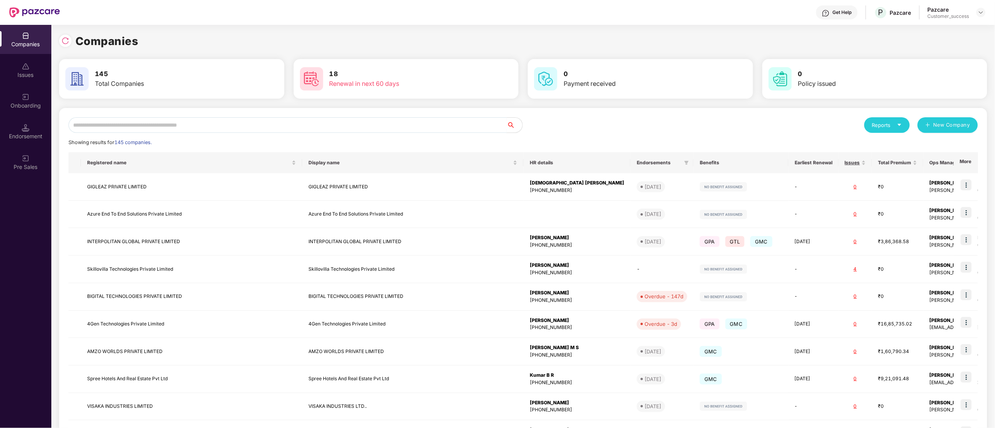
click at [240, 126] on input "text" at bounding box center [287, 125] width 438 height 16
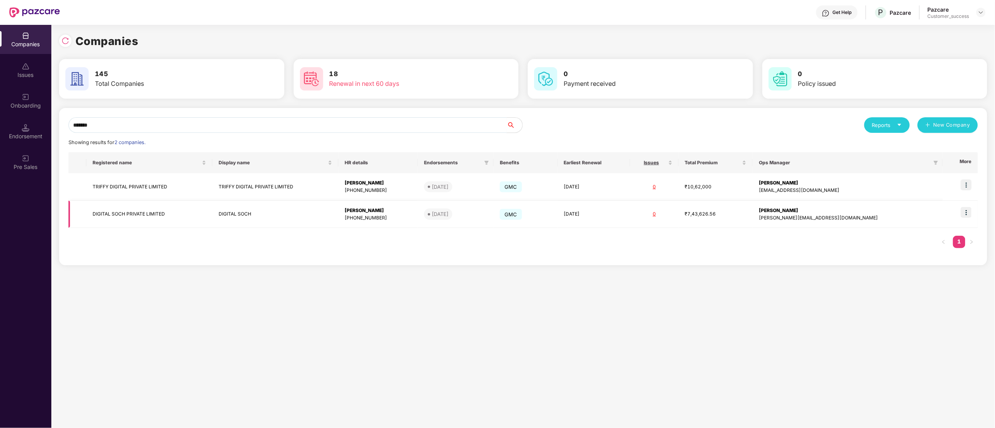
type input "*******"
click at [970, 213] on img at bounding box center [965, 212] width 11 height 11
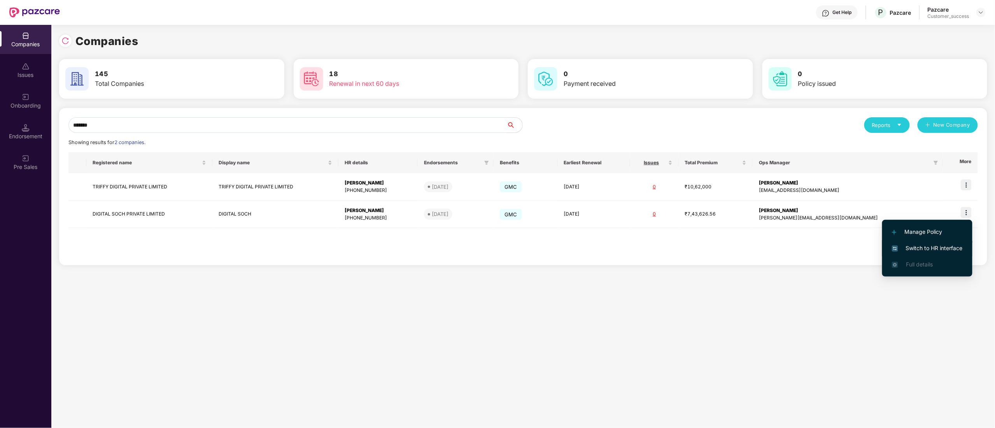
click at [938, 252] on span "Switch to HR interface" at bounding box center [927, 248] width 71 height 9
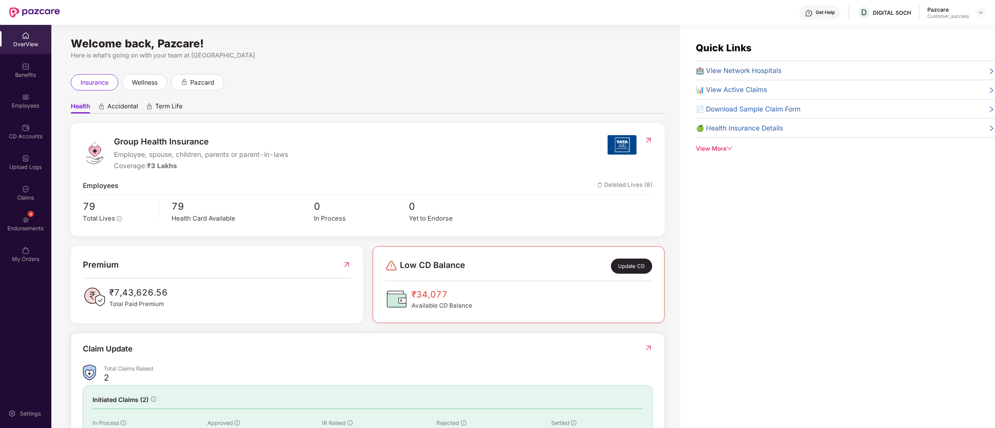
click at [17, 71] on div "Benefits" at bounding box center [25, 75] width 51 height 8
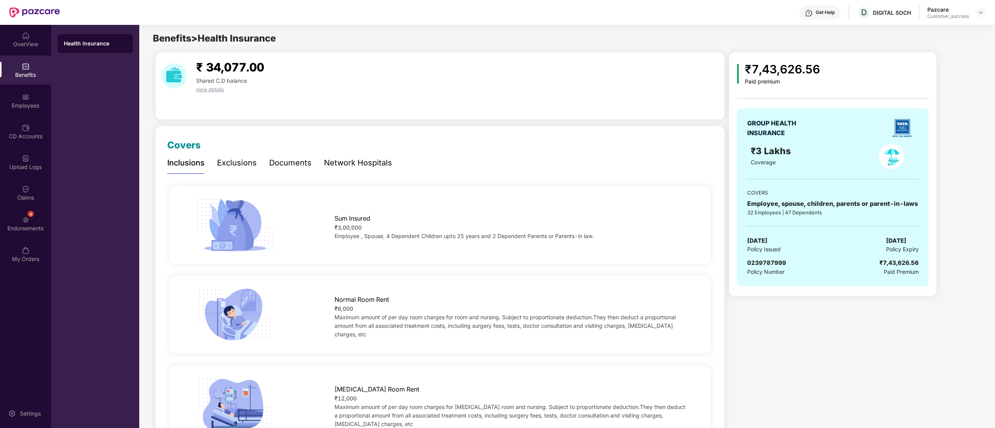
click at [761, 258] on div "GROUP HEALTH INSURANCE ₹3 Lakhs Coverage COVERS Employee, spouse, children, par…" at bounding box center [833, 197] width 192 height 178
copy span "0239787999"
click at [760, 261] on span "0239787999" at bounding box center [766, 262] width 39 height 7
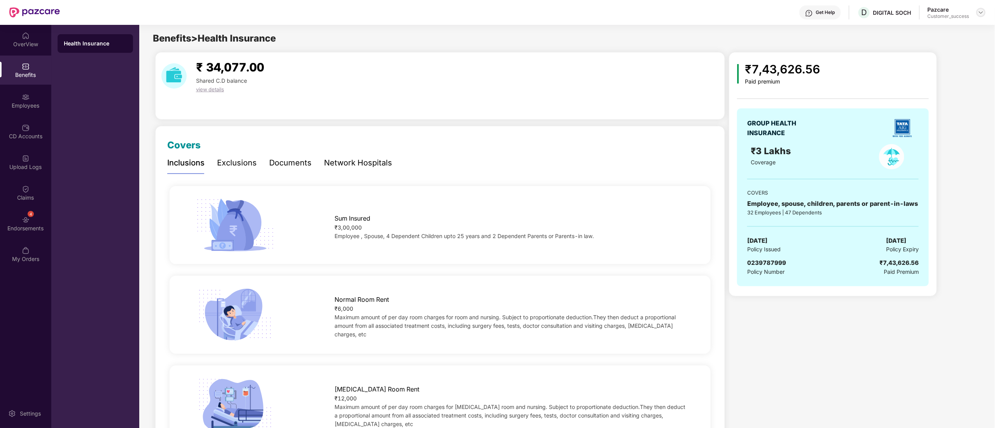
click at [976, 12] on div "Pazcare Customer_success" at bounding box center [956, 13] width 58 height 14
click at [984, 13] on div at bounding box center [980, 12] width 9 height 9
click at [930, 30] on div "Switch to partner view" at bounding box center [943, 30] width 101 height 15
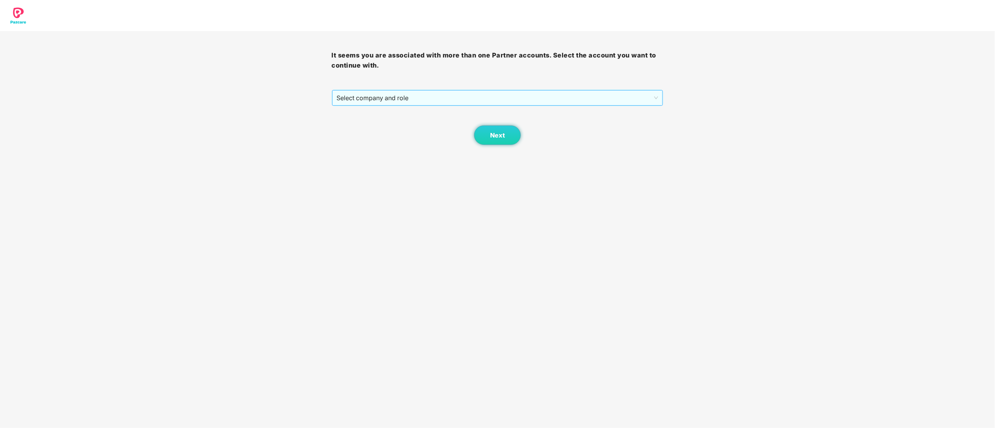
click at [367, 94] on span "Select company and role" at bounding box center [498, 98] width 322 height 15
click at [377, 123] on div "Pazcare - CUSTOMER_SUCCESS" at bounding box center [498, 126] width 322 height 9
click at [507, 136] on button "Next" at bounding box center [497, 135] width 47 height 19
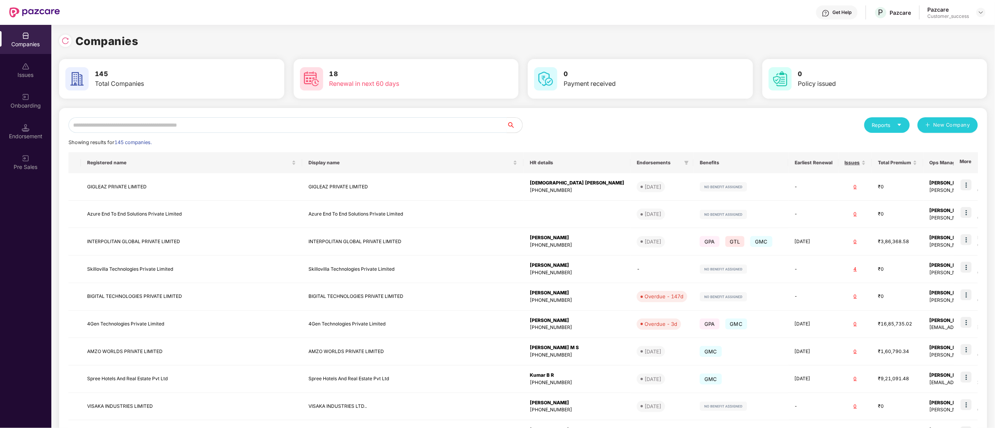
click at [125, 118] on input "text" at bounding box center [287, 125] width 438 height 16
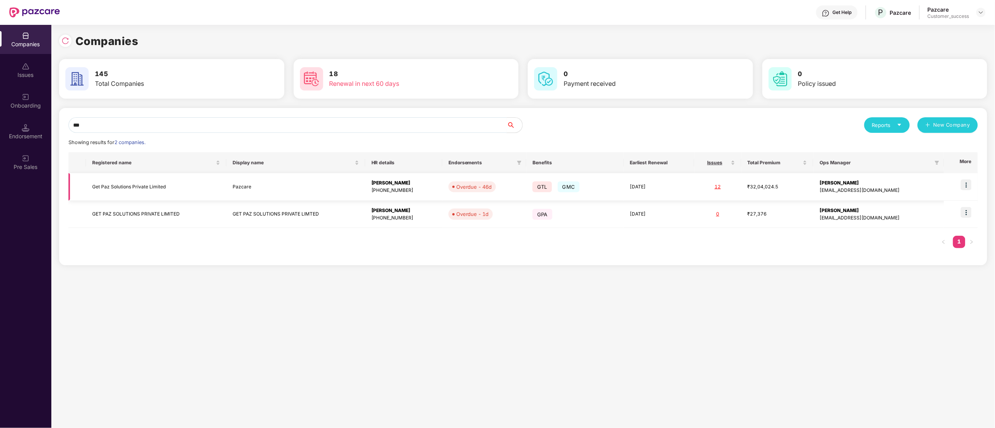
type input "***"
click at [965, 185] on img at bounding box center [965, 185] width 11 height 11
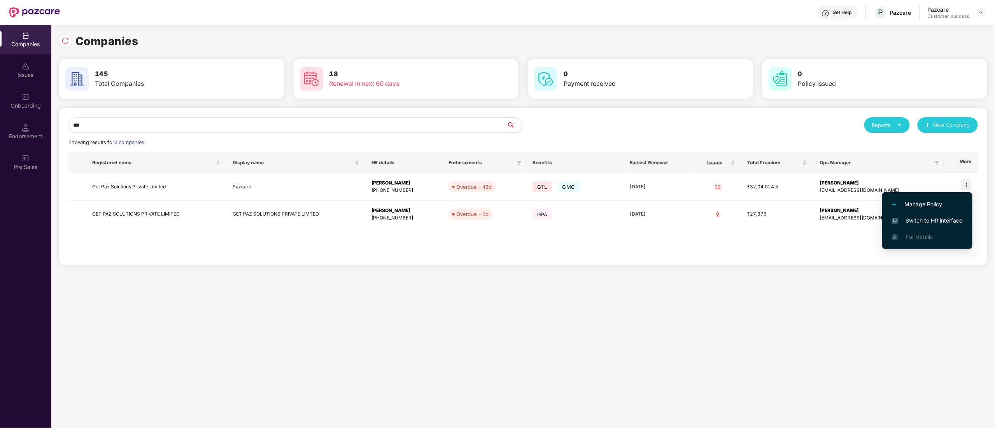
click at [927, 217] on span "Switch to HR interface" at bounding box center [927, 221] width 71 height 9
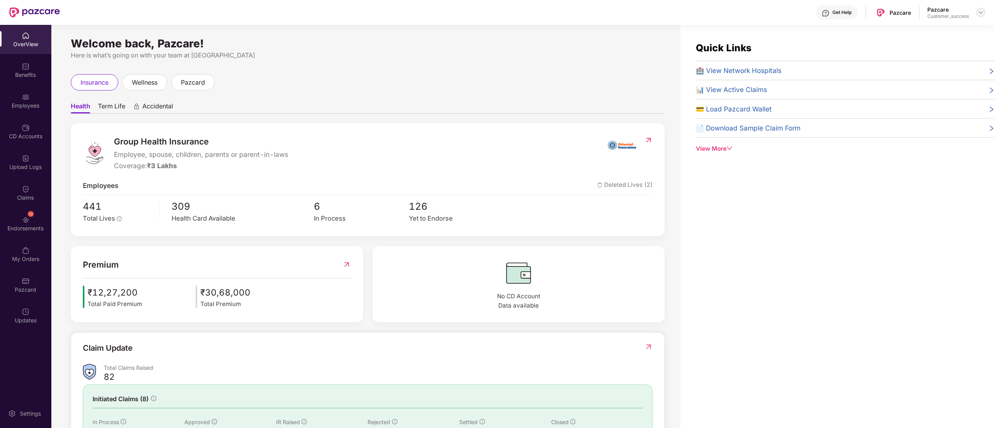
click at [980, 10] on img at bounding box center [980, 12] width 6 height 6
click at [923, 26] on div "Switch to partner view" at bounding box center [943, 30] width 101 height 15
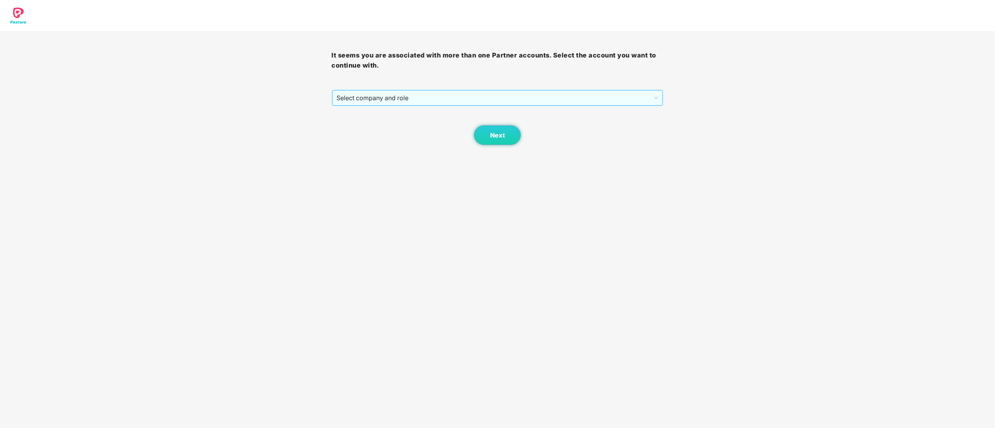
click at [393, 97] on span "Select company and role" at bounding box center [498, 98] width 322 height 15
click at [390, 128] on div "Pazcare - CUSTOMER_SUCCESS" at bounding box center [498, 126] width 322 height 9
click at [503, 140] on button "Next" at bounding box center [497, 135] width 47 height 19
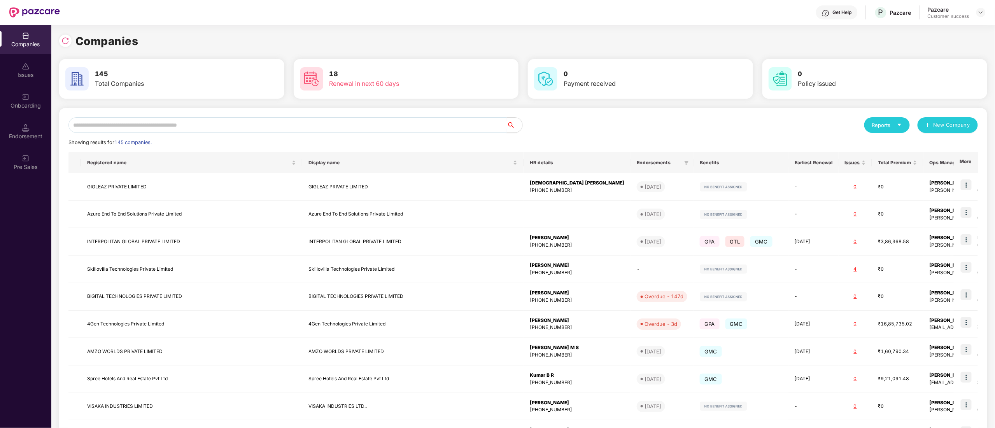
click at [107, 127] on input "text" at bounding box center [287, 125] width 438 height 16
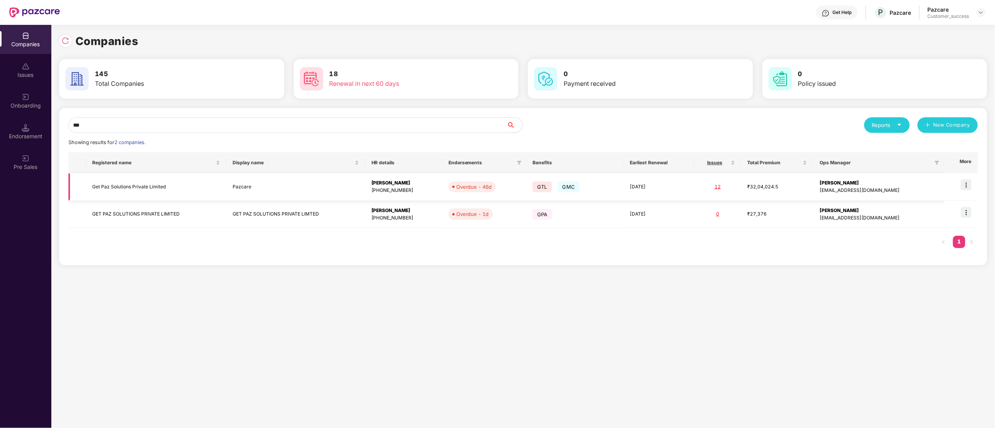
type input "***"
click at [966, 184] on img at bounding box center [965, 185] width 11 height 11
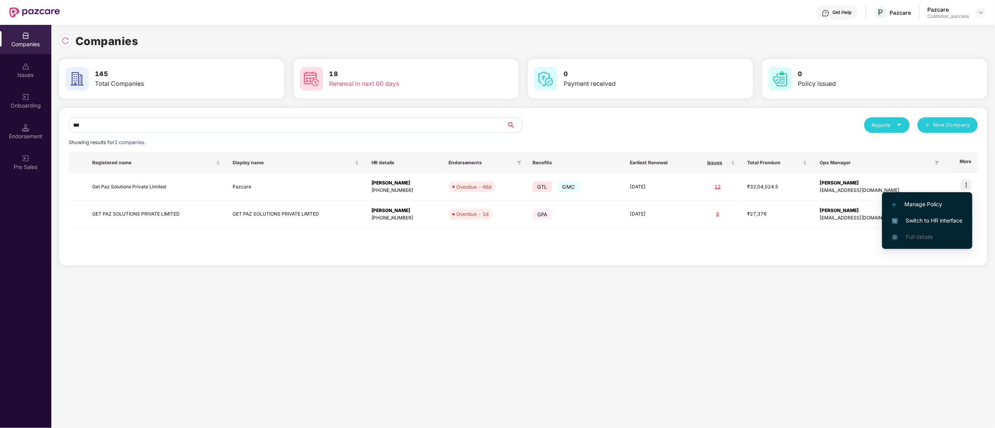
click at [935, 219] on span "Switch to HR interface" at bounding box center [927, 221] width 71 height 9
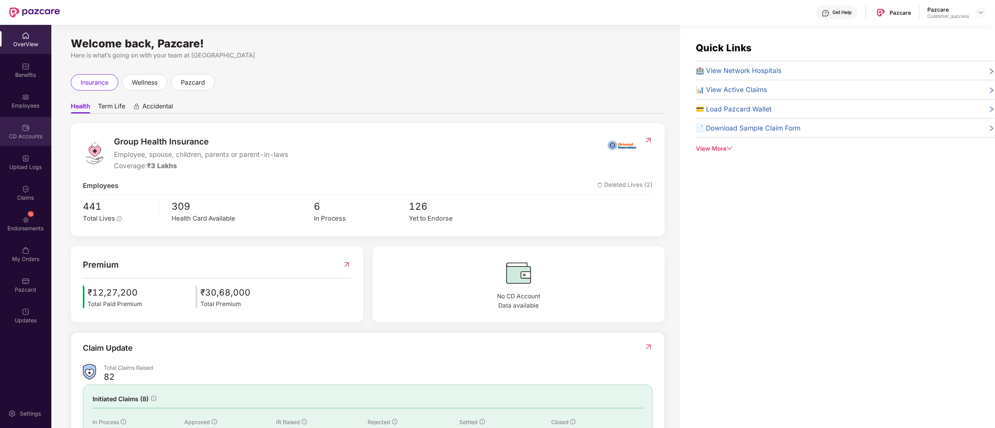
click at [29, 137] on div "CD Accounts" at bounding box center [25, 137] width 51 height 8
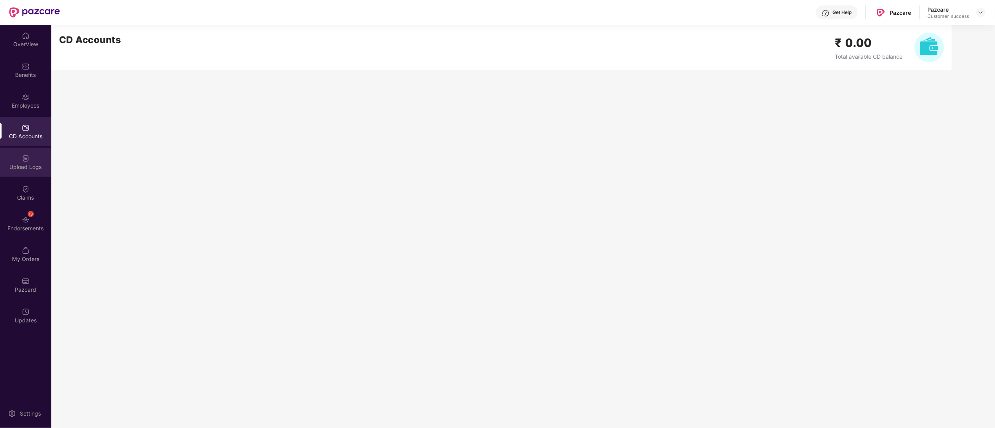
click at [19, 162] on div "Upload Logs" at bounding box center [25, 162] width 51 height 29
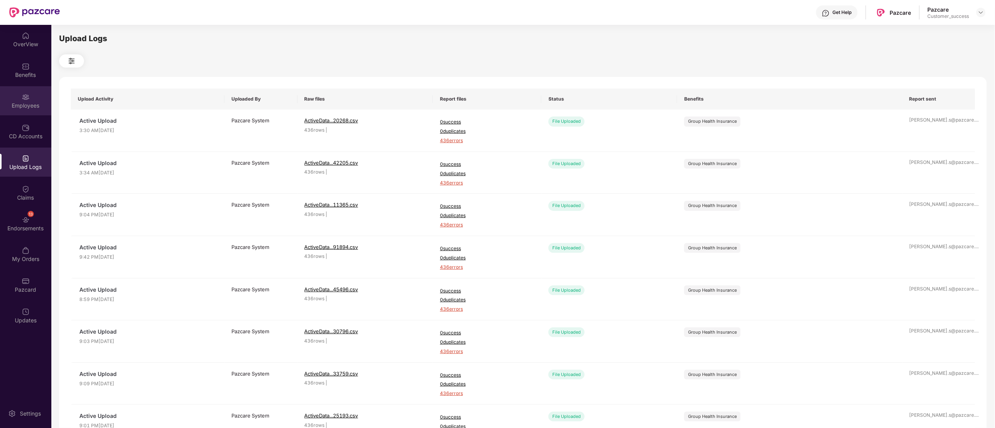
click at [43, 93] on div "Employees" at bounding box center [25, 100] width 51 height 29
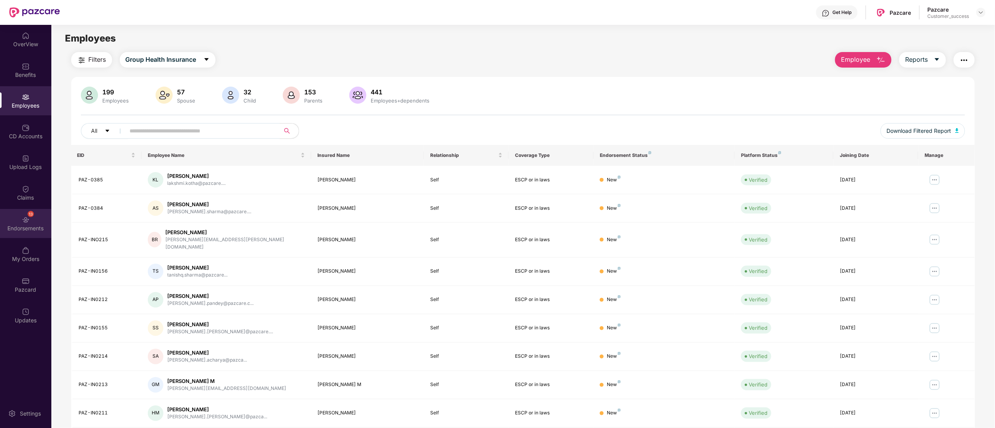
click at [30, 217] on div "13" at bounding box center [31, 214] width 6 height 6
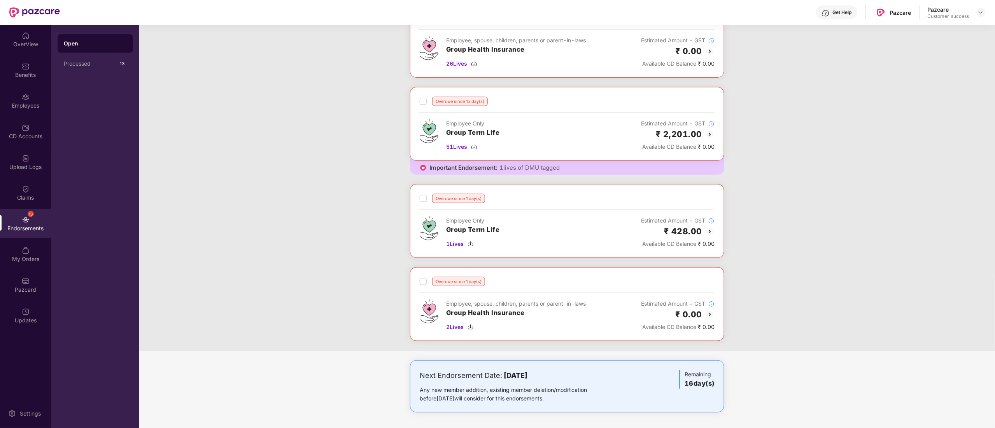
scroll to position [0, 0]
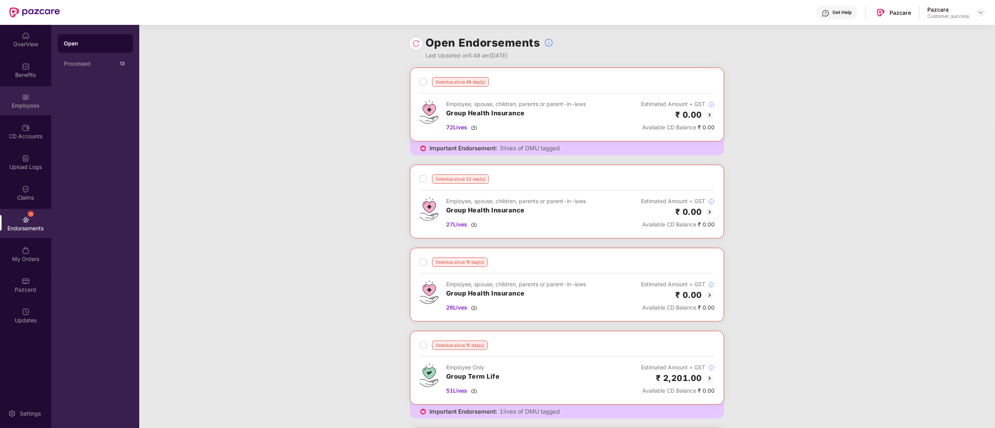
click at [5, 88] on div "Employees" at bounding box center [25, 100] width 51 height 29
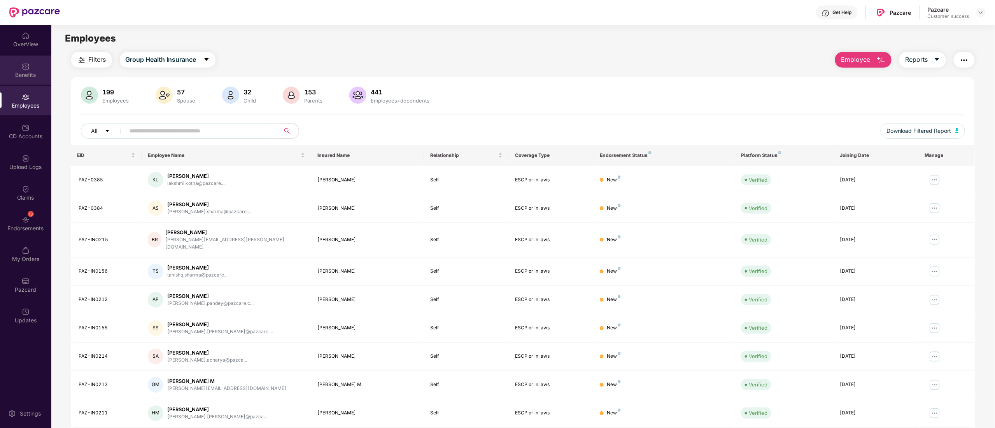
click at [28, 56] on div "Benefits" at bounding box center [25, 70] width 51 height 29
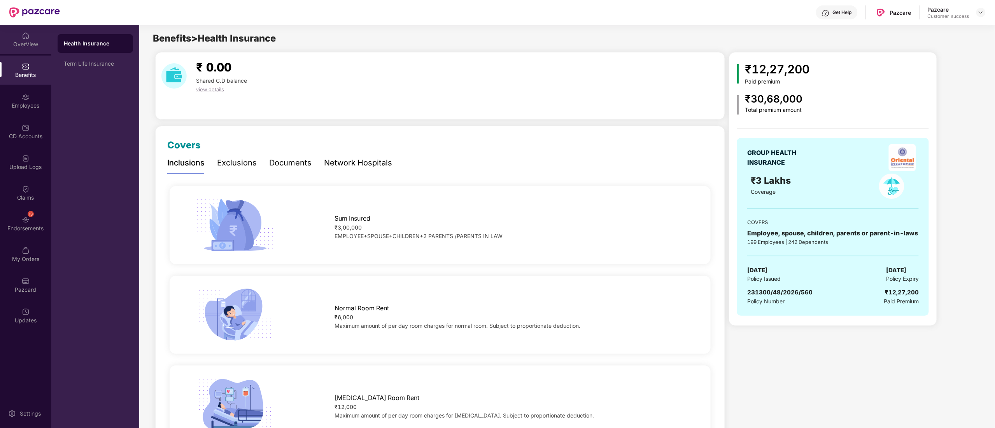
click at [32, 39] on div "OverView" at bounding box center [25, 39] width 51 height 29
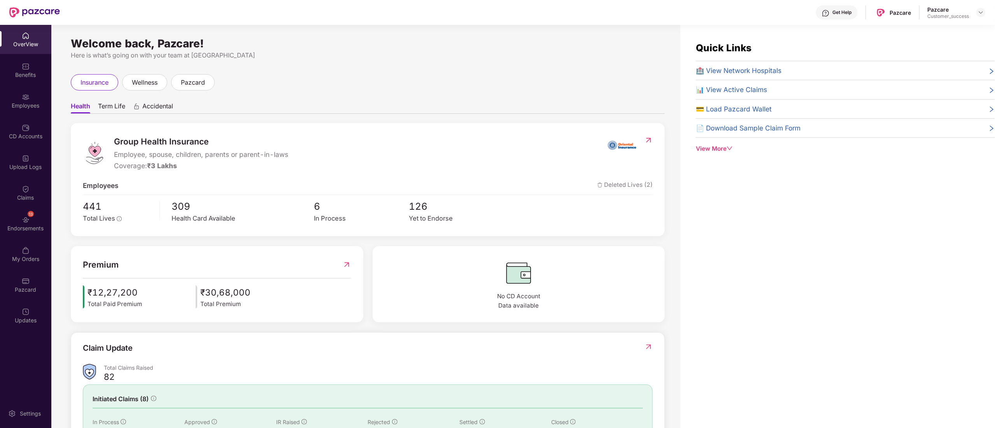
click at [730, 124] on span "📄 Download Sample Claim Form" at bounding box center [748, 128] width 105 height 10
click at [22, 108] on div "Employees" at bounding box center [25, 106] width 51 height 8
